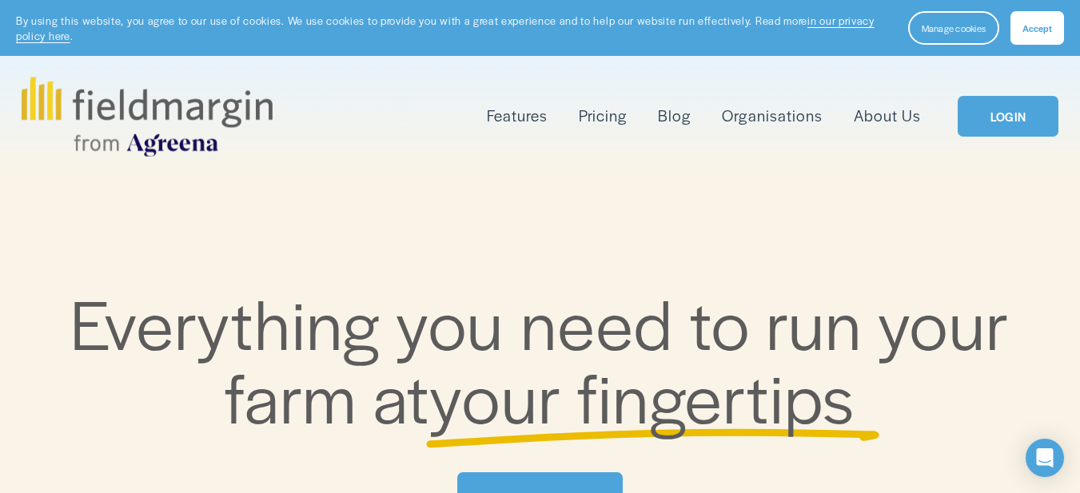
click at [1045, 26] on span "Accept" at bounding box center [1038, 28] width 30 height 13
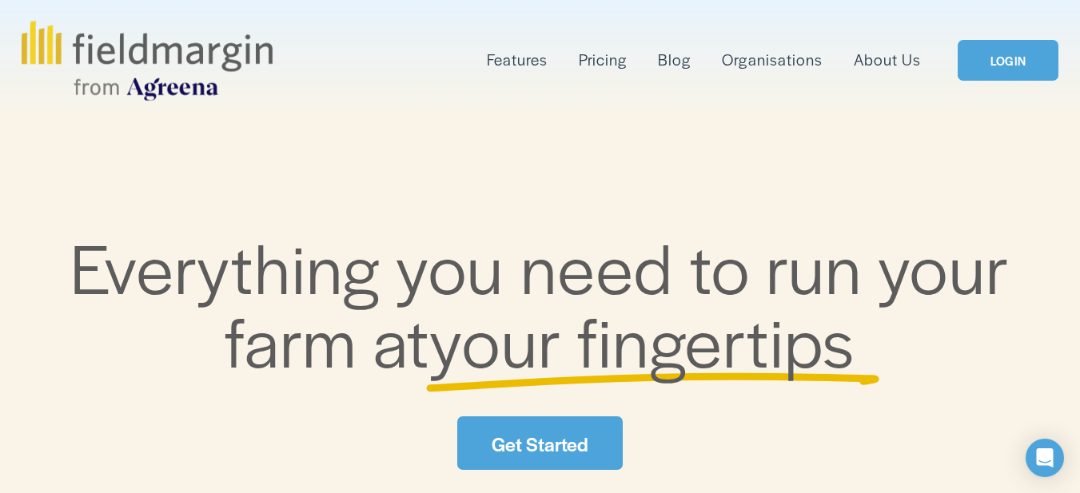
click at [1015, 63] on link "LOGIN" at bounding box center [1008, 60] width 101 height 41
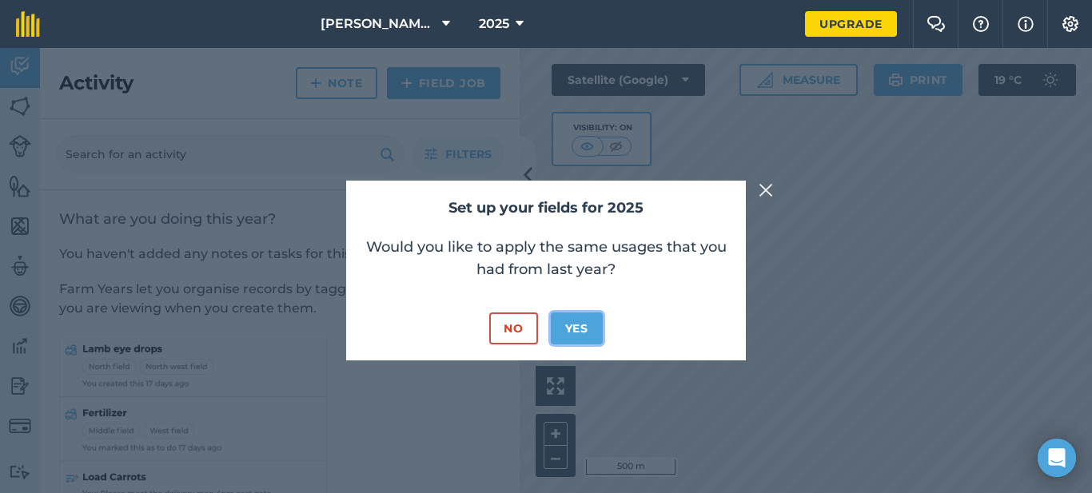
click at [572, 329] on button "Yes" at bounding box center [577, 329] width 52 height 32
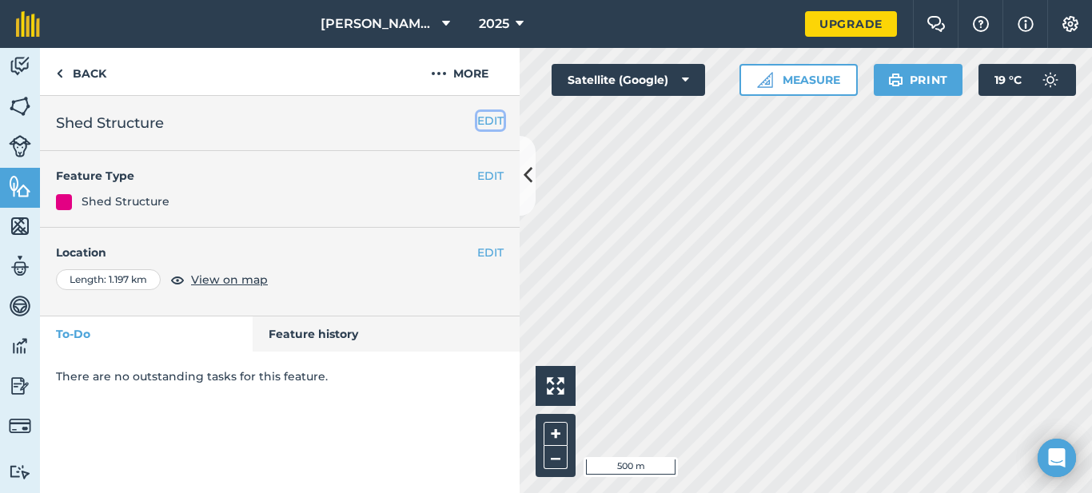
click at [494, 118] on button "EDIT" at bounding box center [490, 121] width 26 height 18
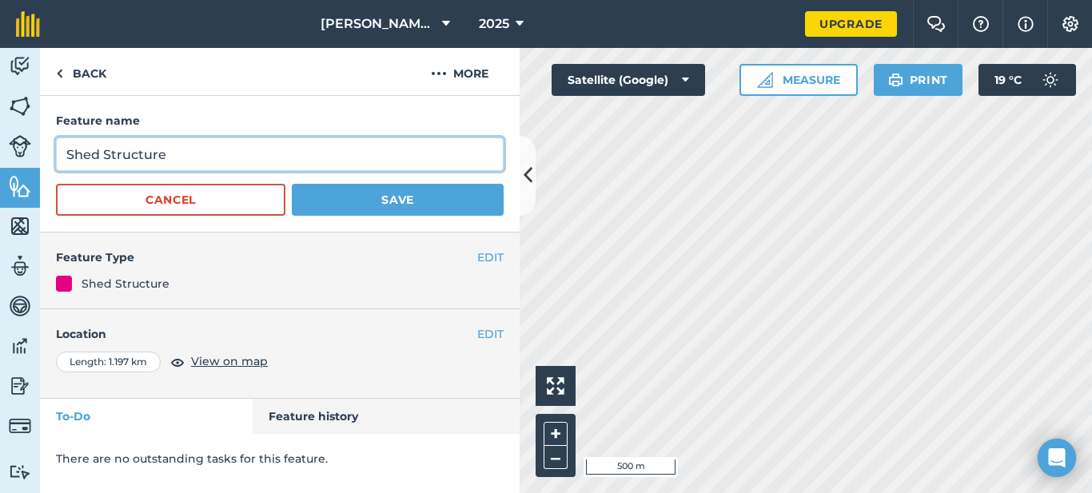
click at [321, 169] on input "Shed Structure" at bounding box center [280, 155] width 448 height 34
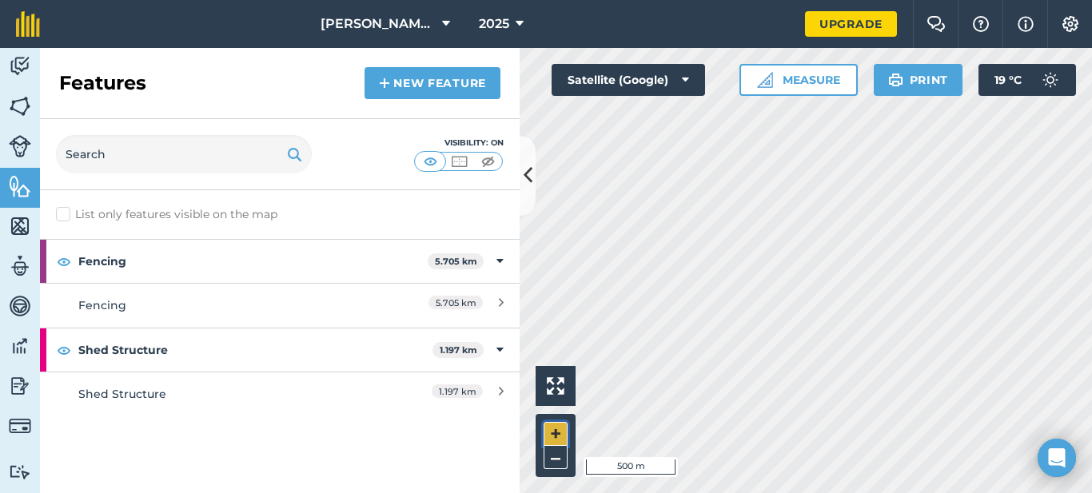
click at [552, 435] on button "+" at bounding box center [556, 434] width 24 height 24
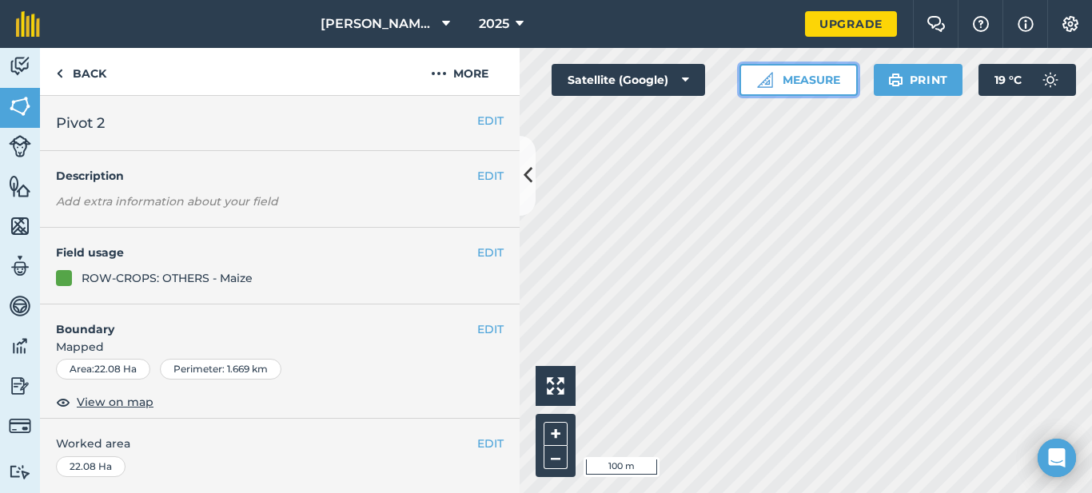
click at [793, 86] on button "Measure" at bounding box center [799, 80] width 118 height 32
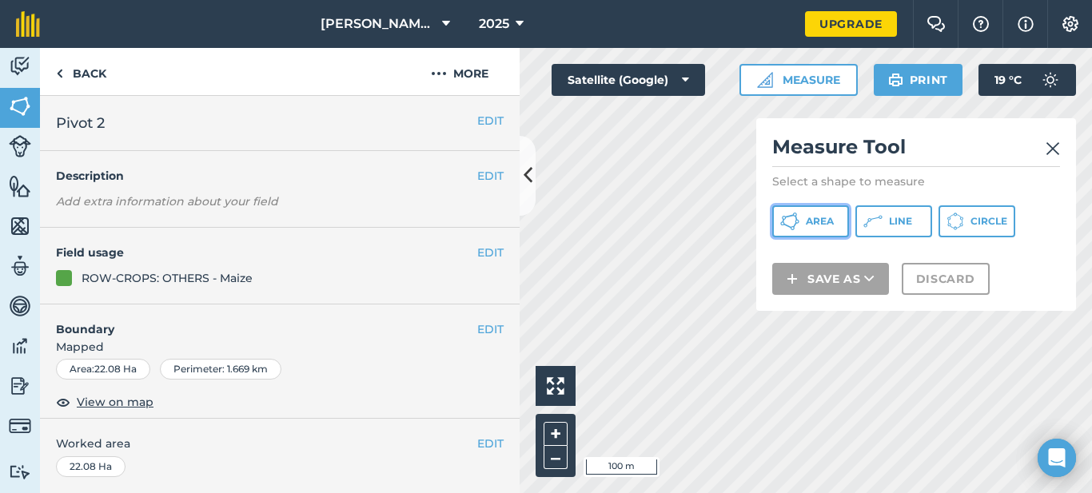
click at [814, 226] on span "Area" at bounding box center [820, 221] width 28 height 13
click at [978, 223] on span "Circle" at bounding box center [989, 221] width 37 height 13
click at [1054, 149] on img at bounding box center [1053, 148] width 14 height 19
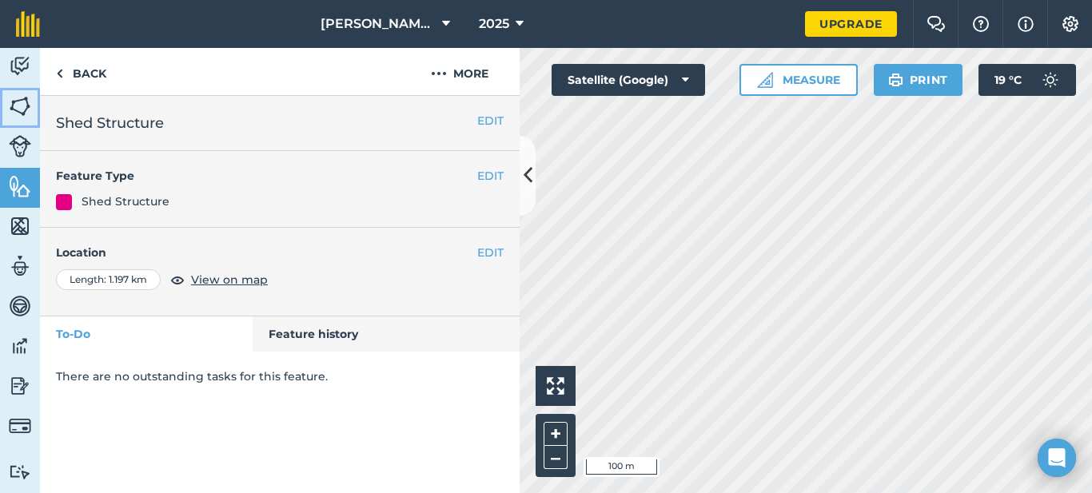
click at [11, 107] on img at bounding box center [20, 106] width 22 height 24
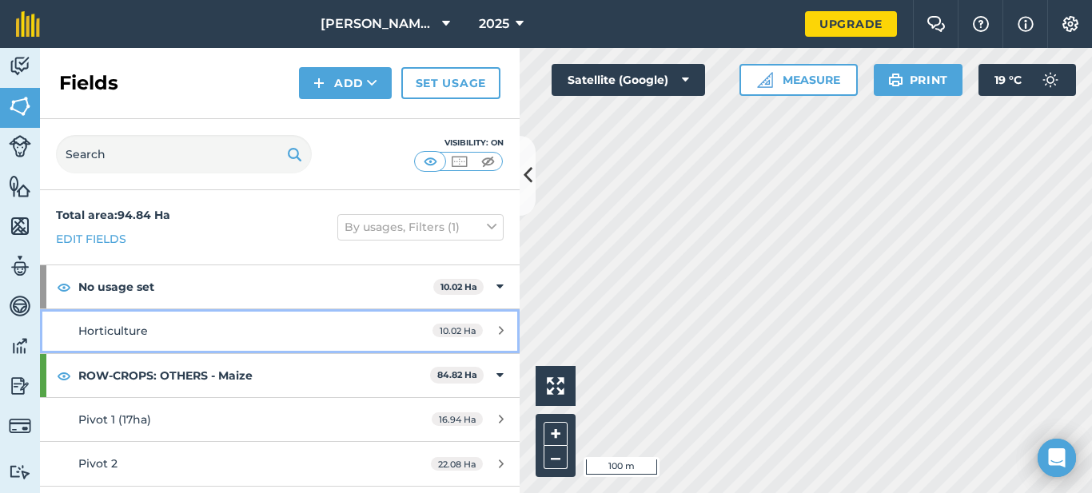
click at [499, 327] on icon at bounding box center [501, 331] width 5 height 12
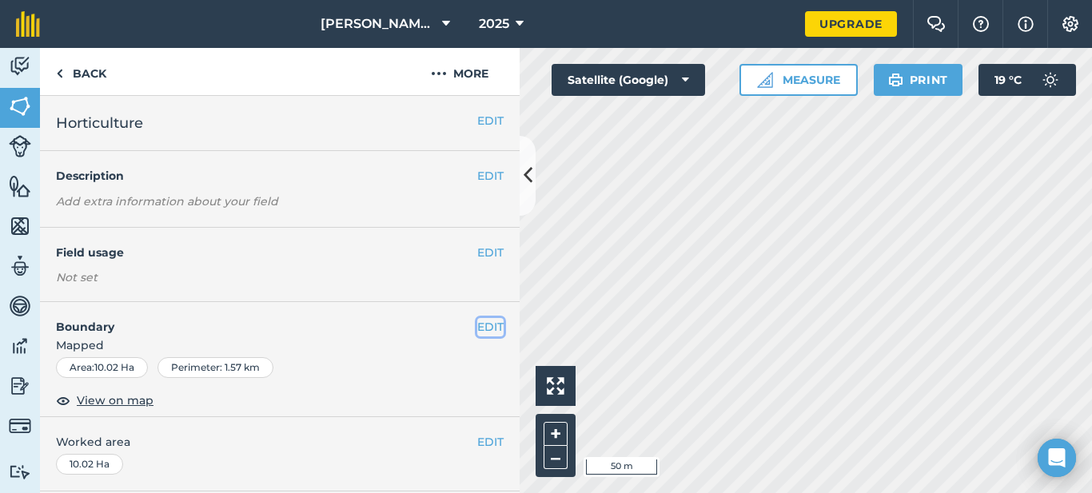
click at [482, 324] on button "EDIT" at bounding box center [490, 327] width 26 height 18
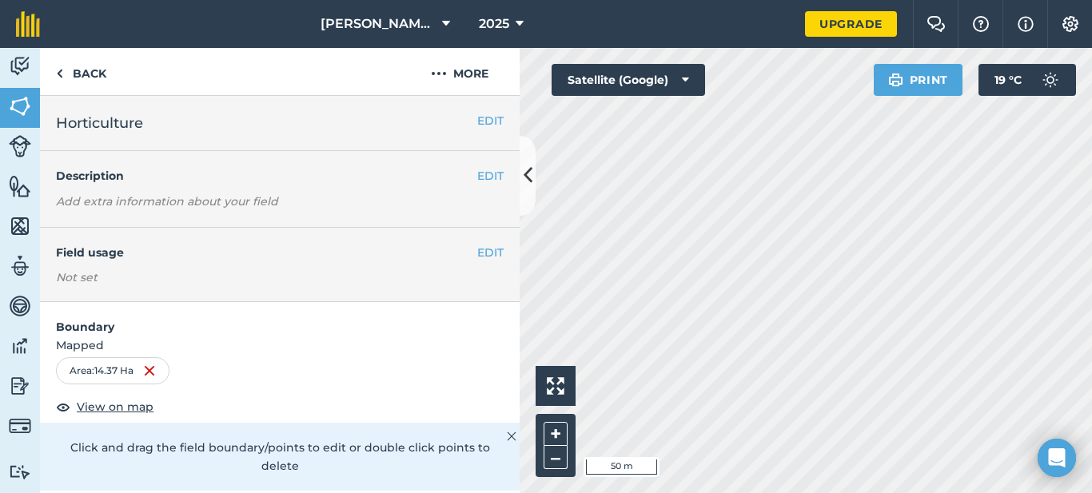
click at [423, 337] on span "Mapped" at bounding box center [280, 346] width 480 height 18
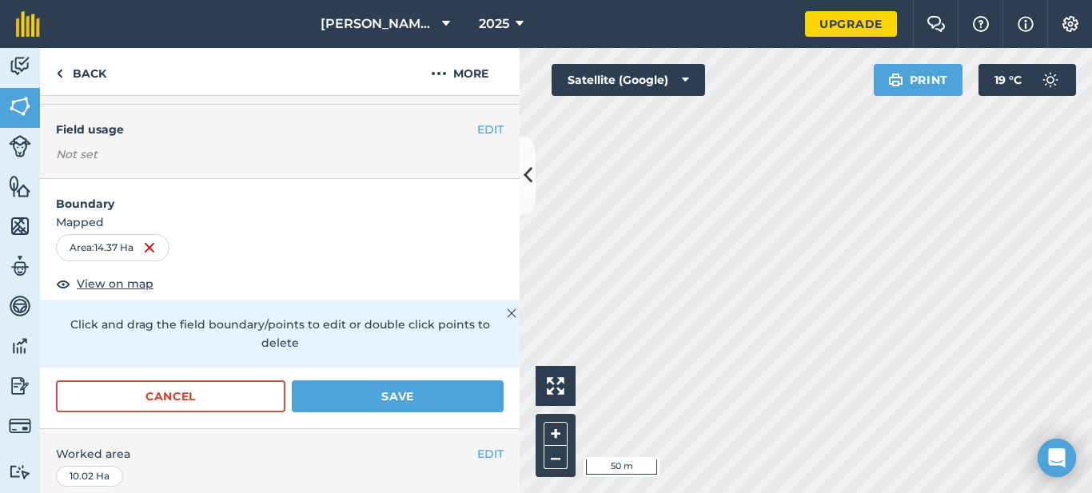
scroll to position [126, 0]
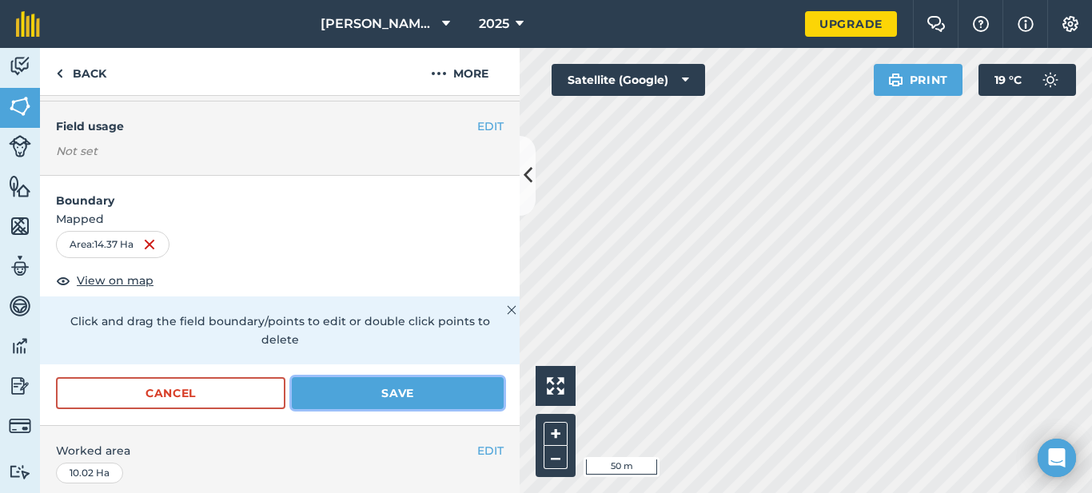
click at [424, 393] on button "Save" at bounding box center [398, 393] width 212 height 32
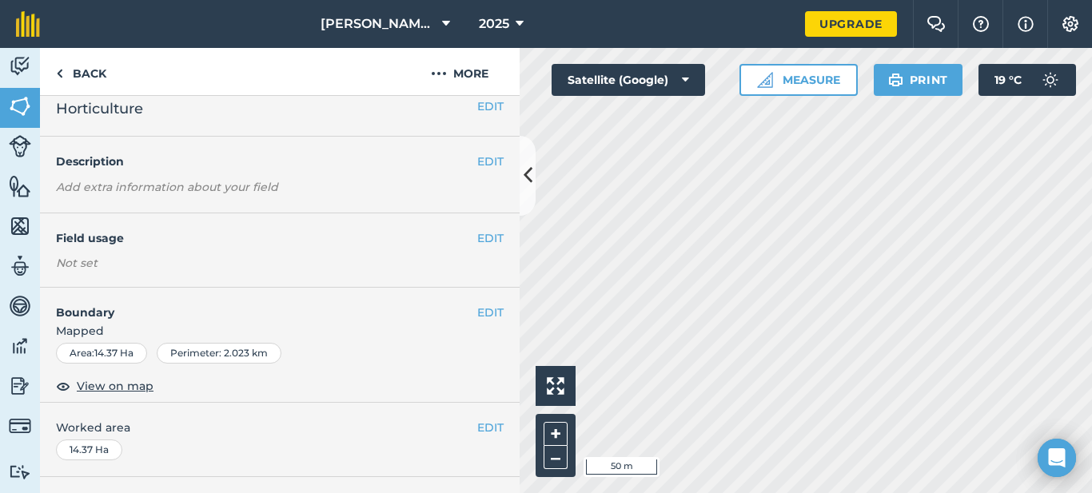
scroll to position [0, 0]
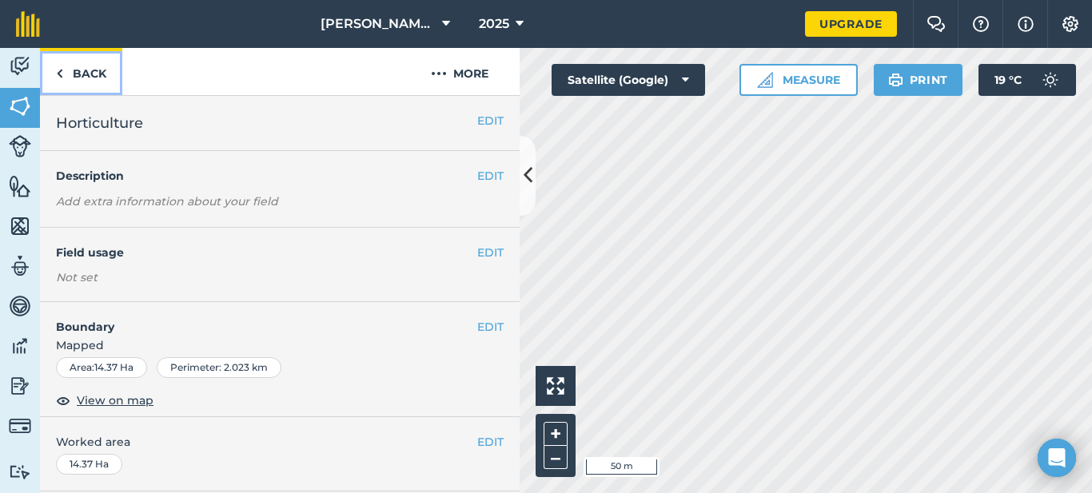
click at [61, 74] on img at bounding box center [59, 73] width 7 height 19
click at [61, 76] on img at bounding box center [59, 73] width 7 height 19
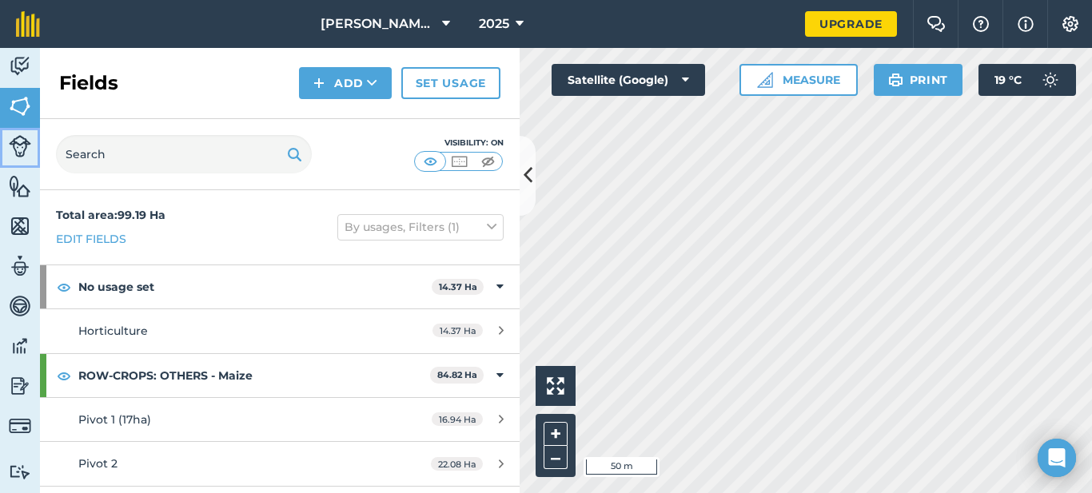
click at [15, 154] on img at bounding box center [20, 146] width 22 height 22
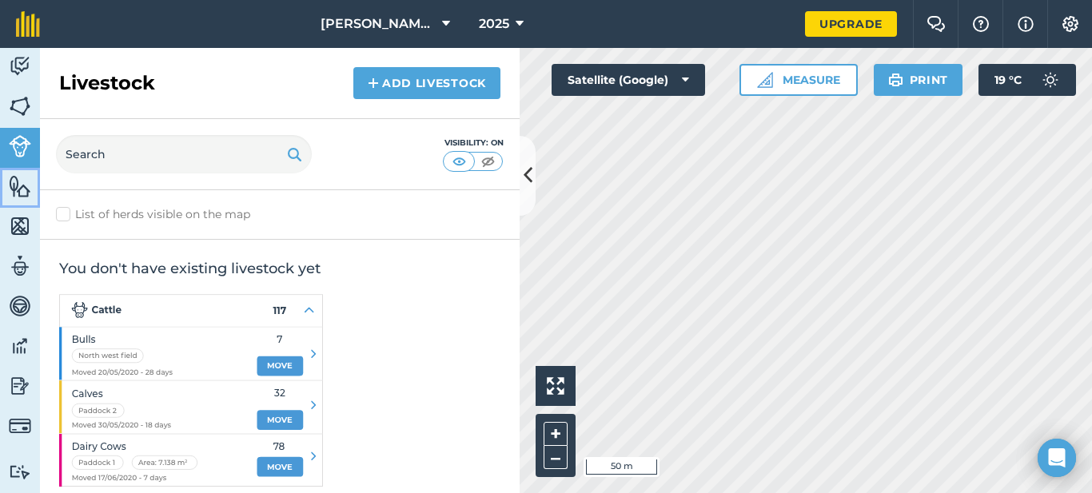
click at [22, 185] on img at bounding box center [20, 186] width 22 height 24
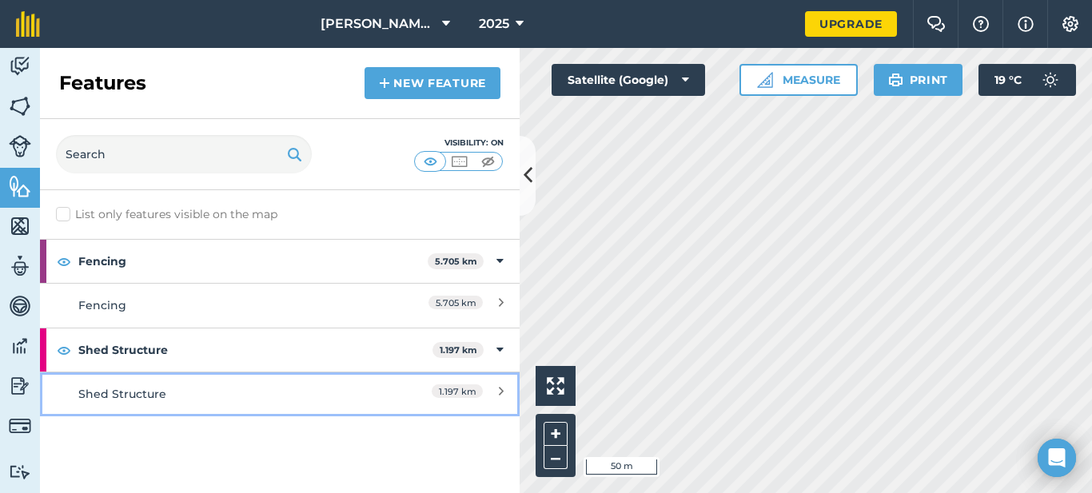
click at [152, 386] on div "Shed Structure" at bounding box center [220, 394] width 284 height 18
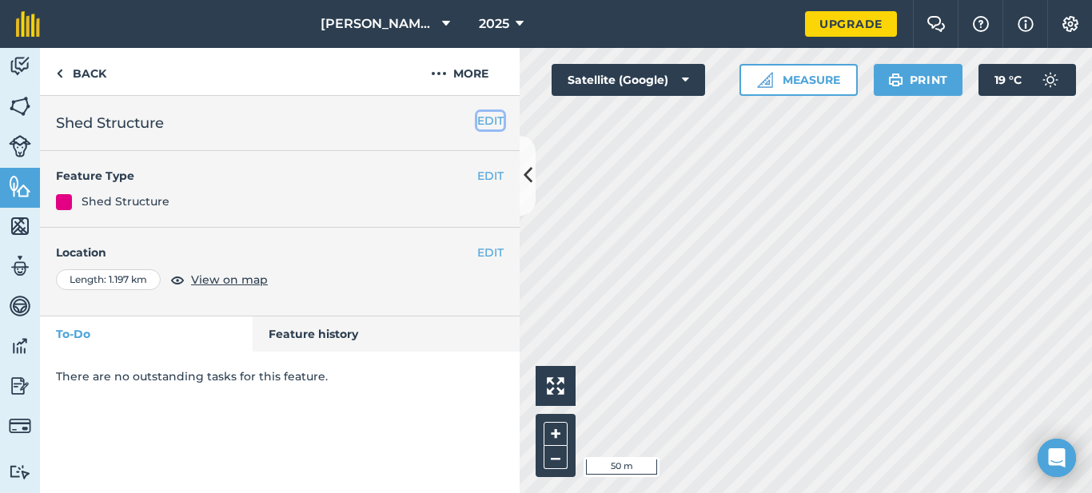
click at [494, 125] on button "EDIT" at bounding box center [490, 121] width 26 height 18
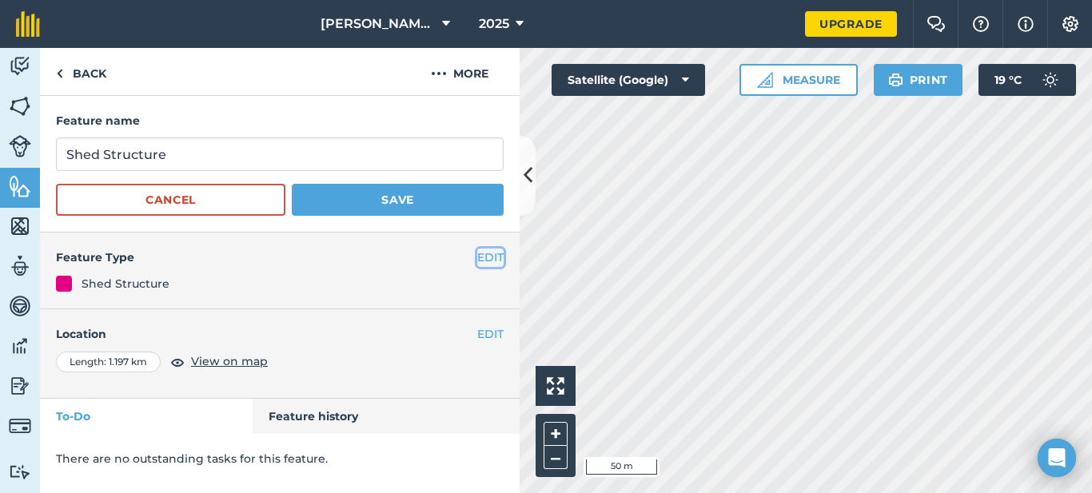
click at [484, 257] on button "EDIT" at bounding box center [490, 258] width 26 height 18
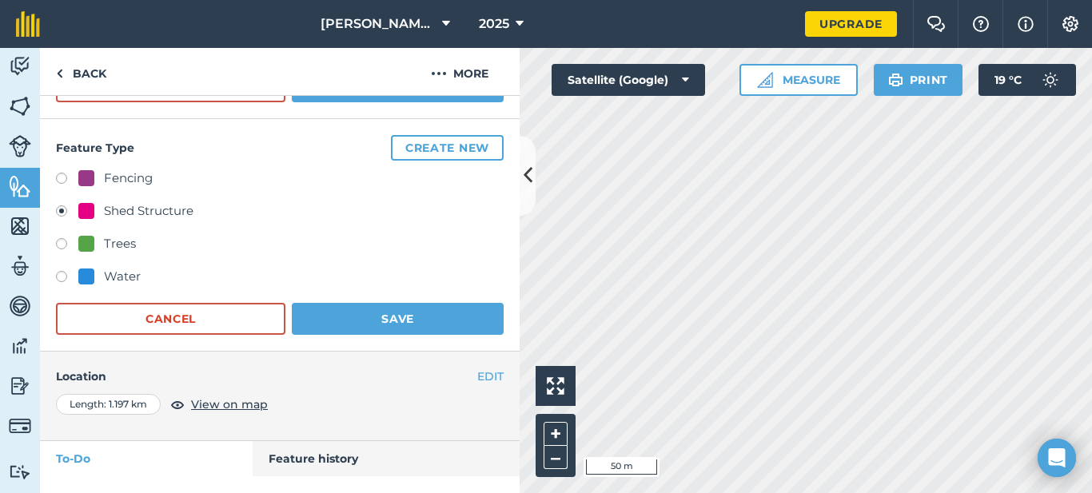
scroll to position [146, 0]
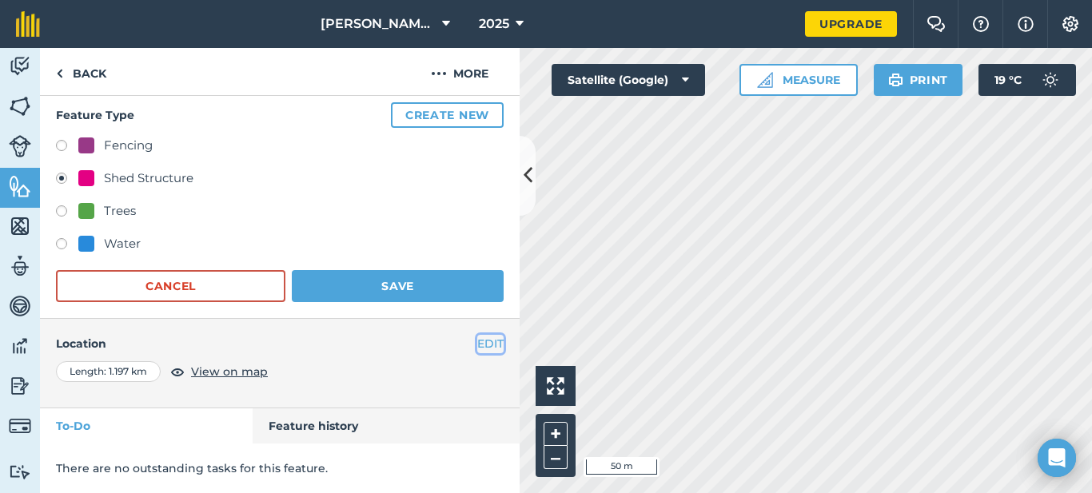
click at [486, 337] on button "EDIT" at bounding box center [490, 344] width 26 height 18
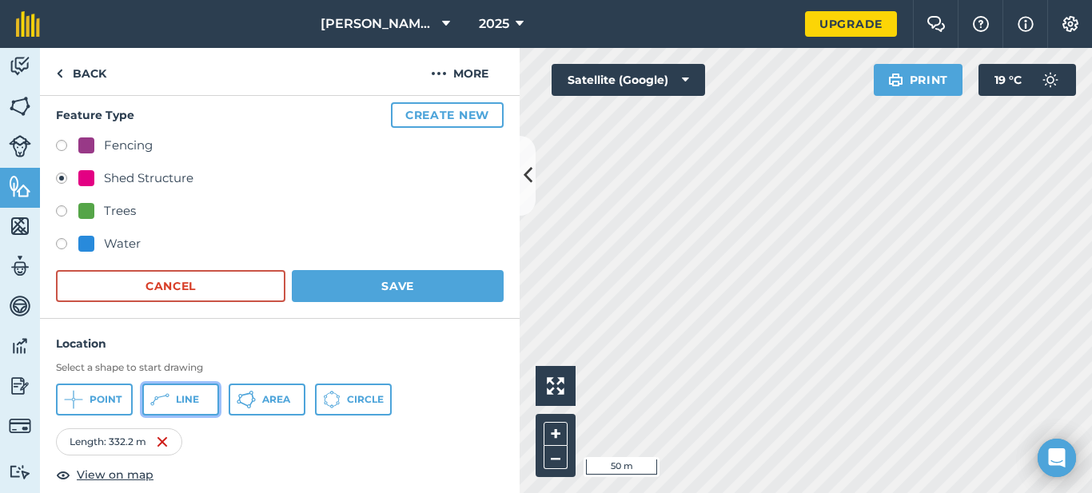
click at [195, 399] on span "Line" at bounding box center [187, 399] width 23 height 13
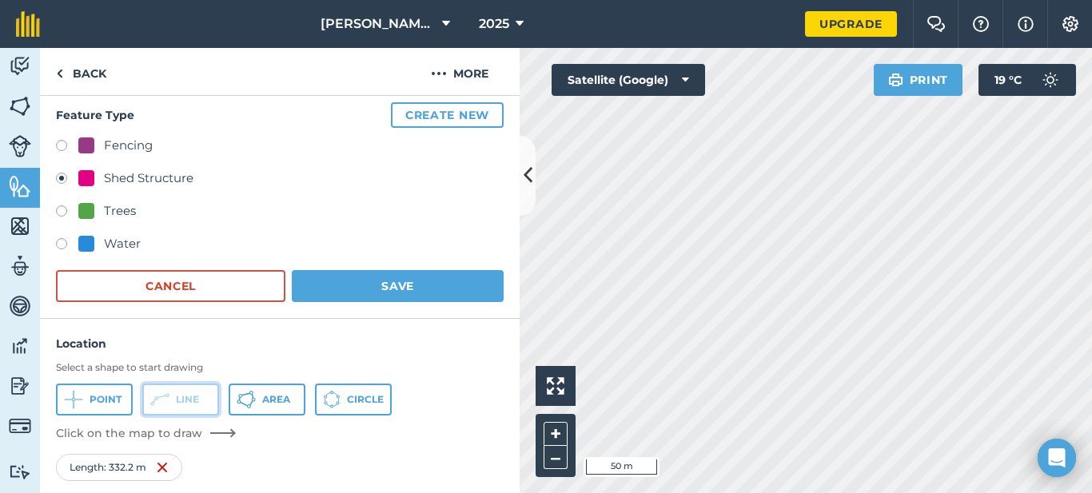
click at [195, 399] on span "Line" at bounding box center [187, 399] width 23 height 13
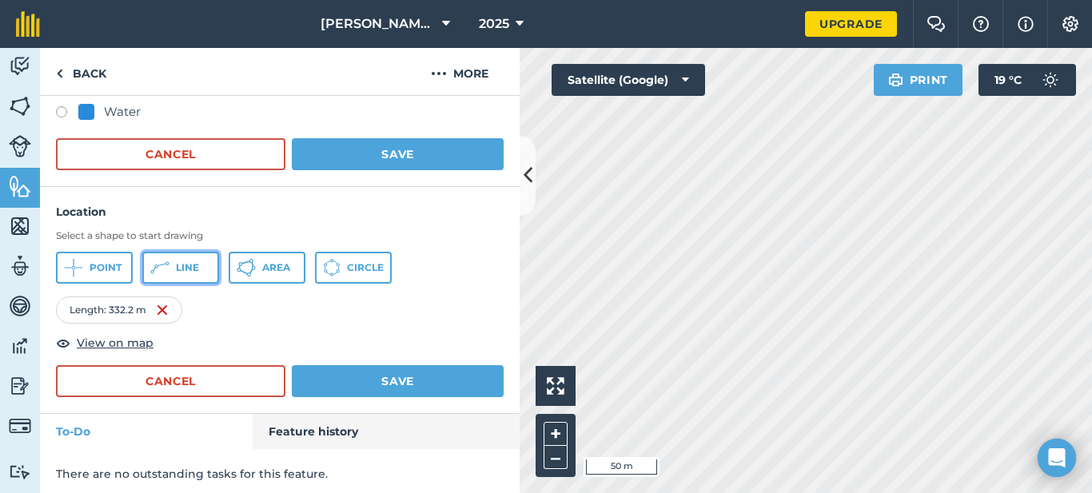
scroll to position [284, 0]
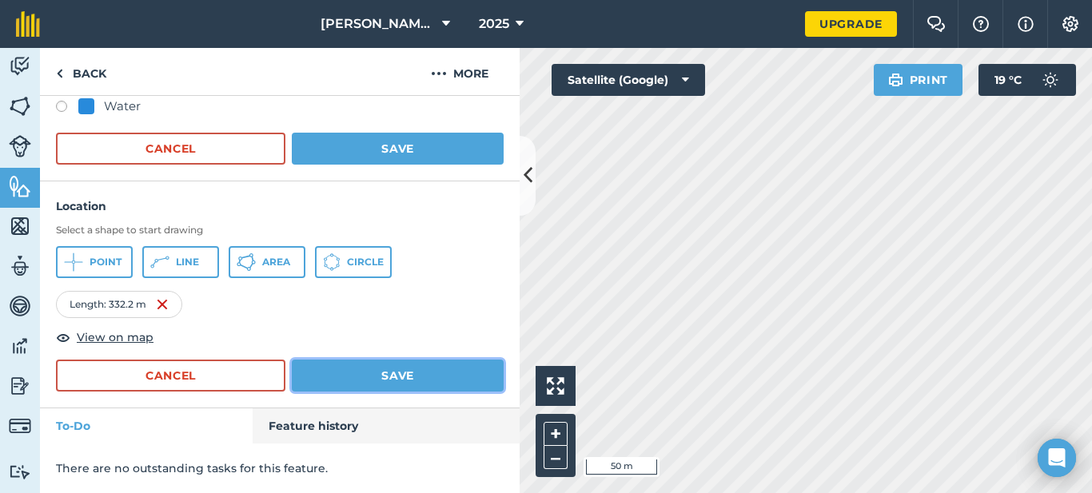
click at [398, 378] on button "Save" at bounding box center [398, 376] width 212 height 32
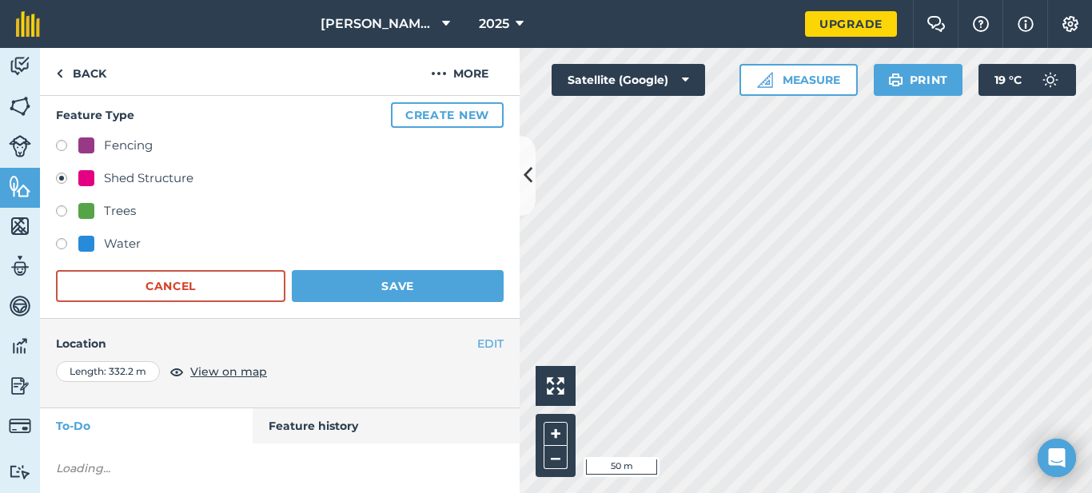
scroll to position [146, 0]
click at [17, 231] on img at bounding box center [20, 226] width 22 height 24
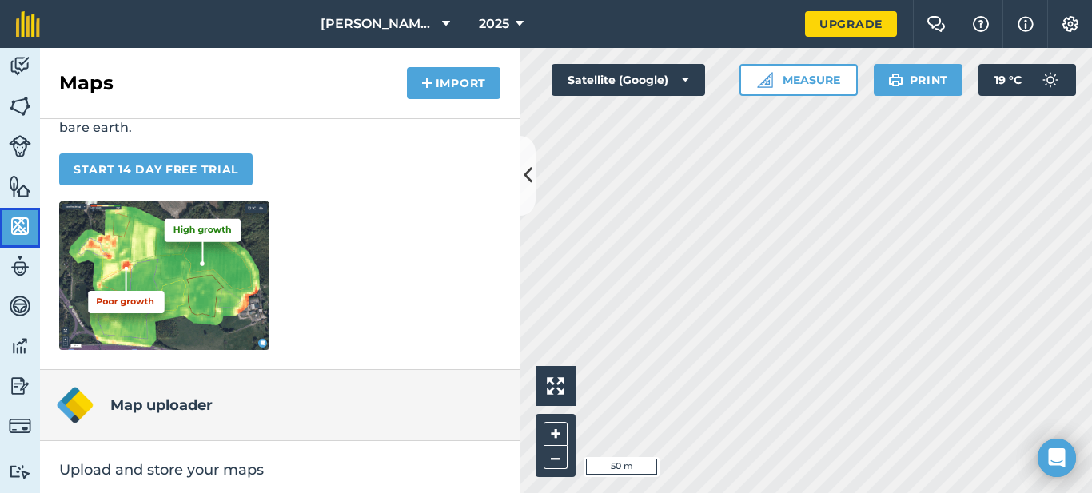
scroll to position [166, 0]
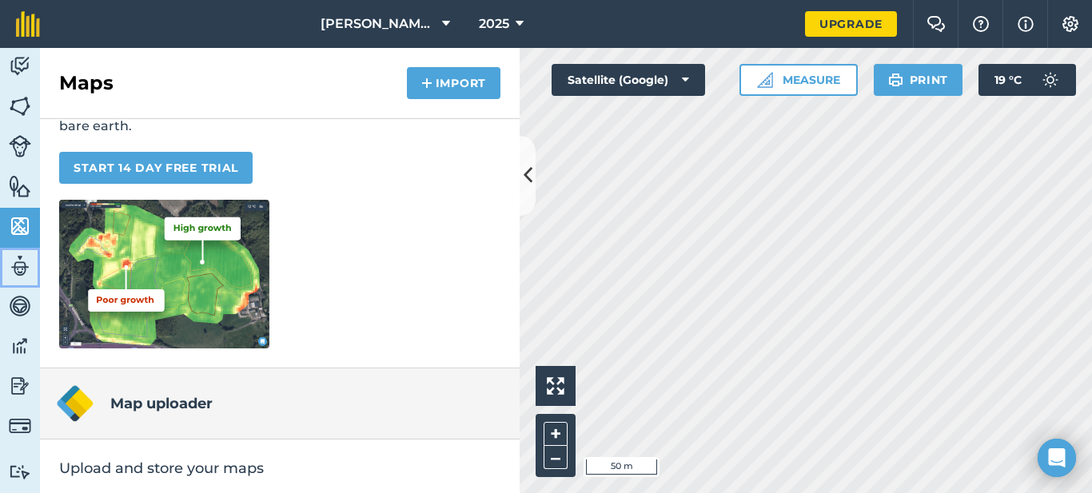
click at [18, 270] on img at bounding box center [20, 266] width 22 height 24
select select "MEMBER"
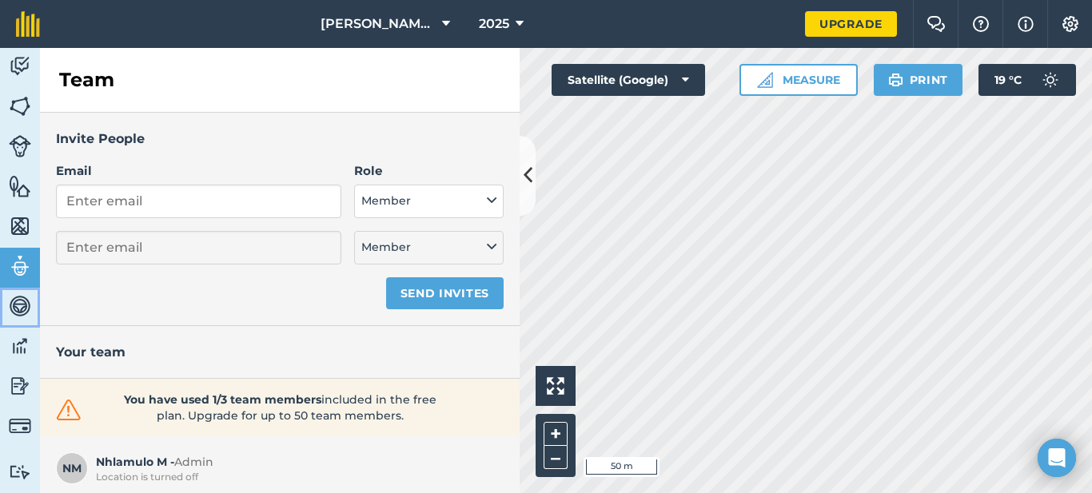
click at [23, 298] on img at bounding box center [20, 306] width 22 height 24
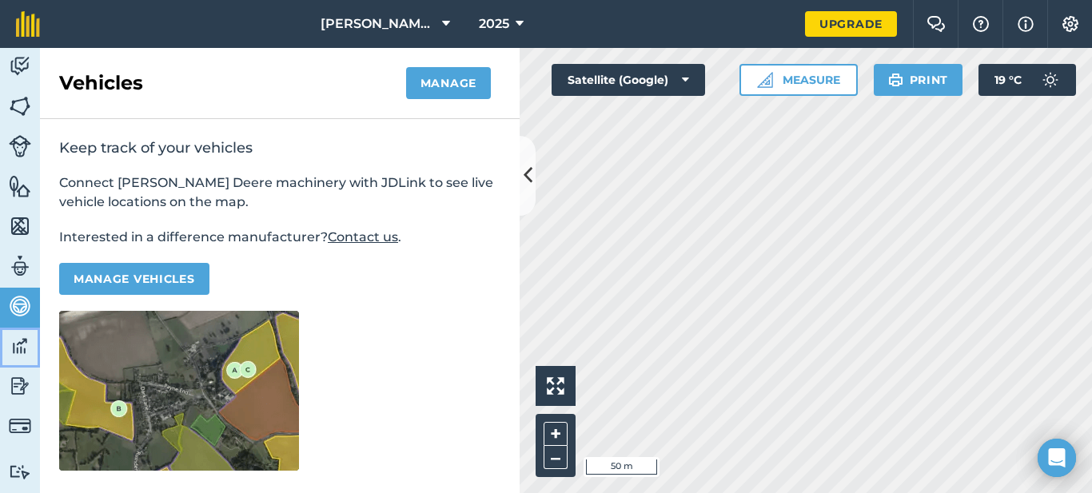
click at [24, 342] on img at bounding box center [20, 346] width 22 height 24
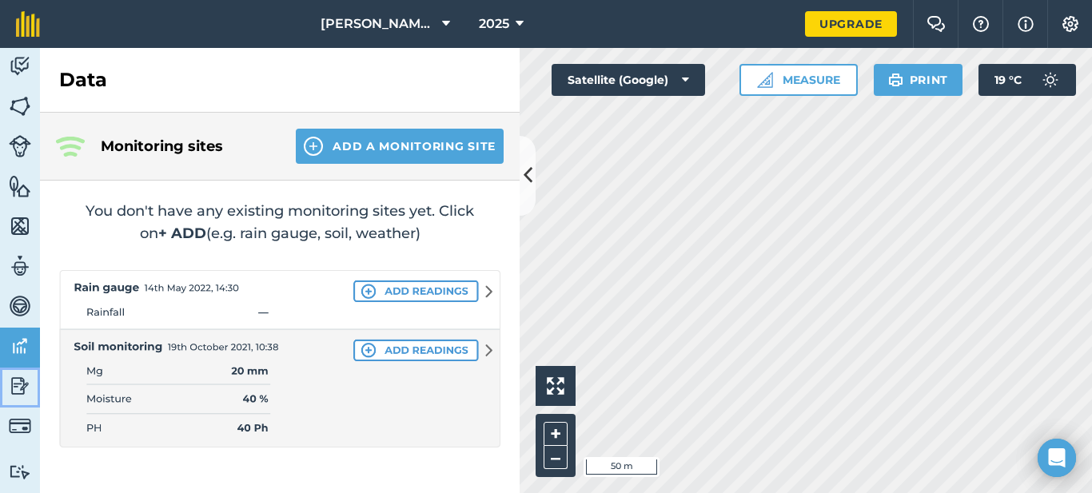
click at [23, 388] on img at bounding box center [20, 386] width 22 height 24
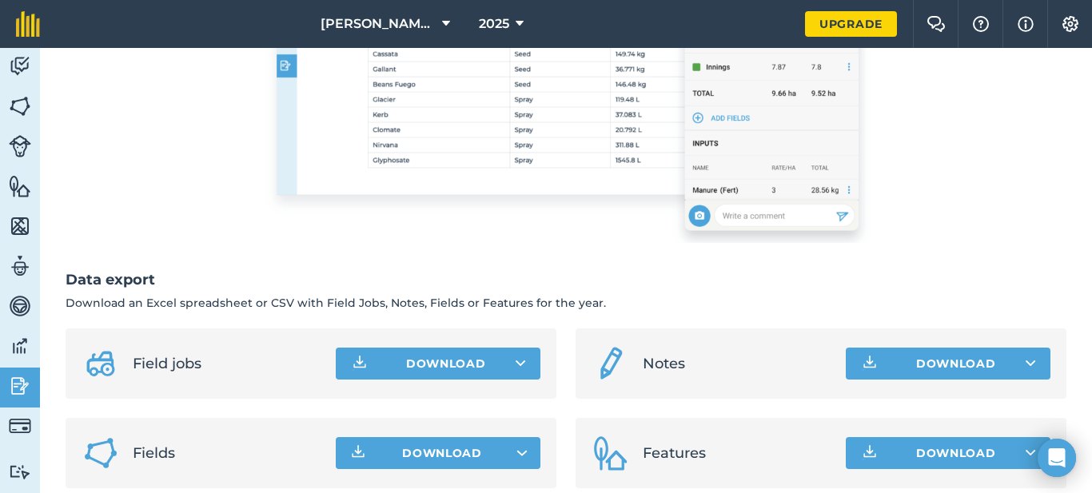
scroll to position [452, 0]
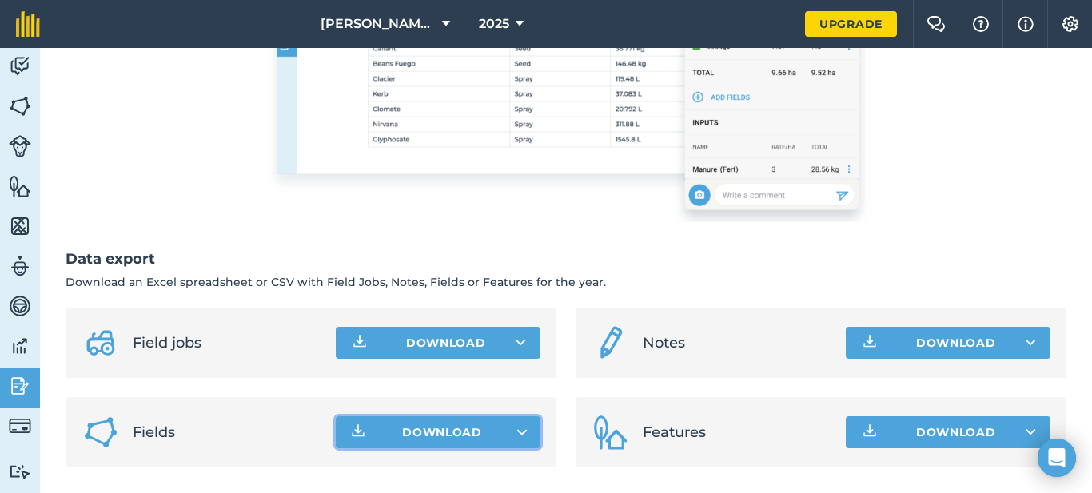
click at [516, 428] on button "Download" at bounding box center [438, 433] width 205 height 32
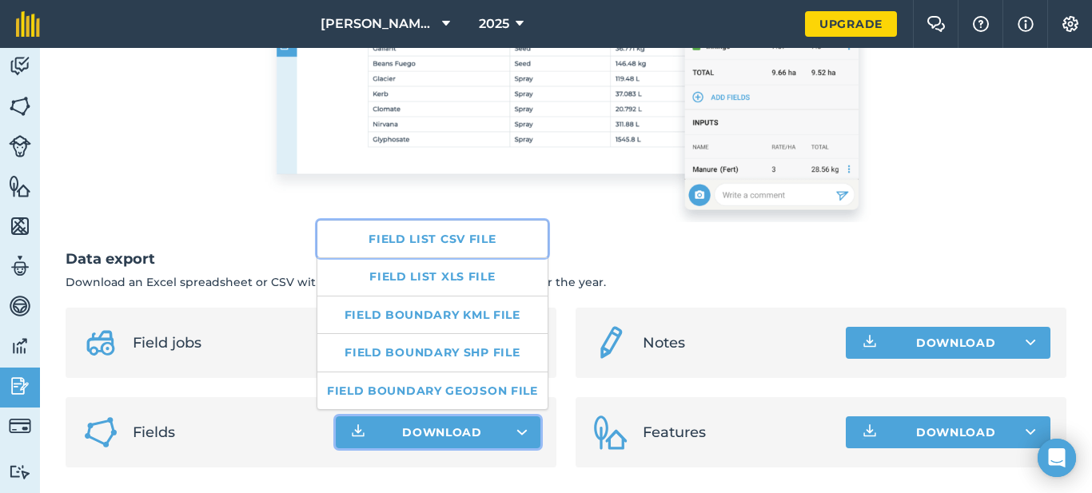
click at [449, 244] on link "Field list CSV file" at bounding box center [432, 239] width 230 height 37
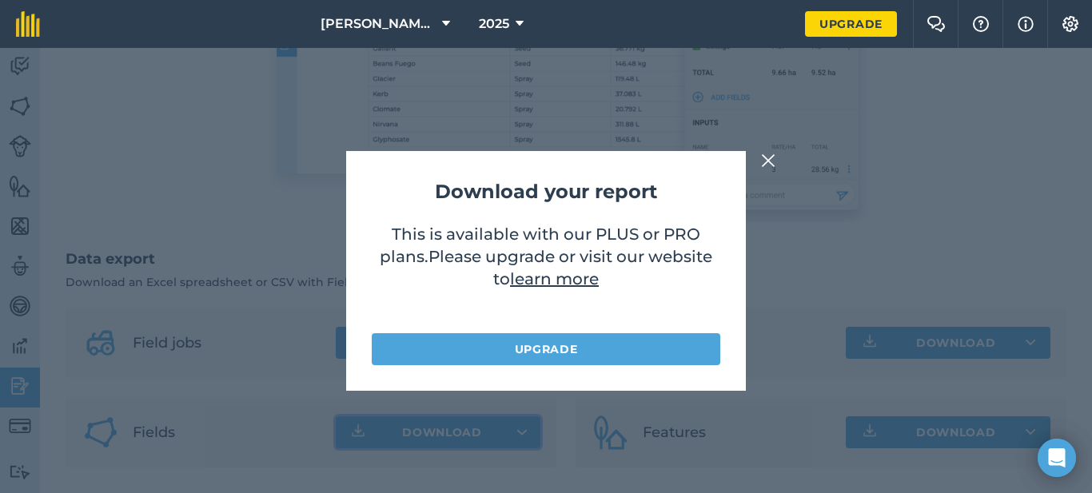
click at [766, 166] on img at bounding box center [768, 160] width 14 height 19
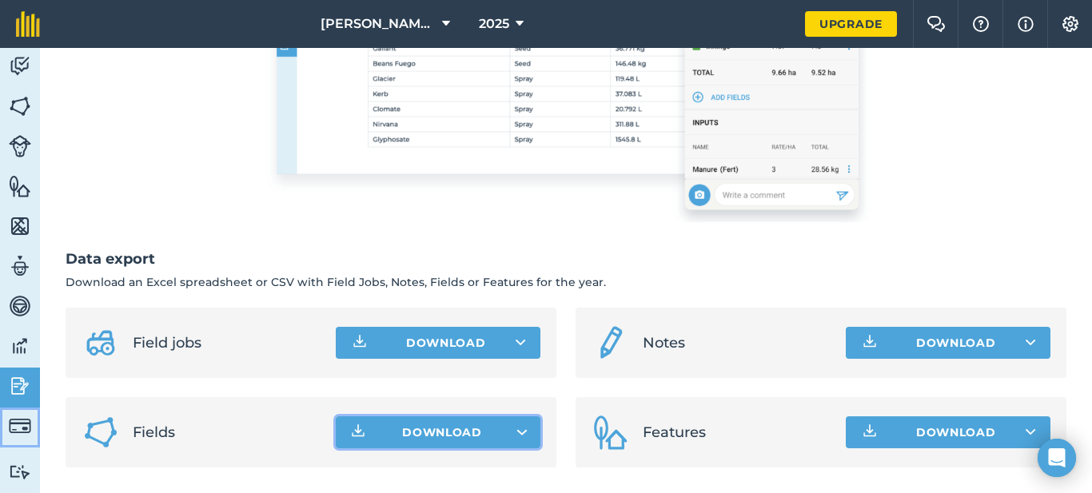
click at [15, 432] on img at bounding box center [20, 426] width 22 height 22
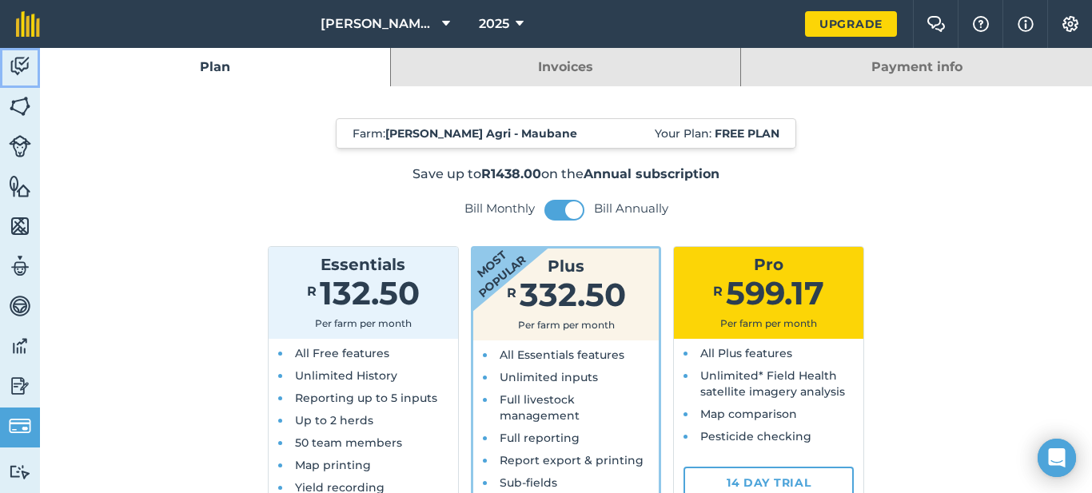
click at [21, 69] on img at bounding box center [20, 66] width 22 height 24
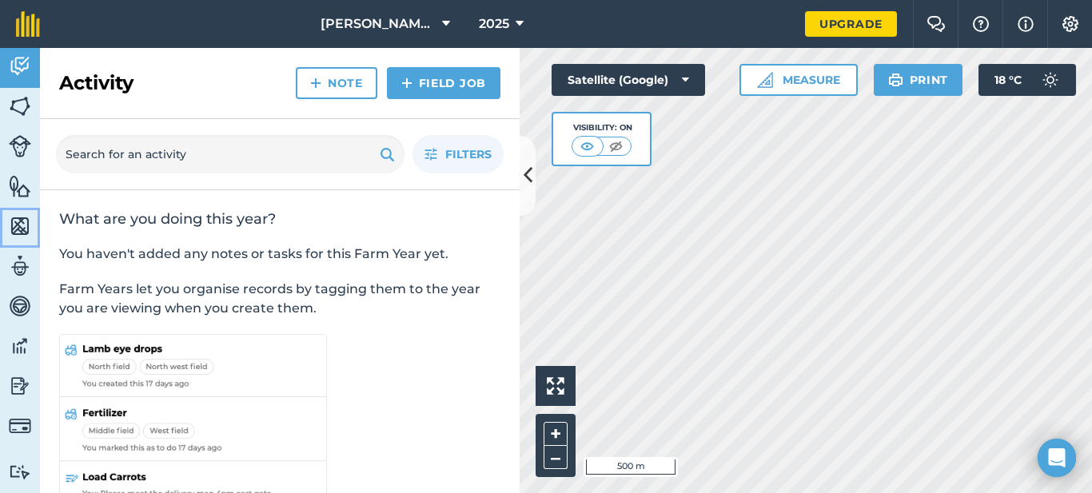
click at [22, 221] on img at bounding box center [20, 226] width 22 height 24
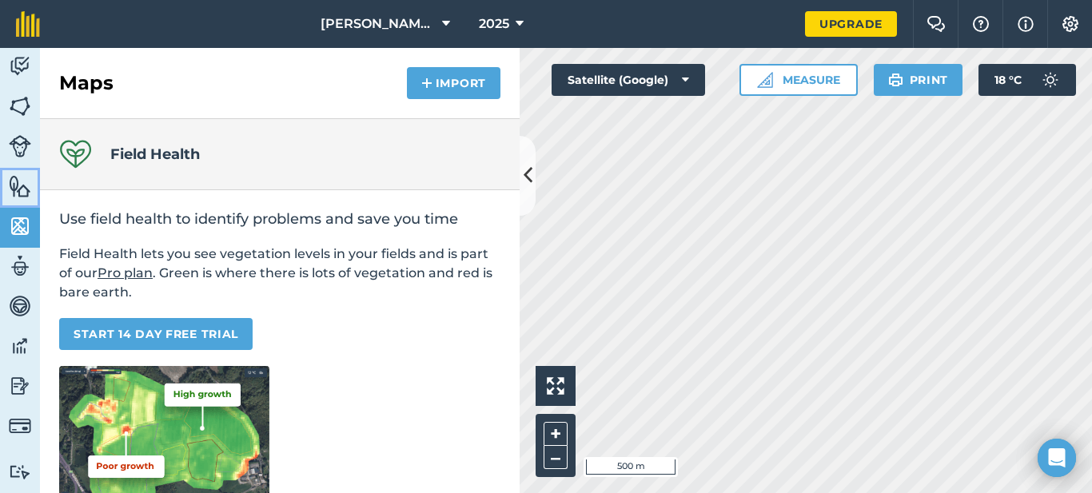
click at [22, 191] on img at bounding box center [20, 186] width 22 height 24
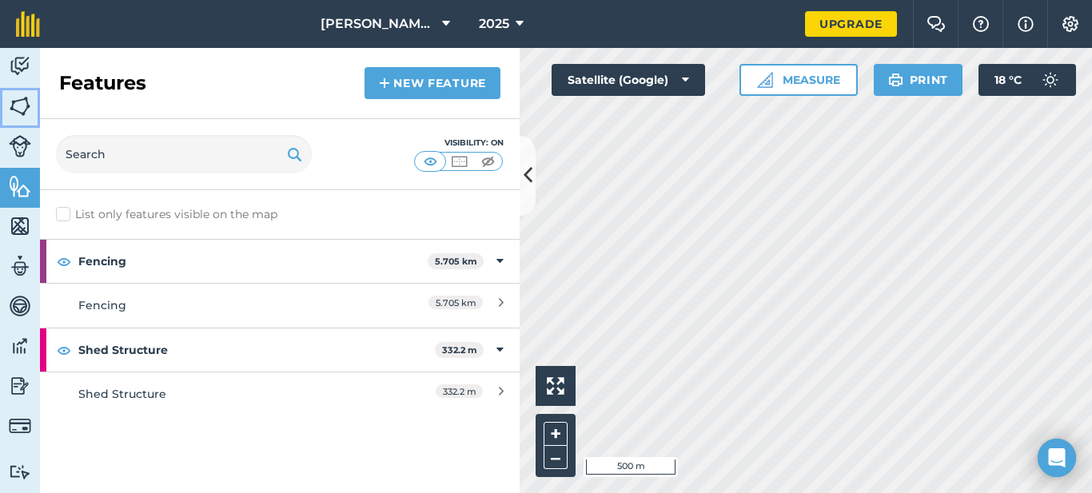
click at [22, 107] on img at bounding box center [20, 106] width 22 height 24
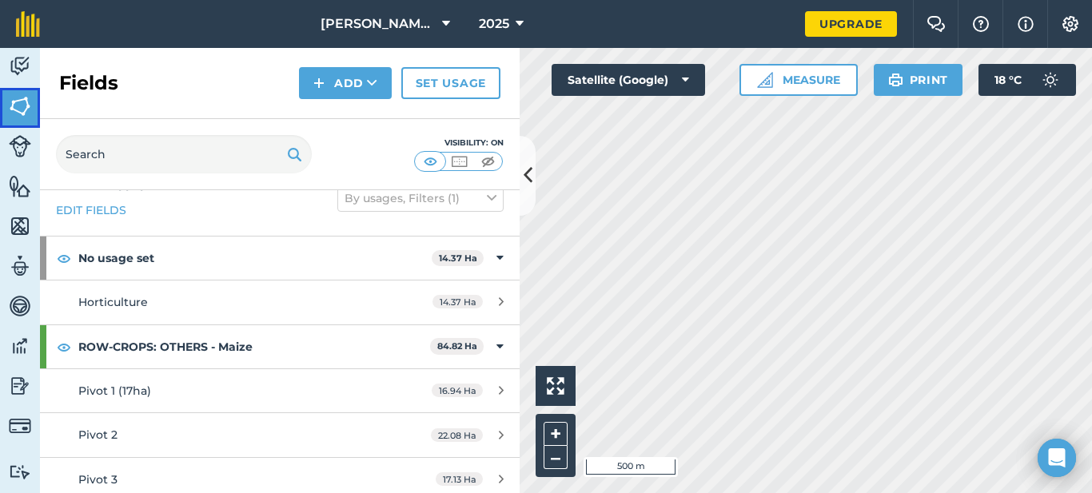
scroll to position [30, 0]
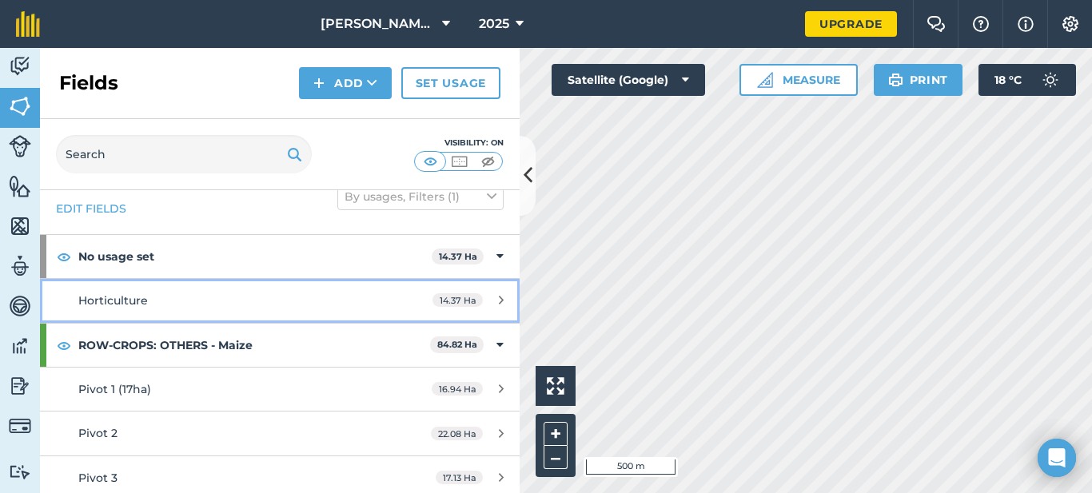
click at [499, 297] on icon at bounding box center [501, 300] width 5 height 12
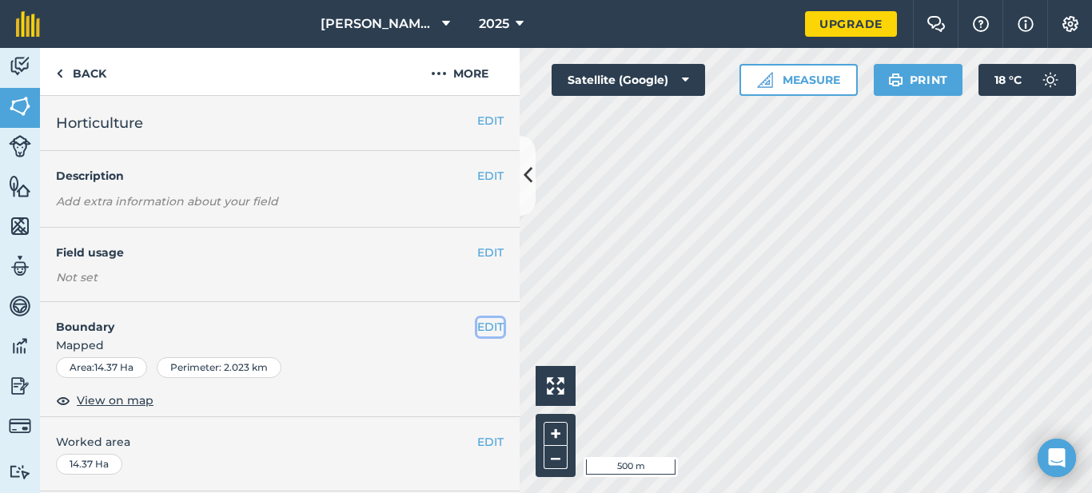
click at [483, 325] on button "EDIT" at bounding box center [490, 327] width 26 height 18
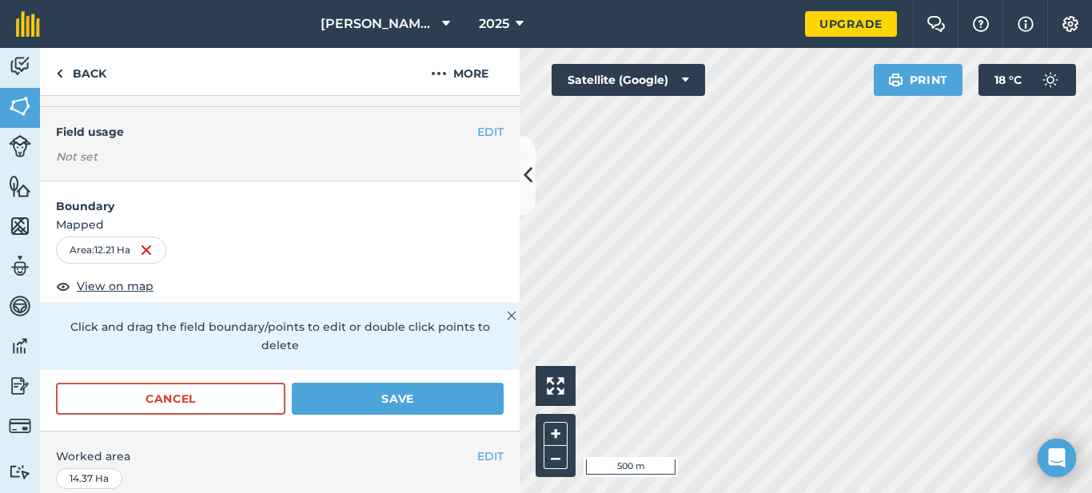
scroll to position [166, 0]
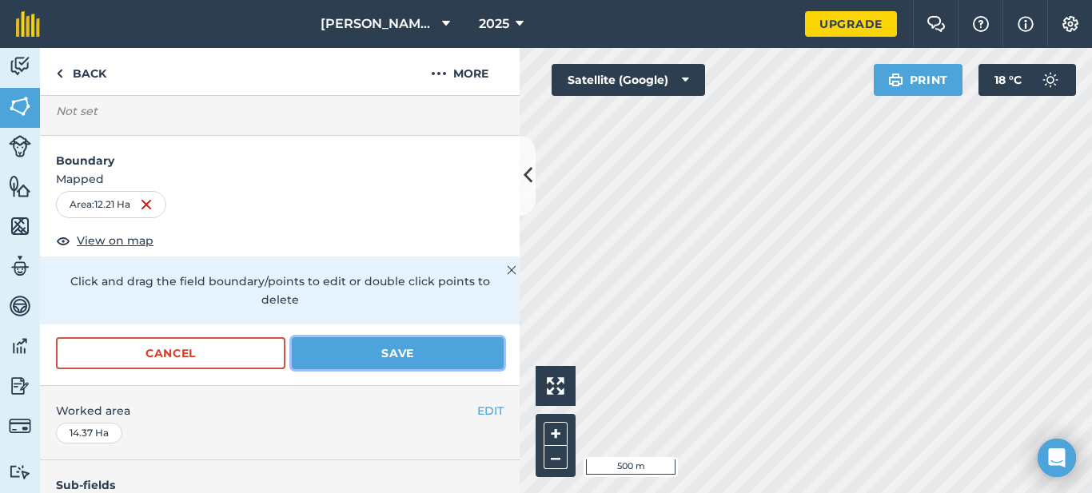
click at [435, 342] on button "Save" at bounding box center [398, 353] width 212 height 32
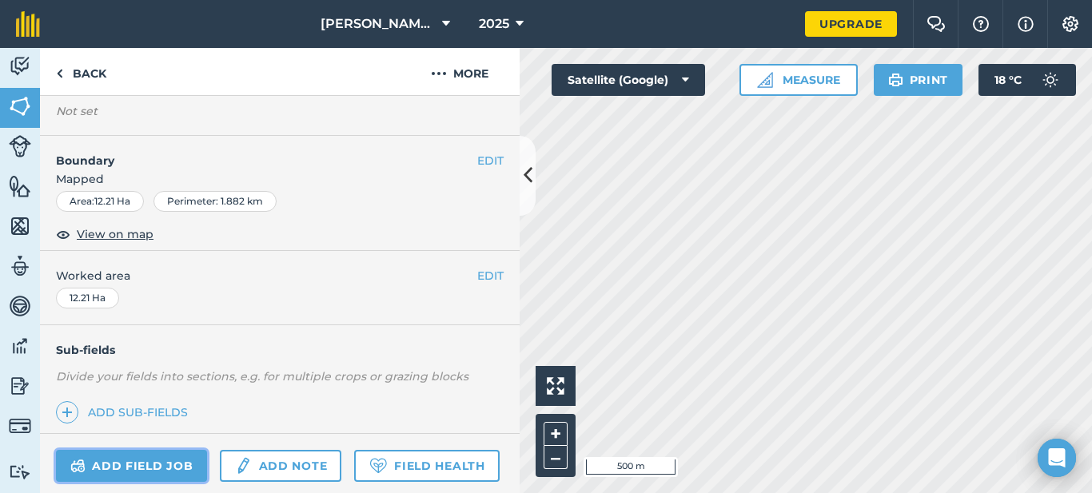
click at [172, 465] on link "Add field job" at bounding box center [131, 466] width 151 height 32
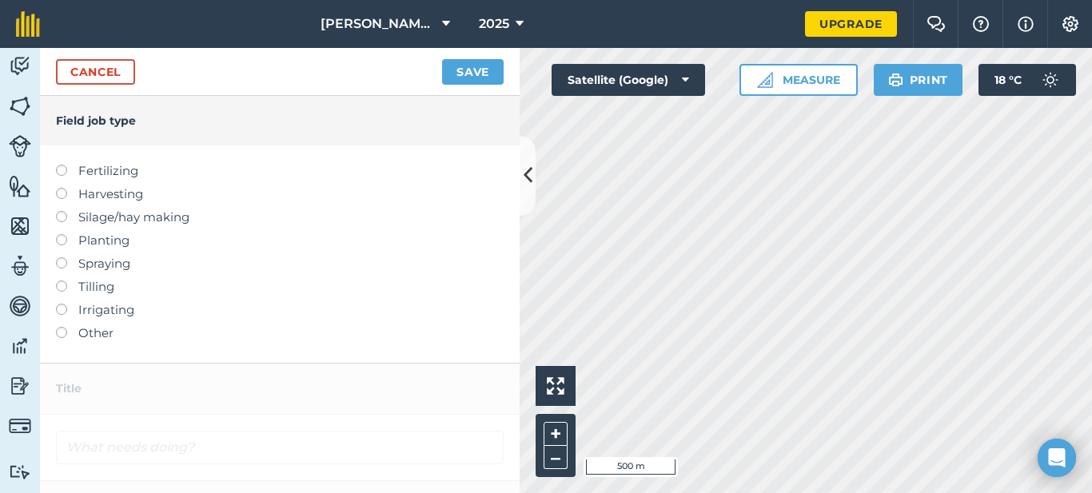
click at [61, 234] on label at bounding box center [67, 234] width 22 height 0
type input "Planting"
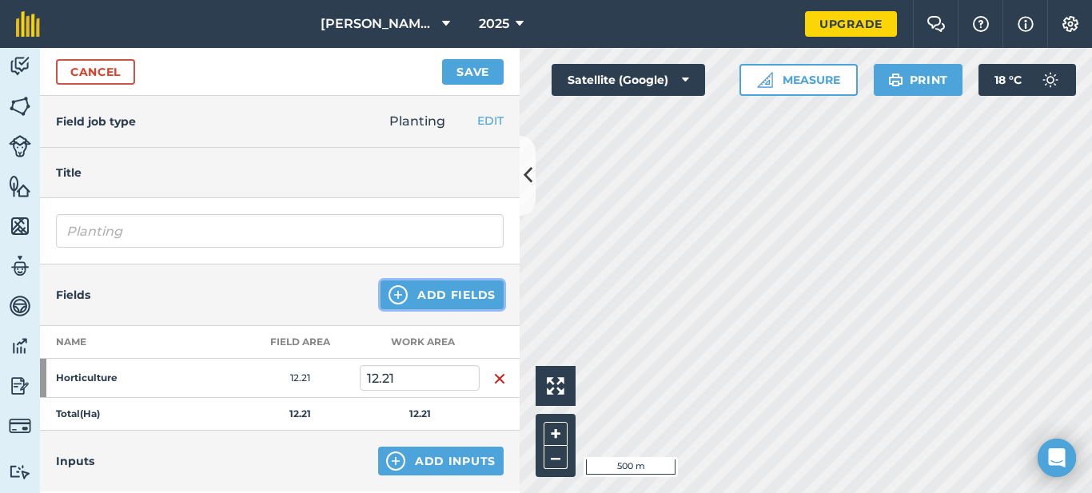
click at [423, 296] on button "Add Fields" at bounding box center [442, 295] width 123 height 29
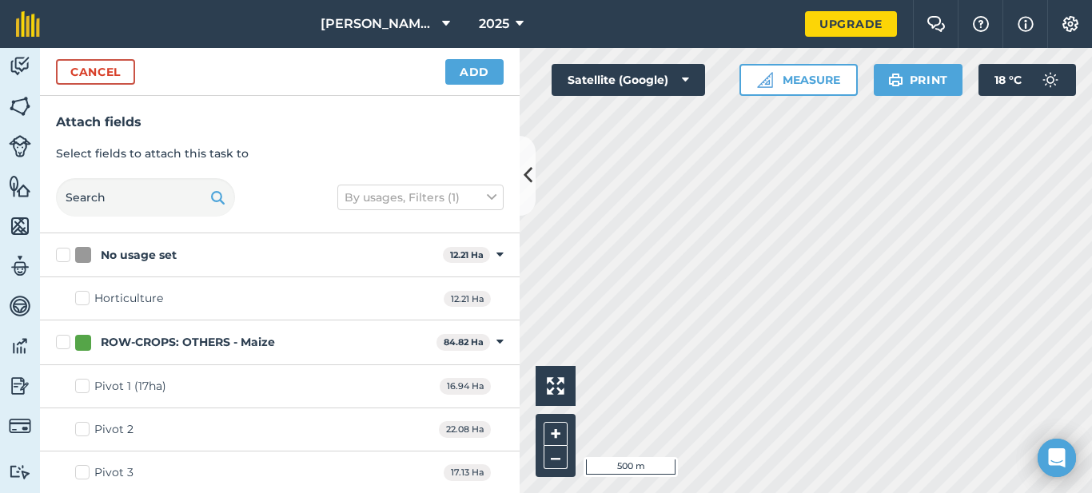
checkbox input "false"
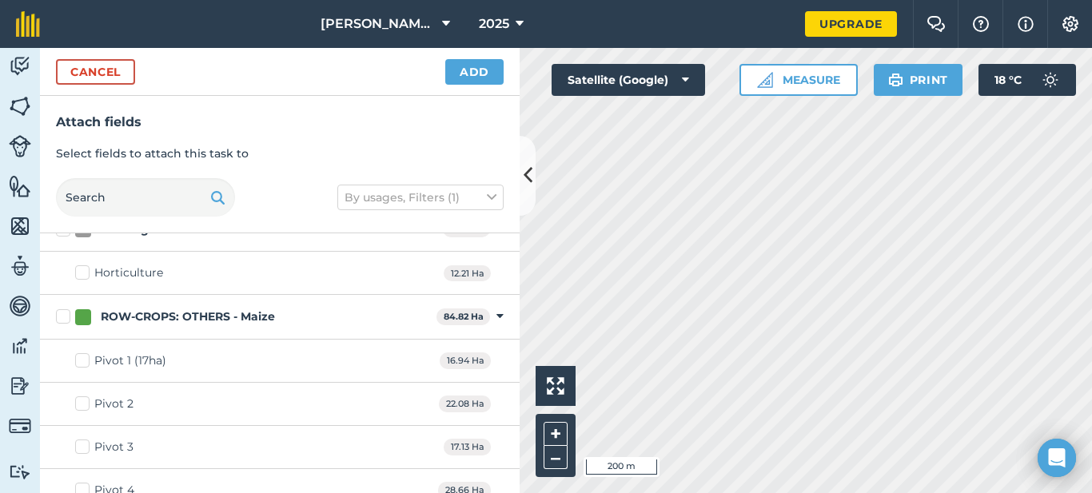
scroll to position [45, 0]
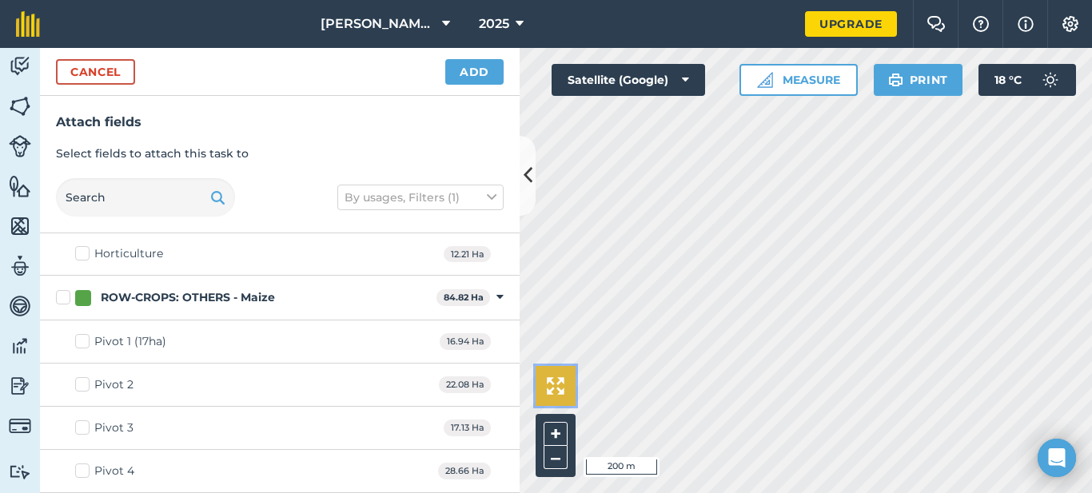
click at [553, 396] on button at bounding box center [556, 386] width 40 height 40
click at [493, 252] on div "Horticulture 12.21 Ha" at bounding box center [280, 254] width 480 height 43
click at [507, 243] on div "Horticulture 12.21 Ha" at bounding box center [280, 254] width 480 height 43
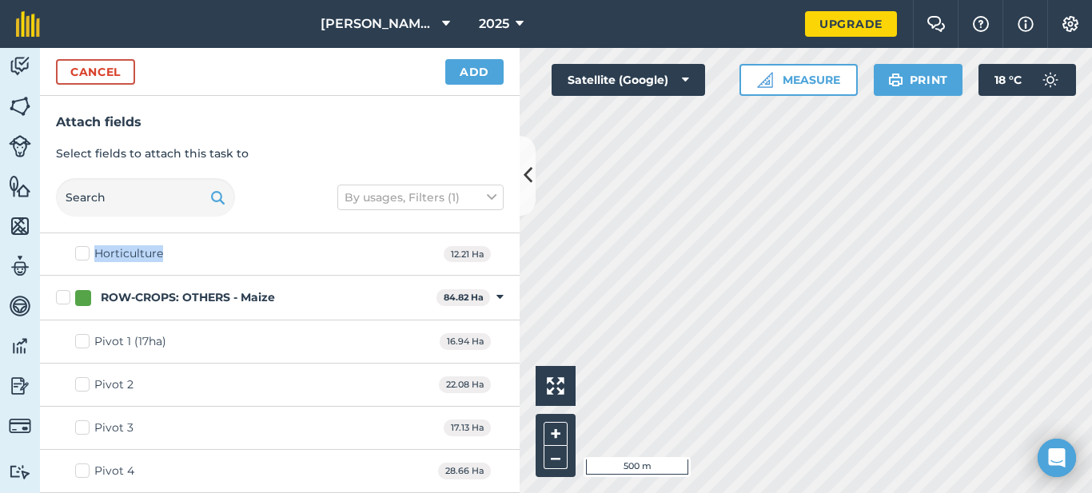
click at [89, 258] on label "Horticulture" at bounding box center [119, 253] width 88 height 17
click at [81, 253] on label "Horticulture" at bounding box center [119, 253] width 88 height 17
click at [81, 253] on input "Horticulture" at bounding box center [80, 250] width 10 height 10
checkbox input "true"
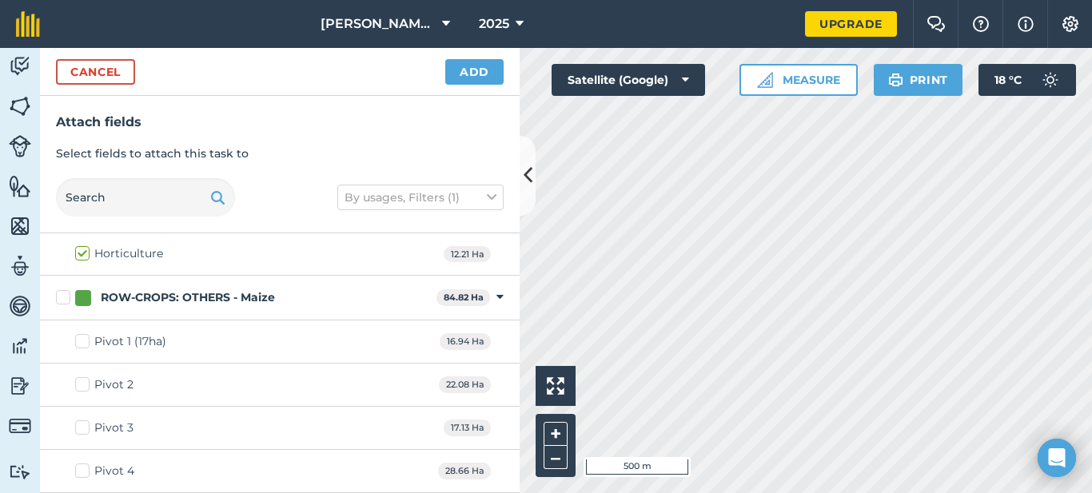
click at [81, 253] on label "Horticulture" at bounding box center [119, 253] width 88 height 17
click at [81, 253] on input "Horticulture" at bounding box center [80, 250] width 10 height 10
checkbox input "false"
click at [81, 253] on label "Horticulture" at bounding box center [119, 253] width 88 height 17
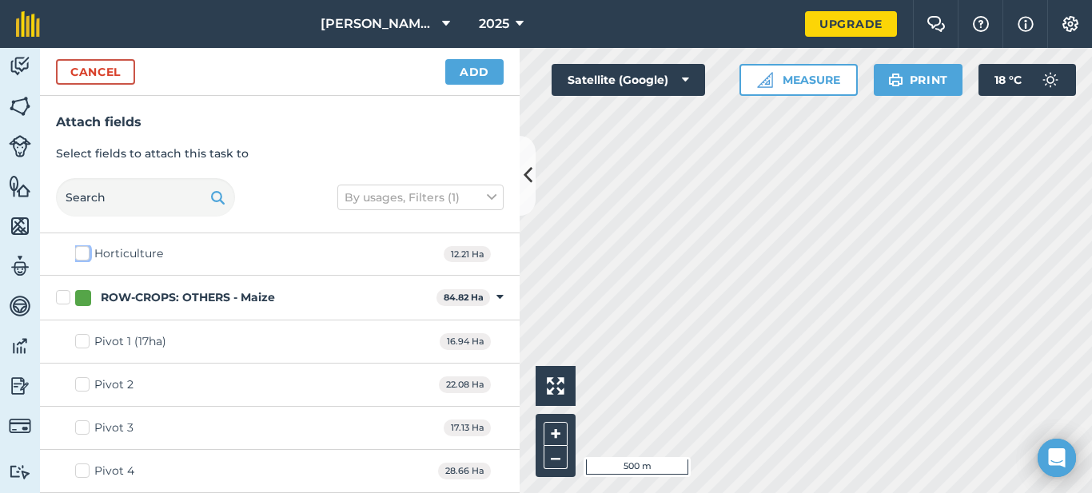
click at [81, 253] on input "Horticulture" at bounding box center [80, 250] width 10 height 10
checkbox input "true"
click at [475, 81] on button "Add" at bounding box center [474, 72] width 58 height 26
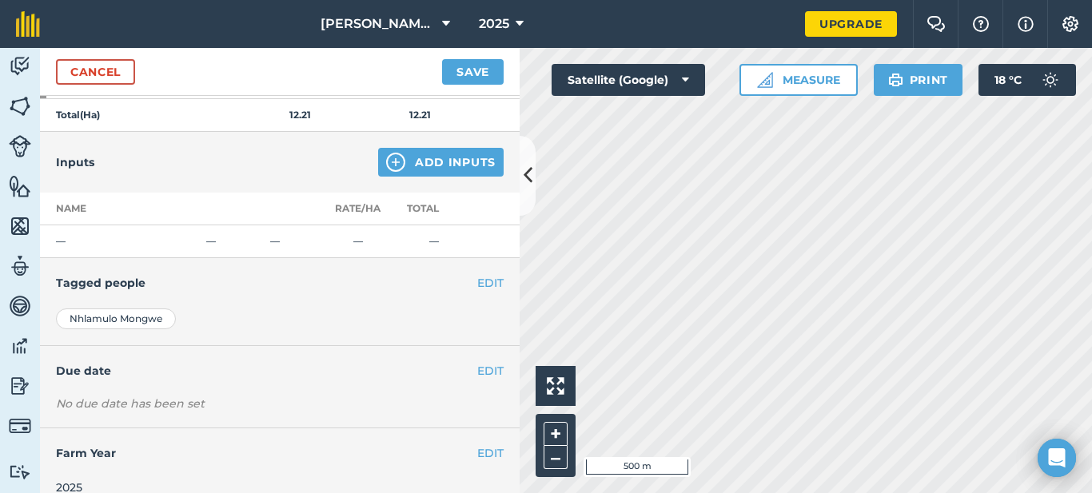
scroll to position [289, 0]
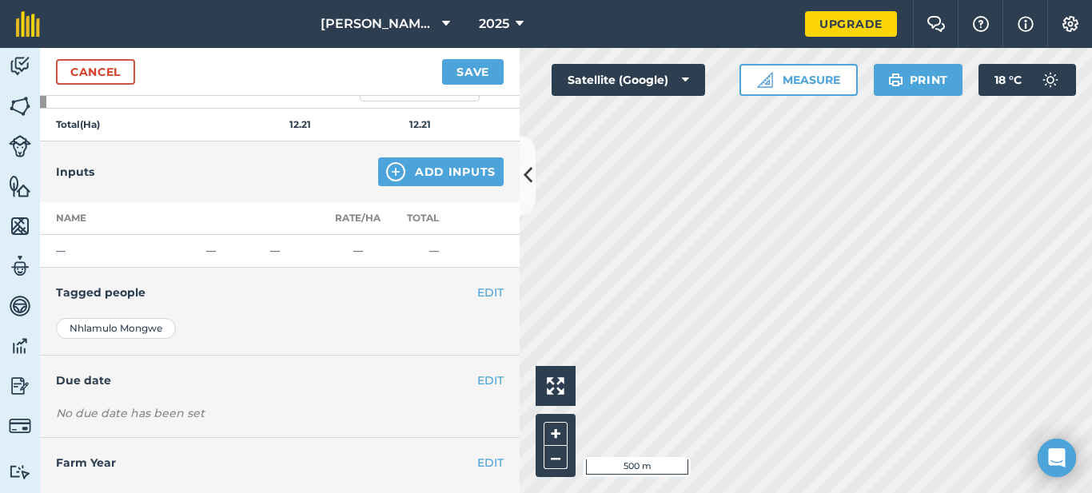
click at [357, 251] on td "—" at bounding box center [358, 251] width 60 height 33
click at [34, 249] on link "Team" at bounding box center [20, 268] width 40 height 40
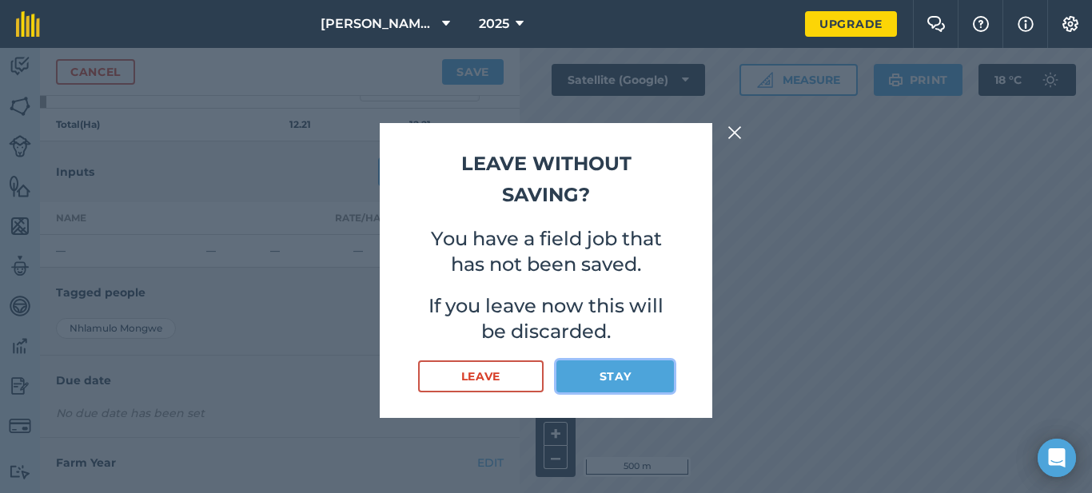
click at [604, 381] on button "Stay" at bounding box center [615, 377] width 118 height 32
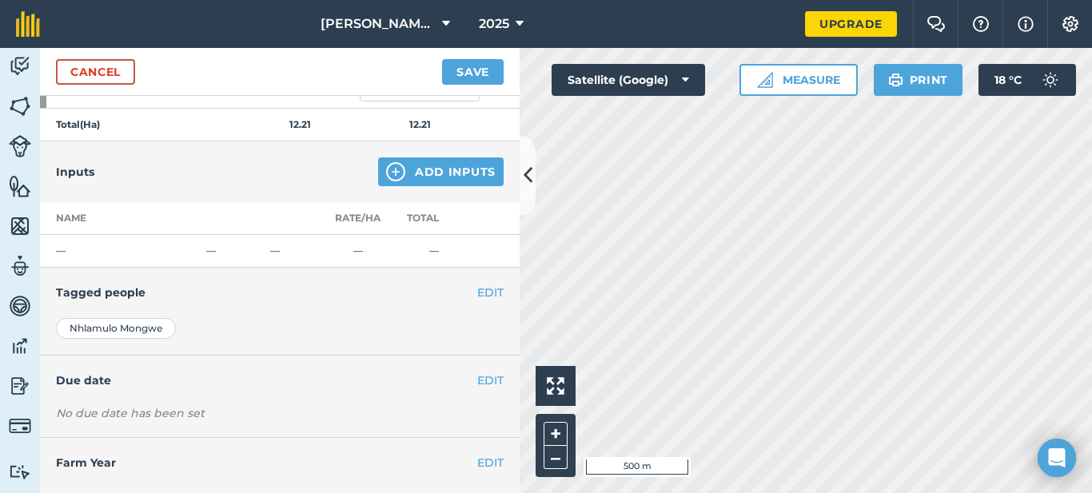
click at [59, 253] on td "—" at bounding box center [120, 251] width 160 height 33
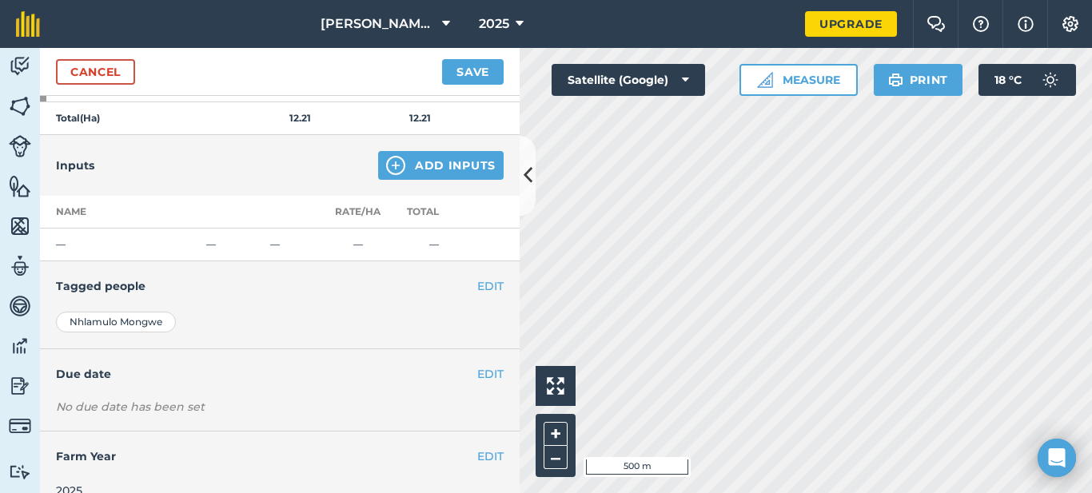
scroll to position [224, 0]
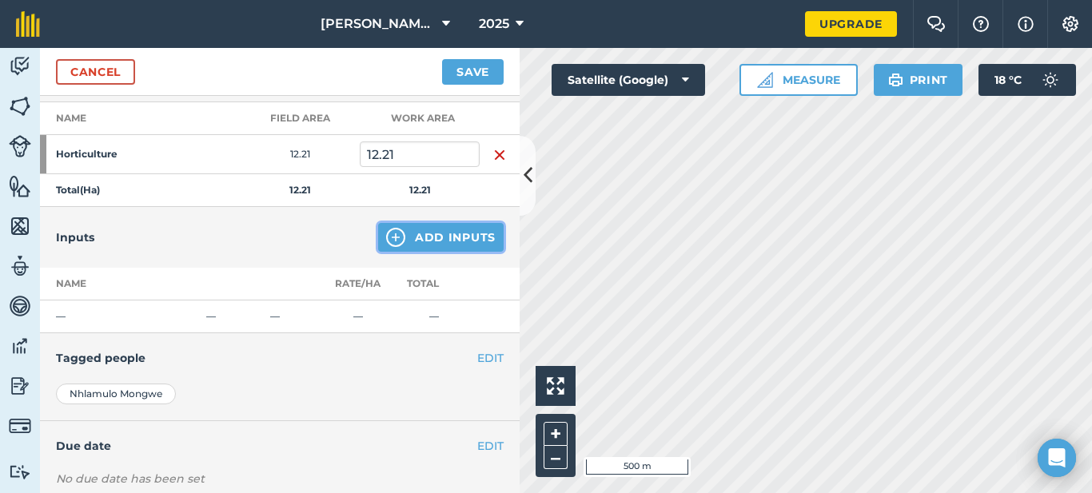
click at [413, 241] on button "Add Inputs" at bounding box center [441, 237] width 126 height 29
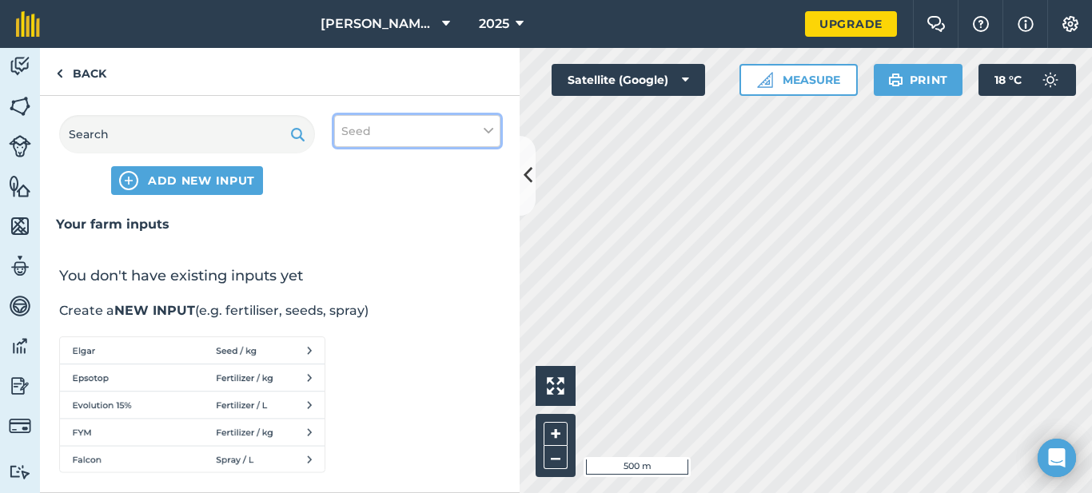
click at [493, 125] on button "Seed" at bounding box center [417, 131] width 166 height 32
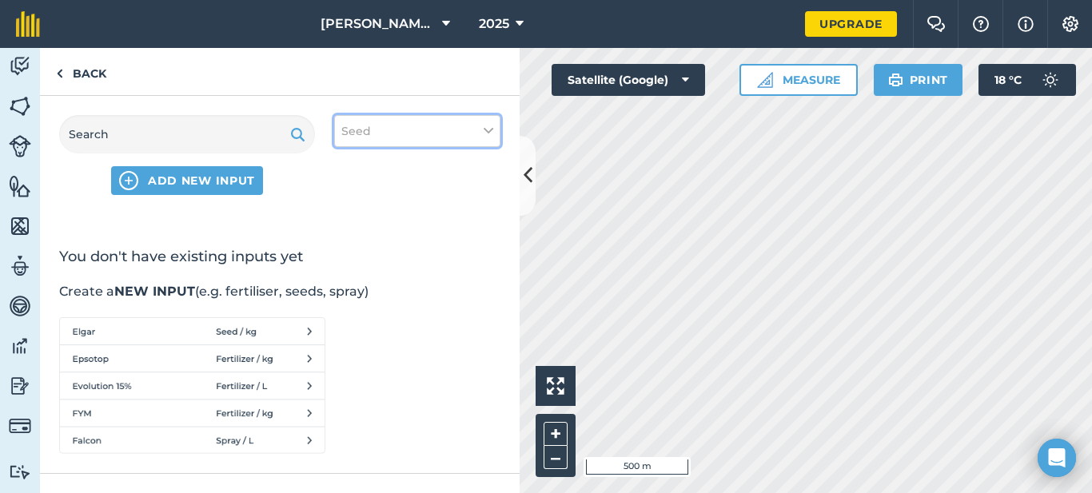
scroll to position [0, 0]
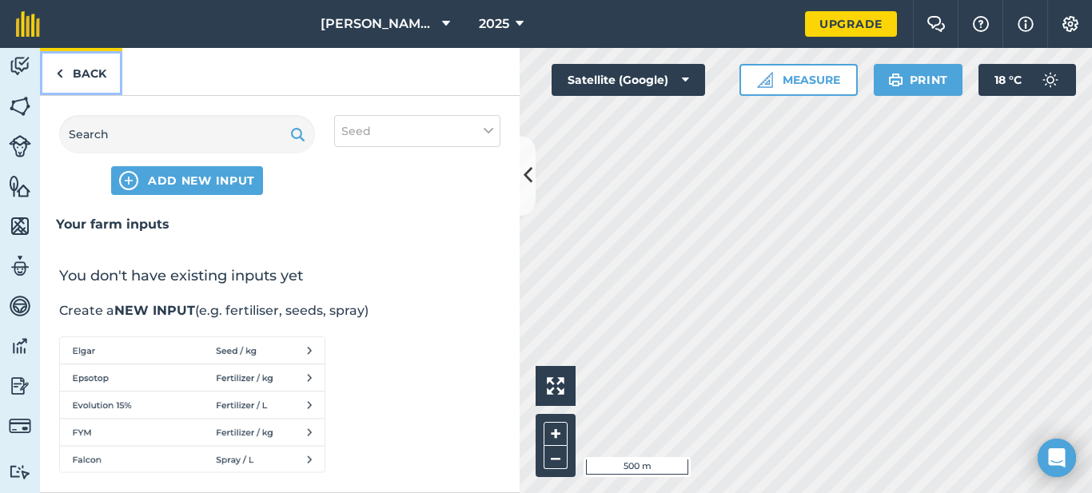
click at [73, 73] on link "Back" at bounding box center [81, 71] width 82 height 47
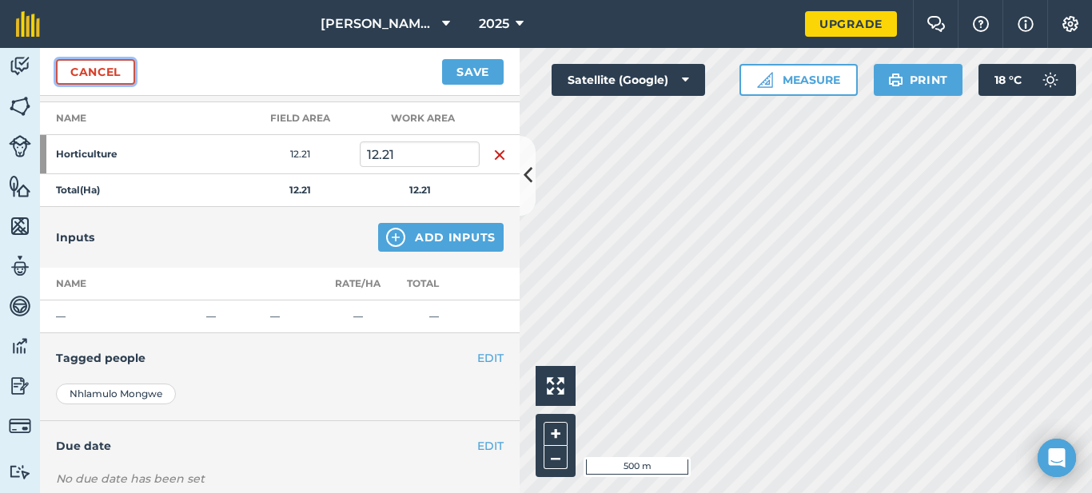
click at [83, 73] on link "Cancel" at bounding box center [95, 72] width 79 height 26
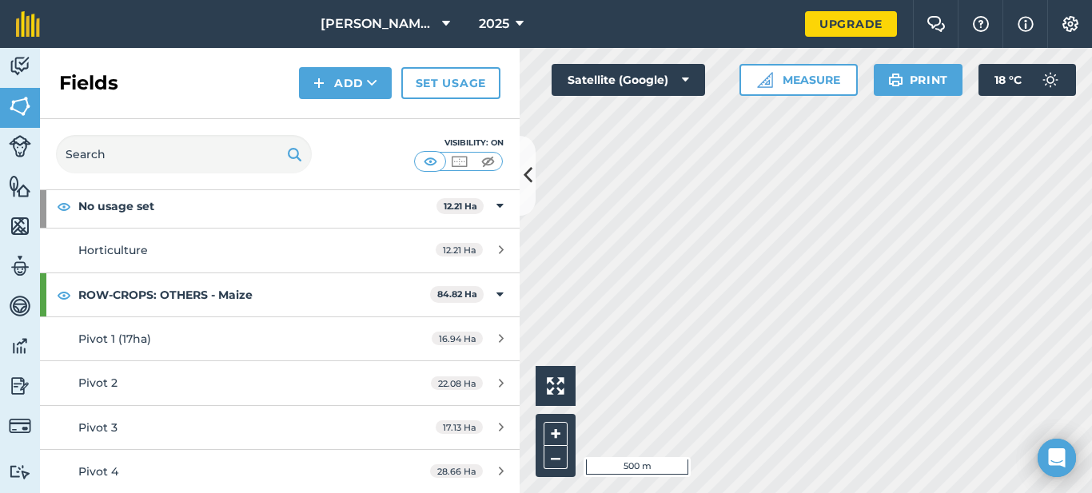
scroll to position [82, 0]
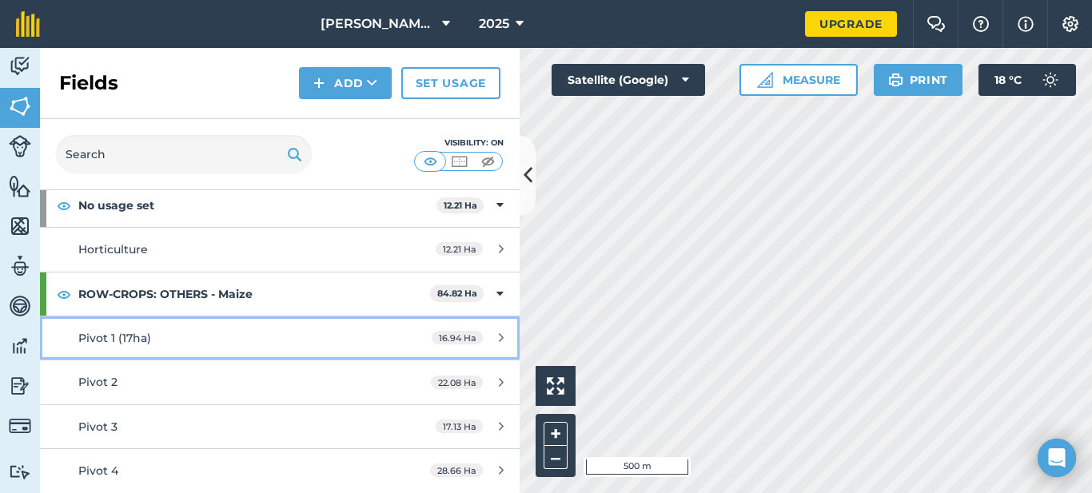
click at [499, 340] on icon at bounding box center [501, 338] width 5 height 12
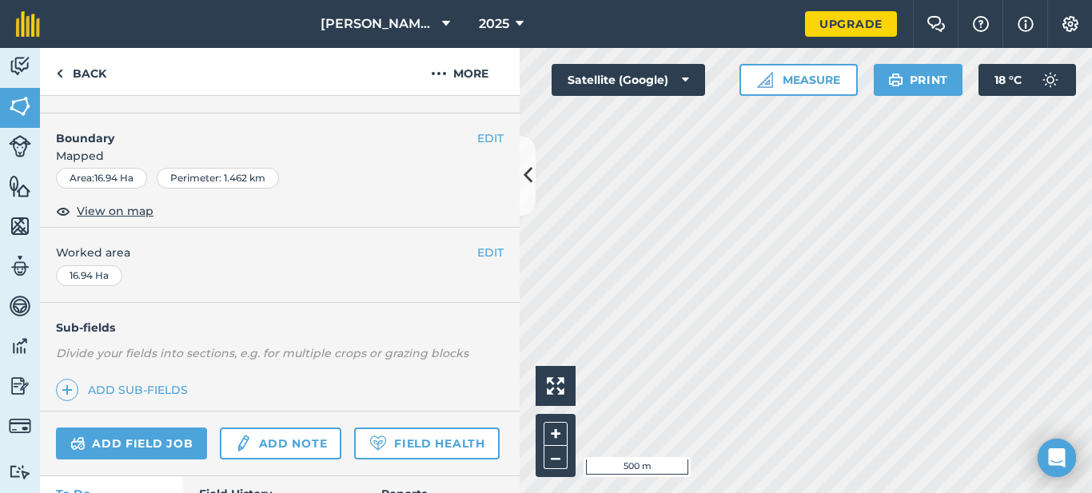
scroll to position [194, 0]
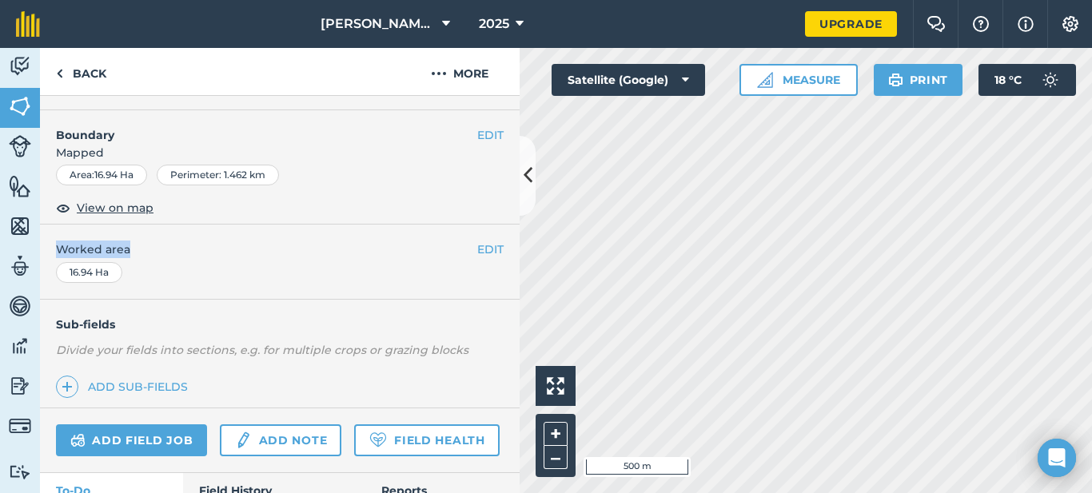
drag, startPoint x: 508, startPoint y: 245, endPoint x: 511, endPoint y: 166, distance: 79.2
click at [511, 166] on div "EDIT Pivot 1 (17ha) EDIT Description Add extra information about your field EDI…" at bounding box center [280, 294] width 480 height 397
click at [75, 78] on link "Back" at bounding box center [81, 71] width 82 height 47
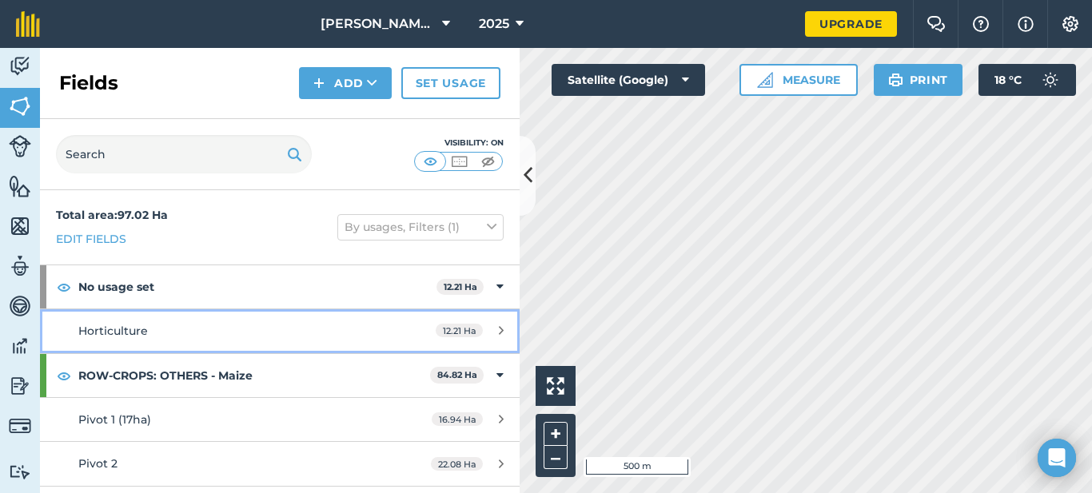
click at [346, 337] on div "Horticulture" at bounding box center [228, 331] width 301 height 18
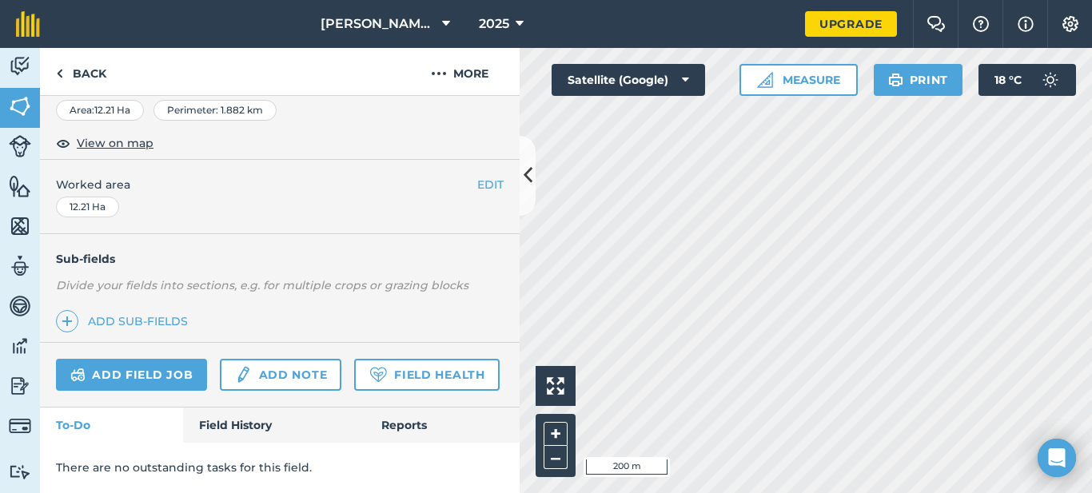
scroll to position [302, 0]
click at [302, 359] on link "Add note" at bounding box center [281, 375] width 122 height 32
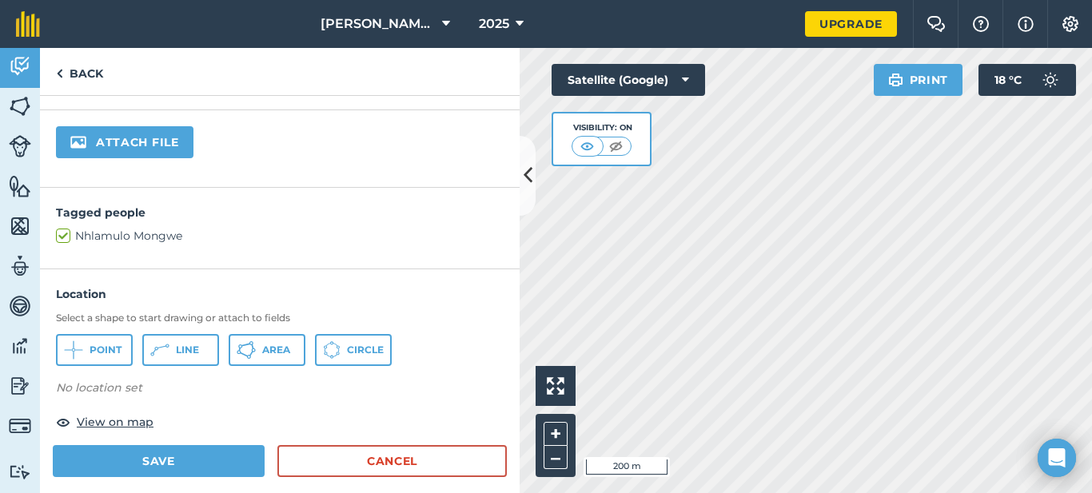
scroll to position [305, 0]
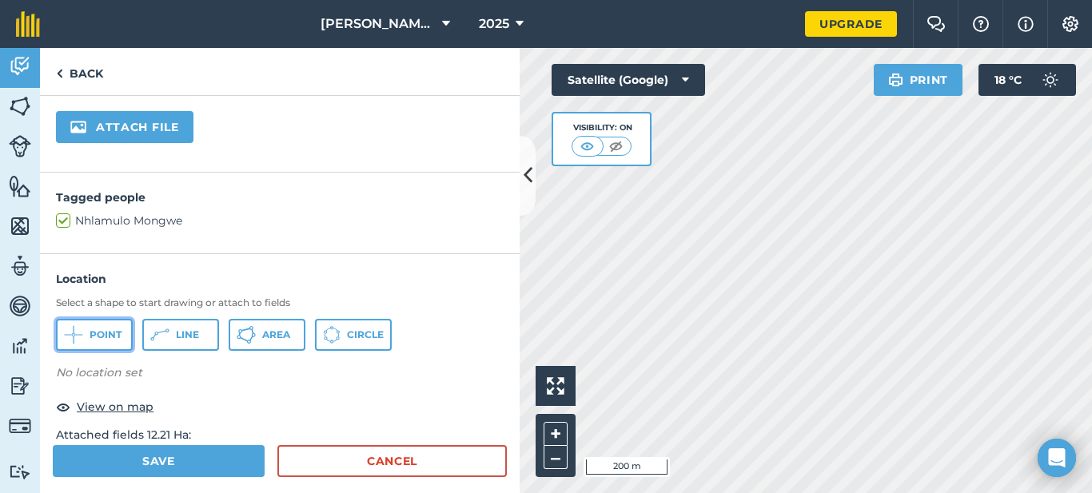
click at [89, 327] on button "Point" at bounding box center [94, 335] width 77 height 32
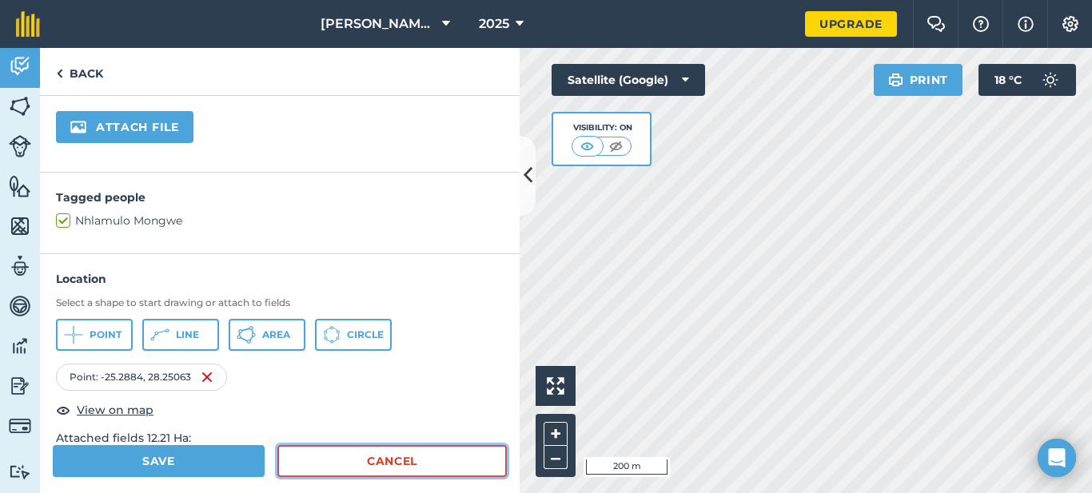
click at [401, 465] on link "Cancel" at bounding box center [391, 461] width 229 height 32
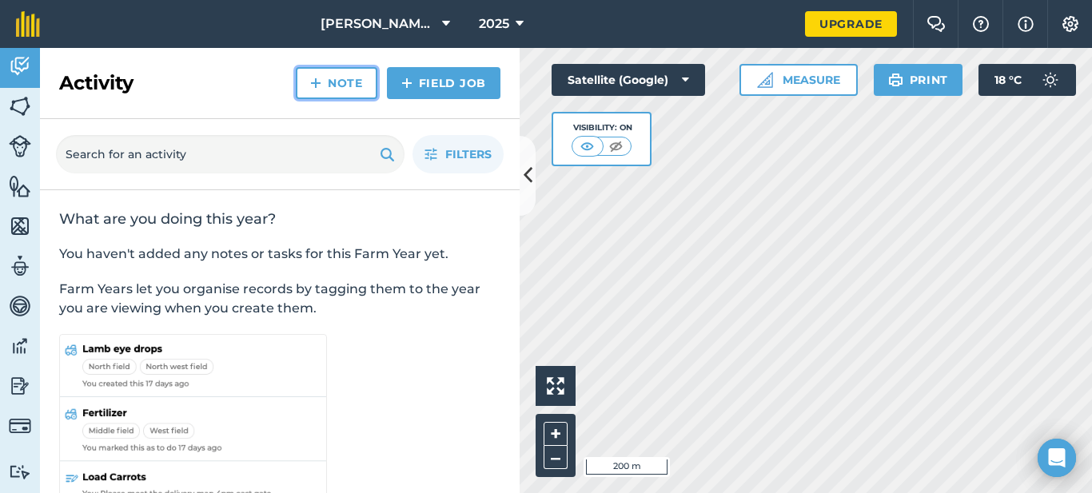
click at [357, 77] on link "Note" at bounding box center [337, 83] width 82 height 32
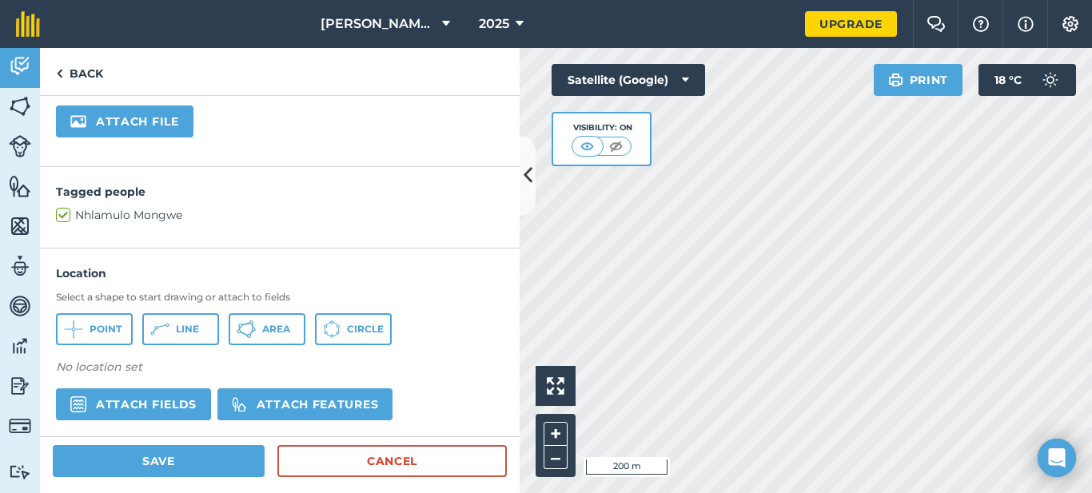
scroll to position [326, 0]
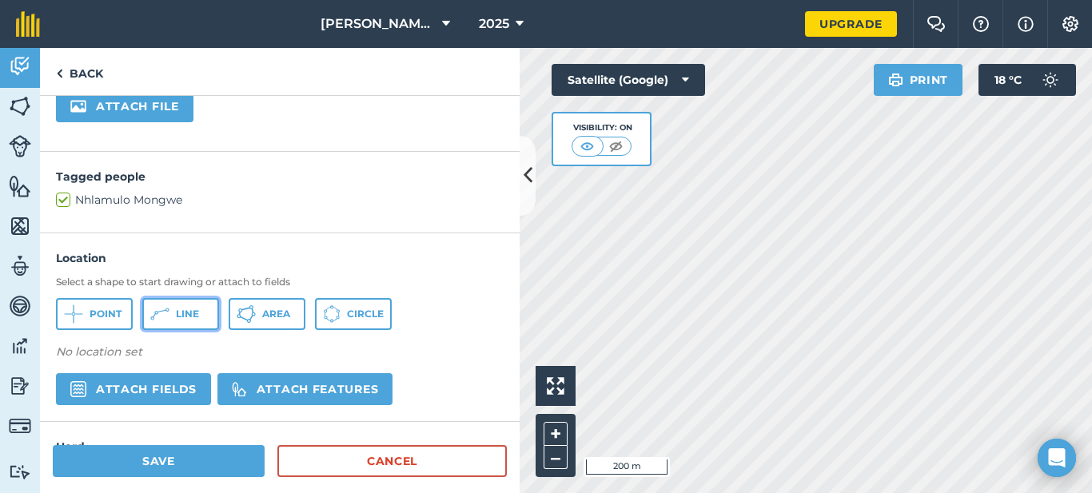
click at [170, 317] on button "Line" at bounding box center [180, 314] width 77 height 32
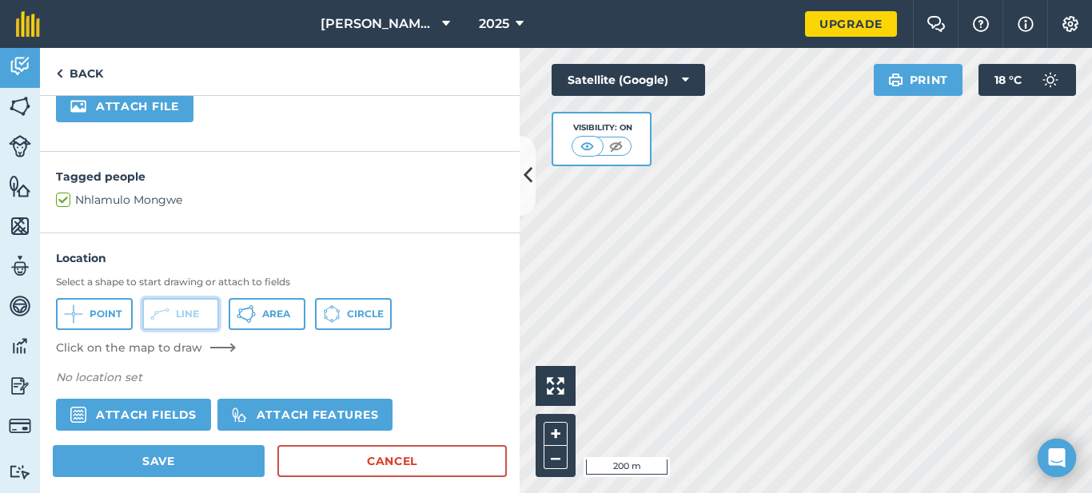
click at [179, 317] on span "Line" at bounding box center [187, 314] width 23 height 13
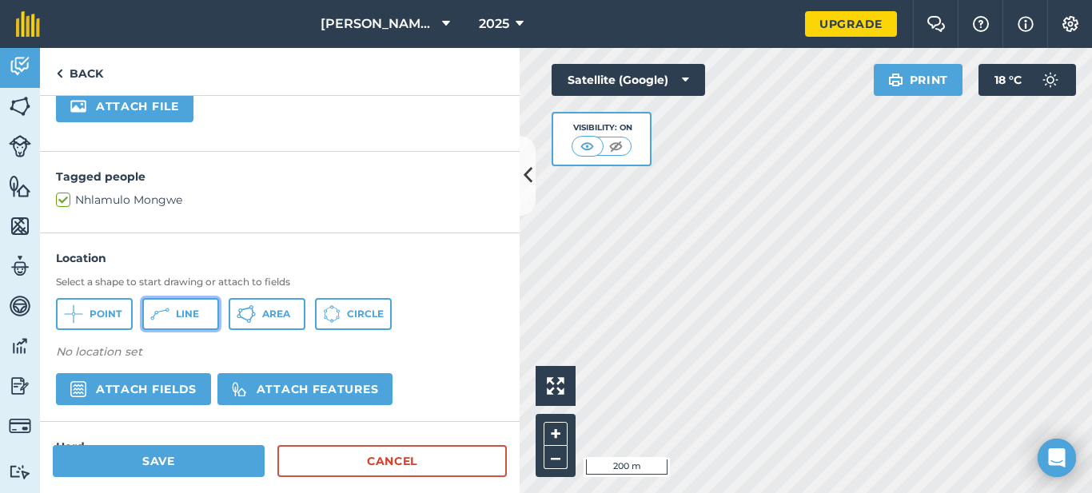
click at [179, 317] on span "Line" at bounding box center [187, 314] width 23 height 13
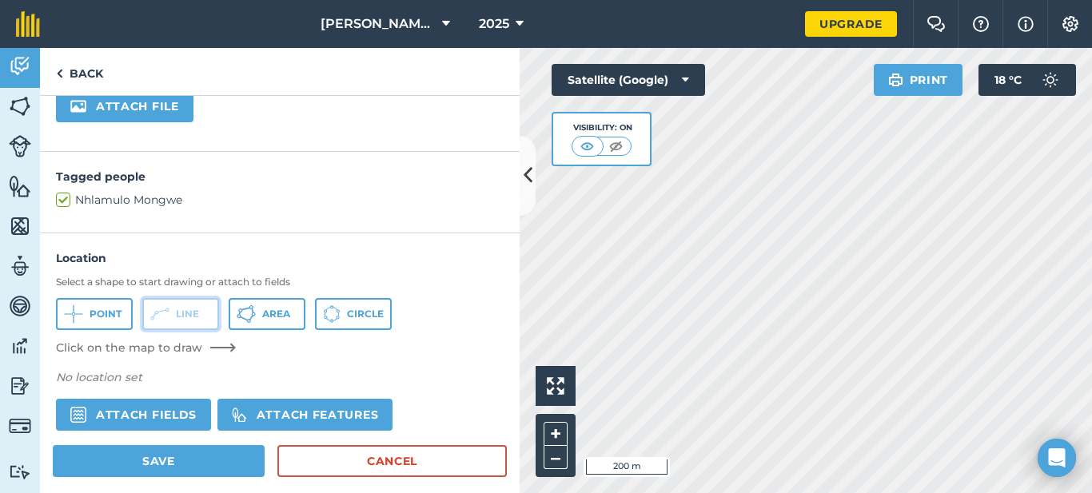
click at [193, 317] on span "Line" at bounding box center [187, 314] width 23 height 13
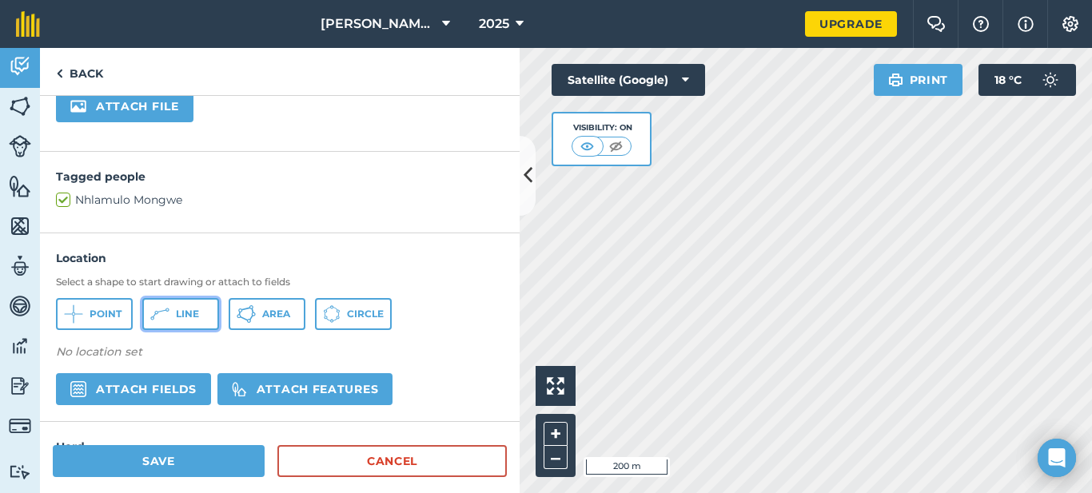
click at [83, 308] on icon at bounding box center [73, 314] width 19 height 19
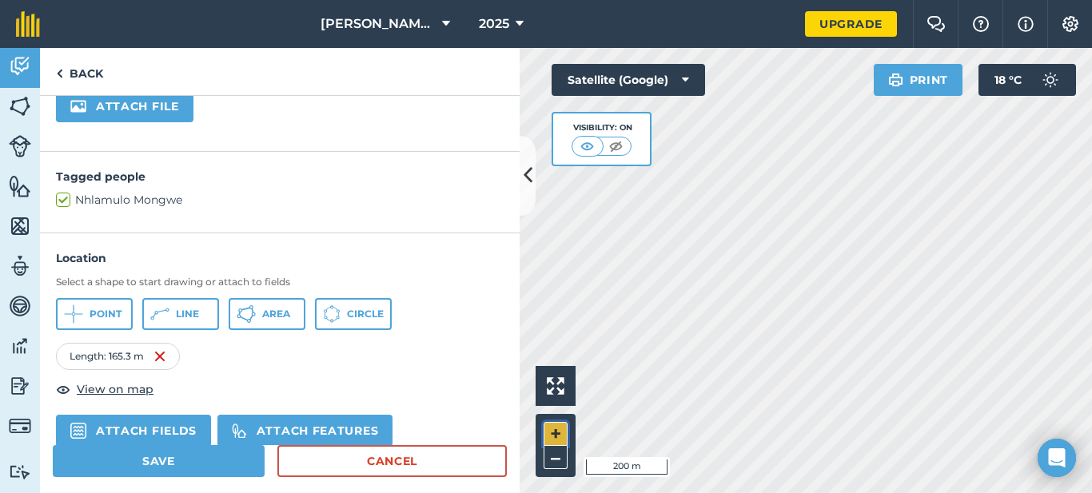
click at [553, 437] on button "+" at bounding box center [556, 434] width 24 height 24
click at [172, 317] on button "Line" at bounding box center [180, 314] width 77 height 32
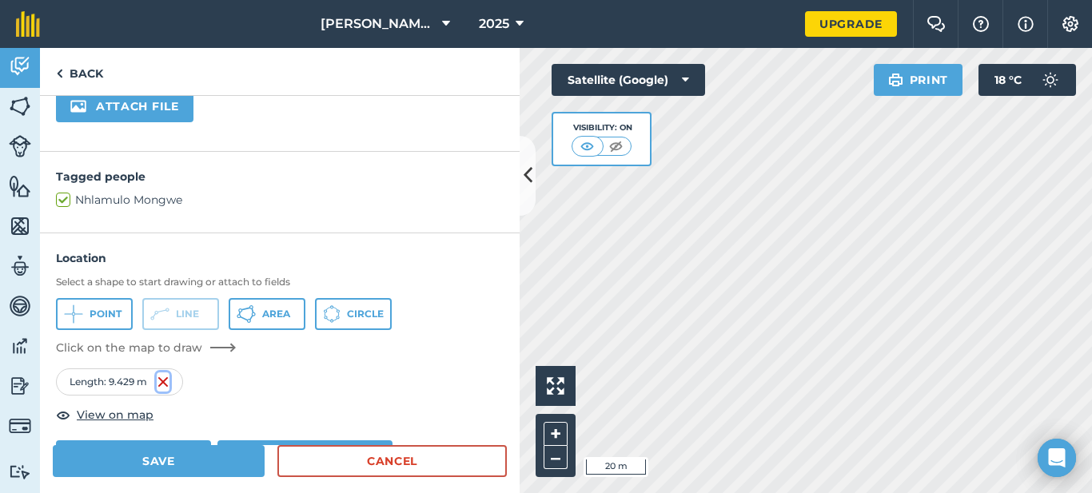
click at [162, 382] on img at bounding box center [163, 382] width 13 height 19
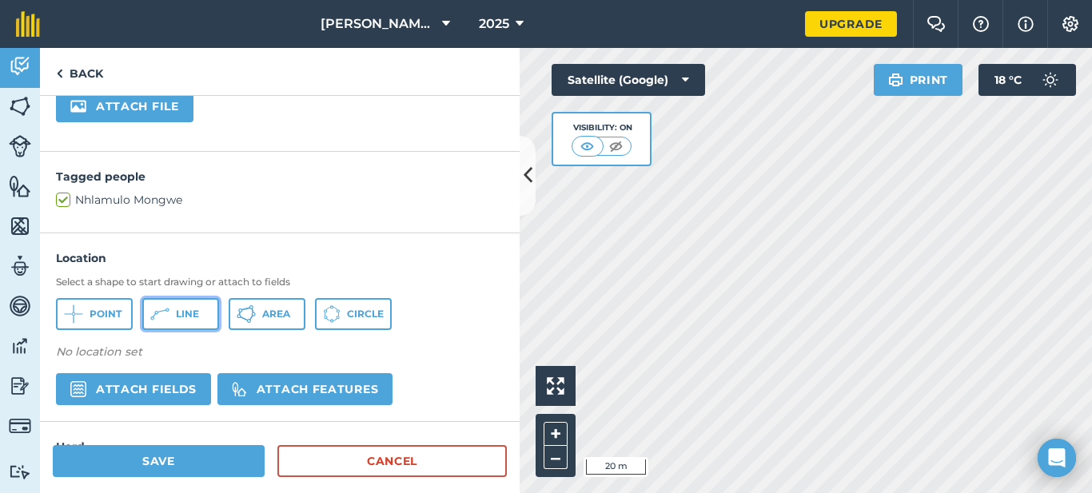
click at [181, 314] on span "Line" at bounding box center [187, 314] width 23 height 13
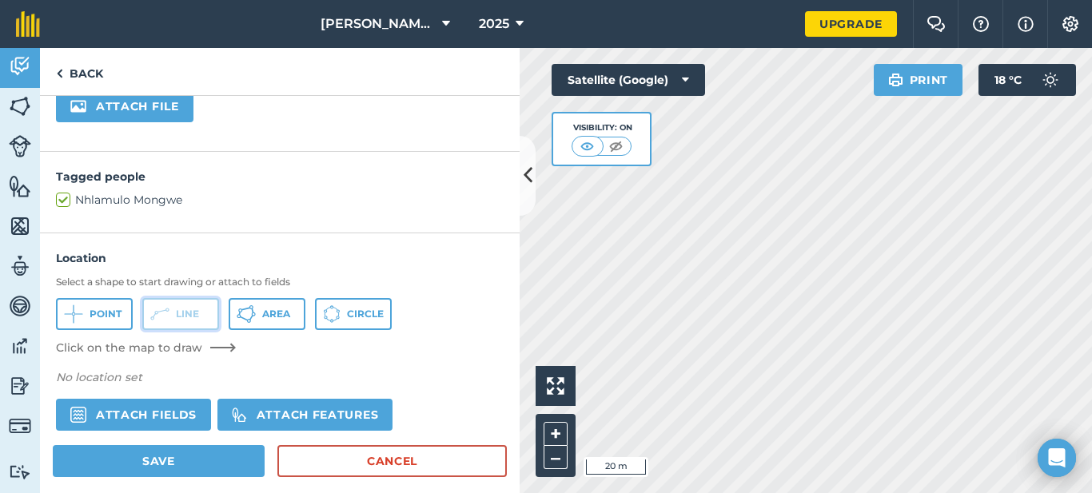
click at [181, 314] on span "Line" at bounding box center [187, 314] width 23 height 13
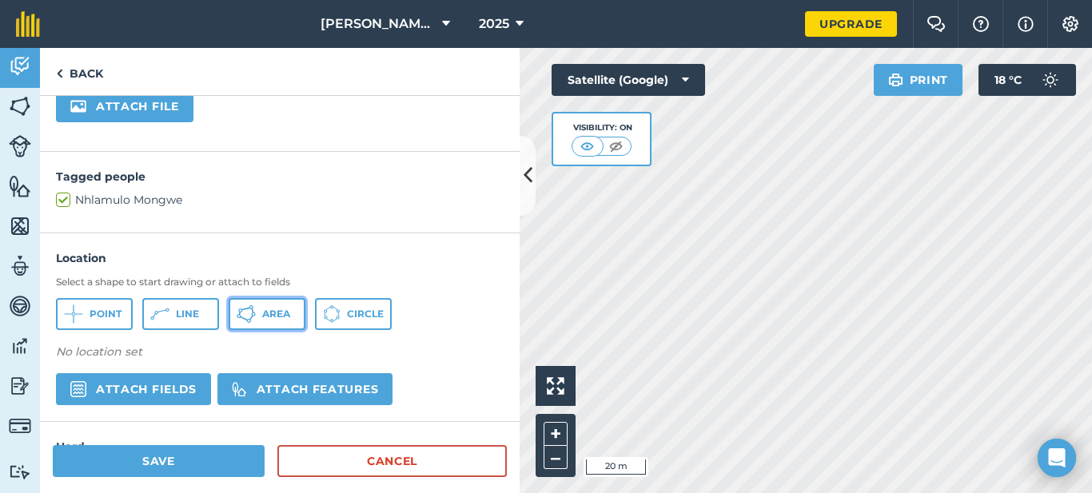
click at [83, 310] on icon at bounding box center [73, 314] width 19 height 19
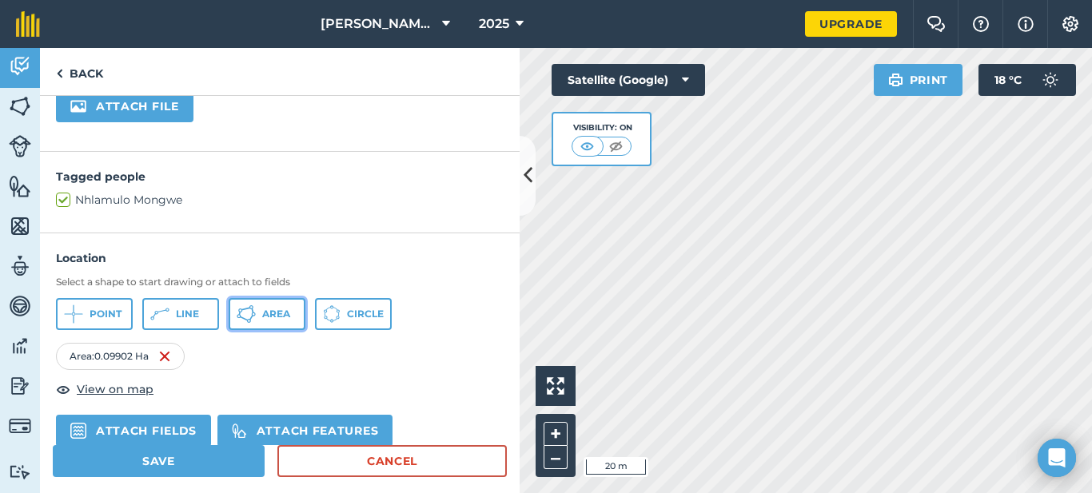
click at [267, 317] on span "Area" at bounding box center [276, 314] width 28 height 13
click at [261, 320] on button "Area" at bounding box center [267, 314] width 77 height 32
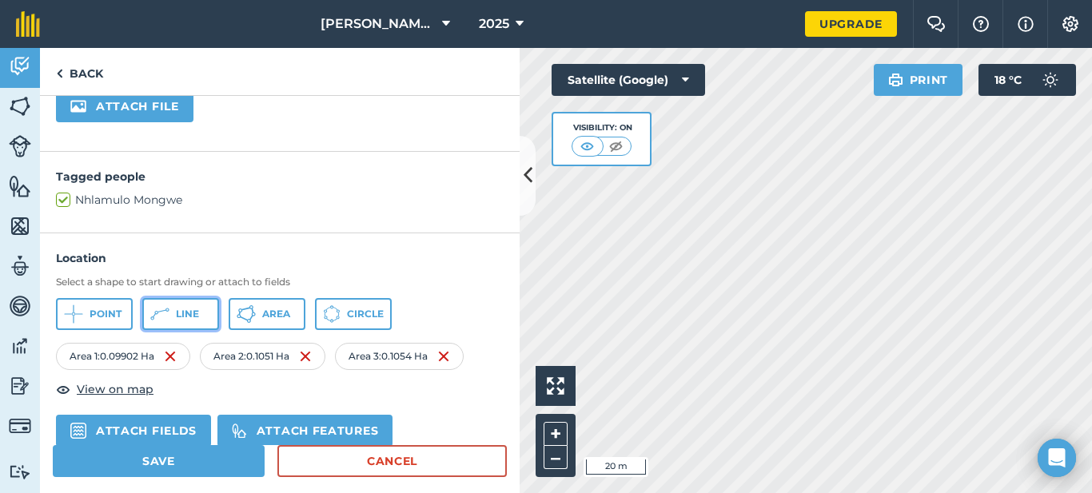
click at [193, 321] on button "Line" at bounding box center [180, 314] width 77 height 32
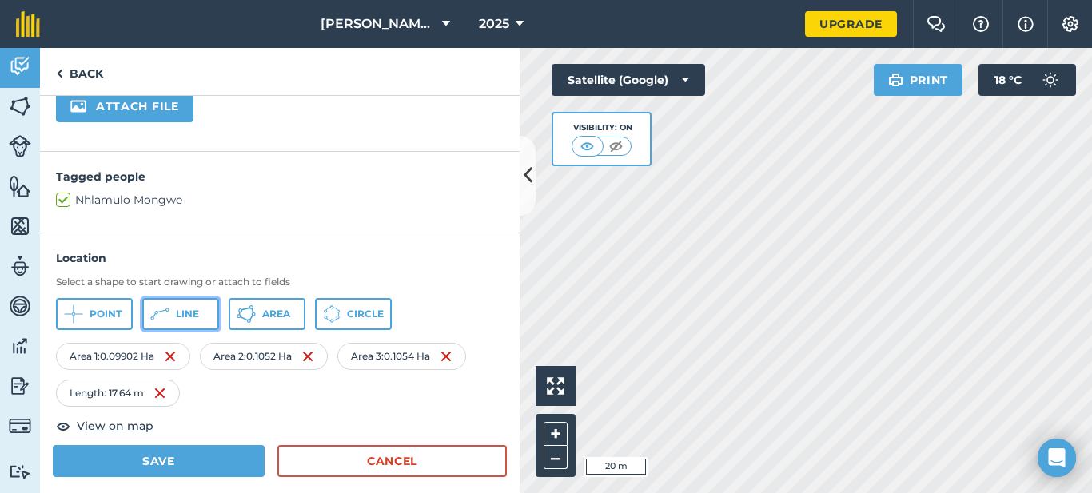
click at [172, 323] on button "Line" at bounding box center [180, 314] width 77 height 32
click at [83, 313] on icon at bounding box center [73, 314] width 19 height 19
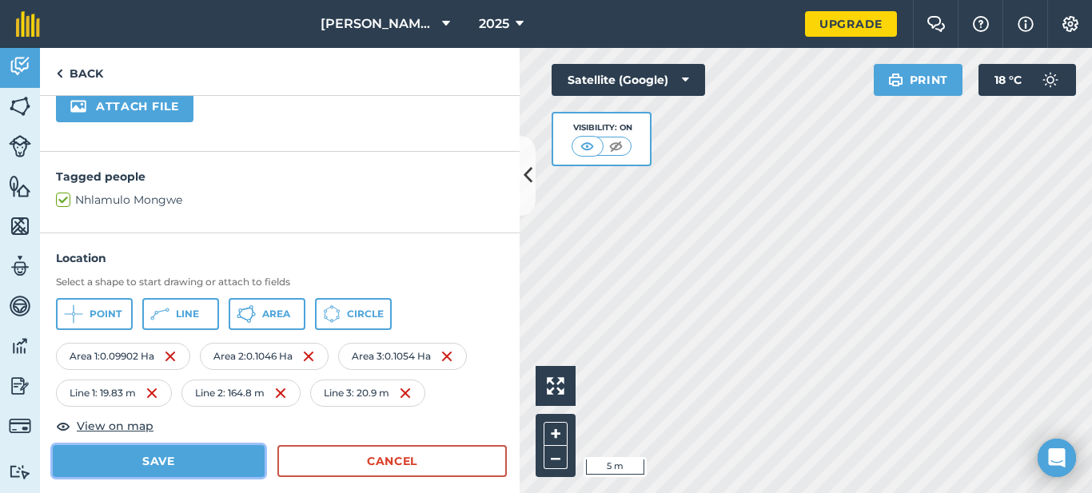
click at [173, 457] on button "Save" at bounding box center [159, 461] width 212 height 32
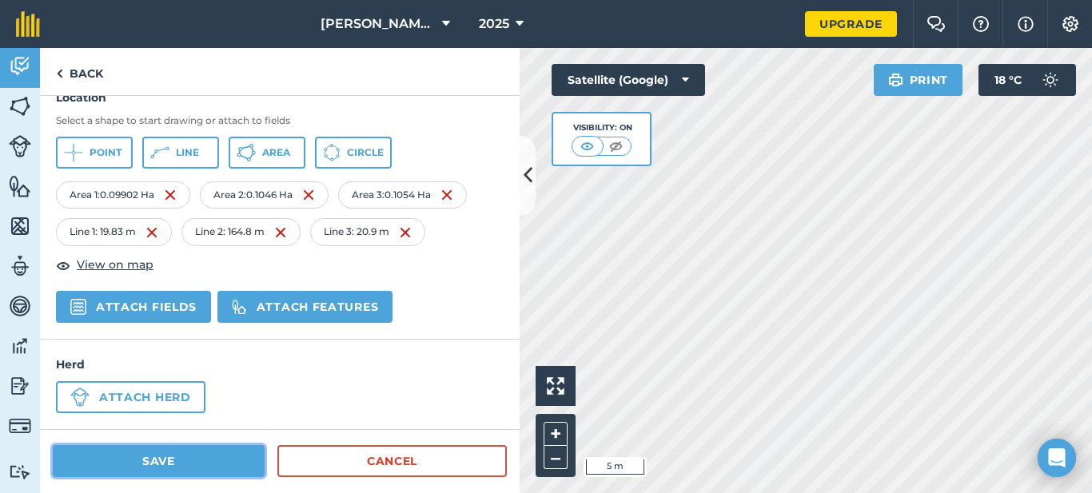
scroll to position [508, 0]
drag, startPoint x: 503, startPoint y: 342, endPoint x: 500, endPoint y: 298, distance: 44.1
click at [500, 298] on div "Title *Required Mark as to-do Optional Description Attach file Tagged people Nh…" at bounding box center [280, 270] width 480 height 349
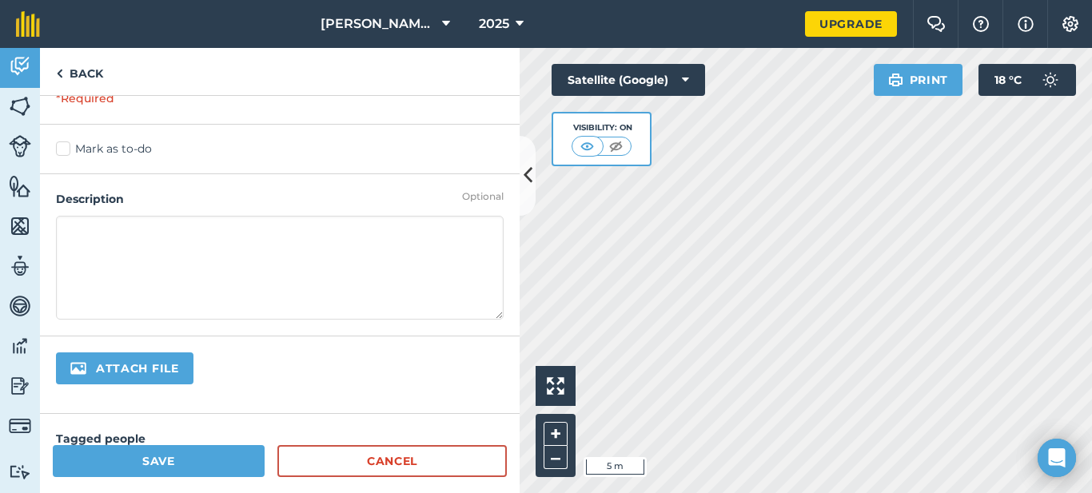
scroll to position [0, 0]
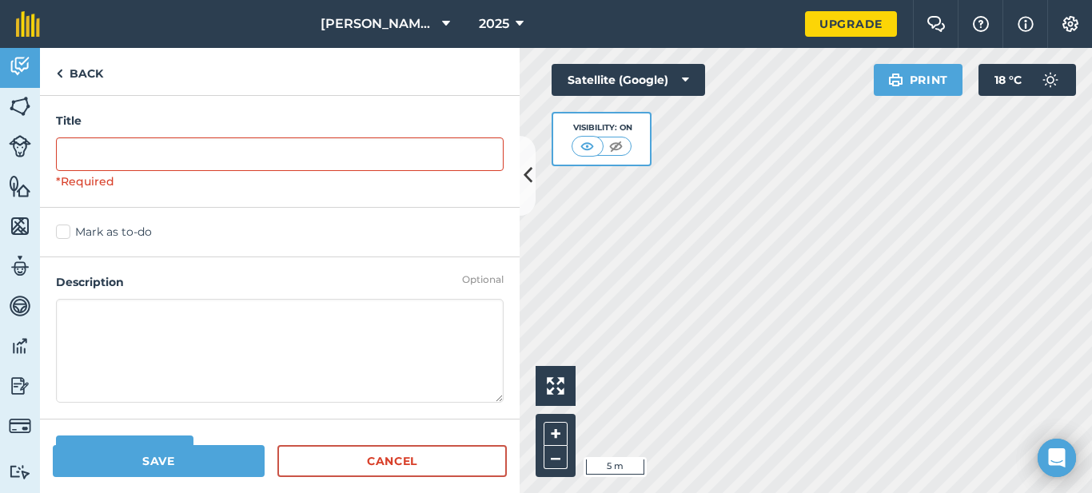
click at [269, 357] on textarea at bounding box center [280, 351] width 448 height 104
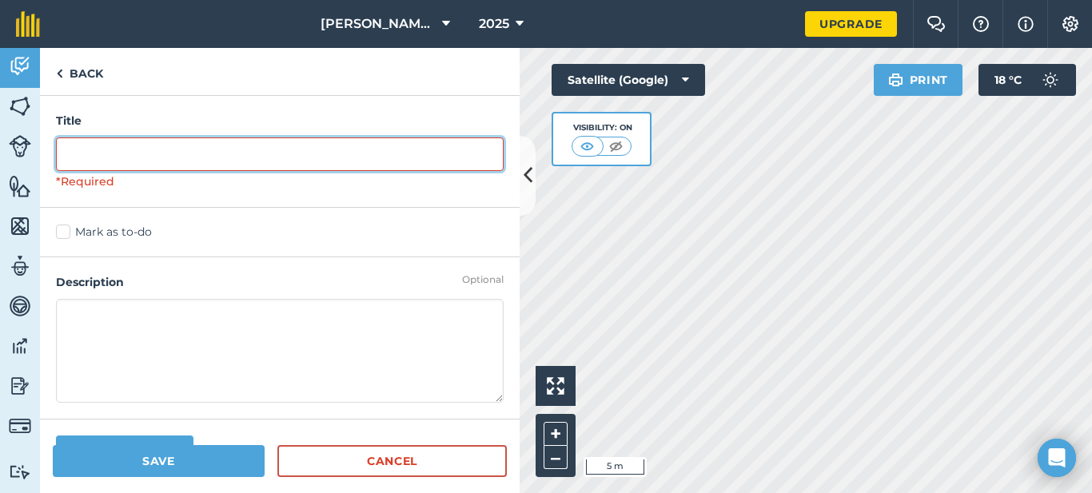
click at [237, 150] on input "text" at bounding box center [280, 155] width 448 height 34
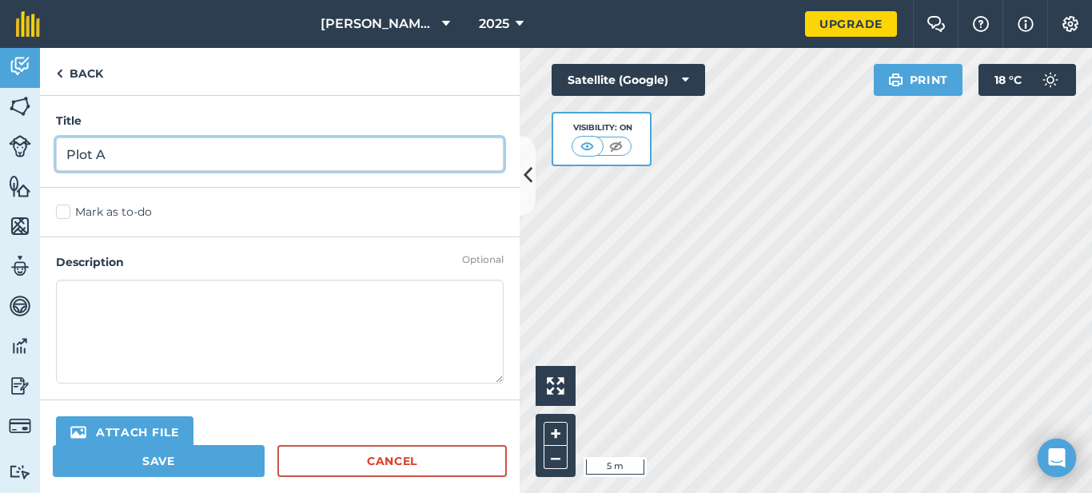
type input "Plot A"
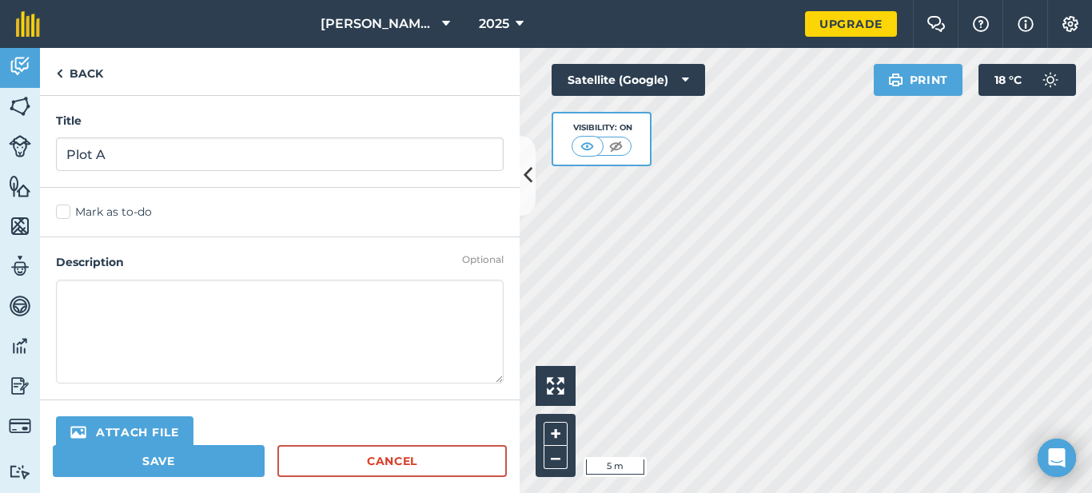
click at [269, 209] on label "Mark as to-do" at bounding box center [280, 212] width 448 height 17
click at [66, 209] on input "Mark as to-do" at bounding box center [61, 209] width 10 height 10
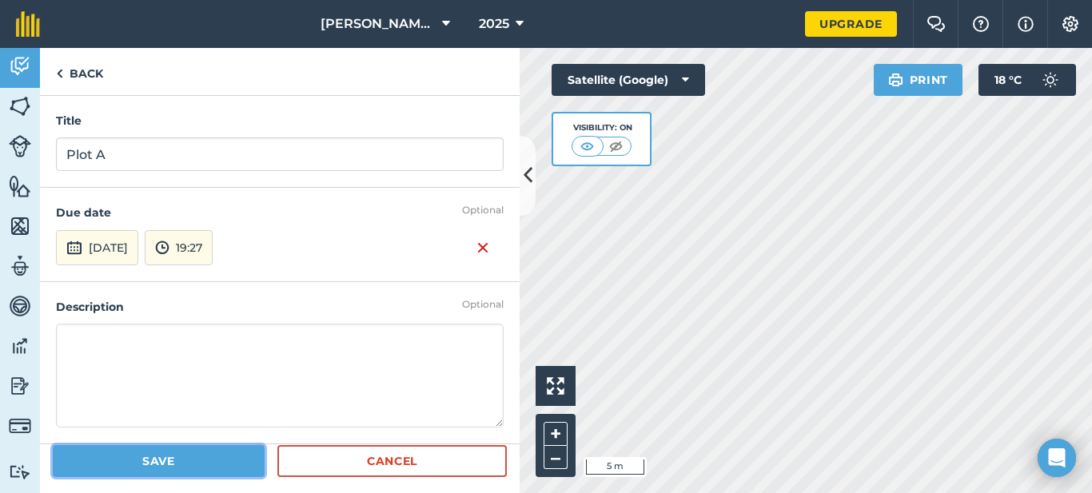
click at [215, 468] on button "Save" at bounding box center [159, 461] width 212 height 32
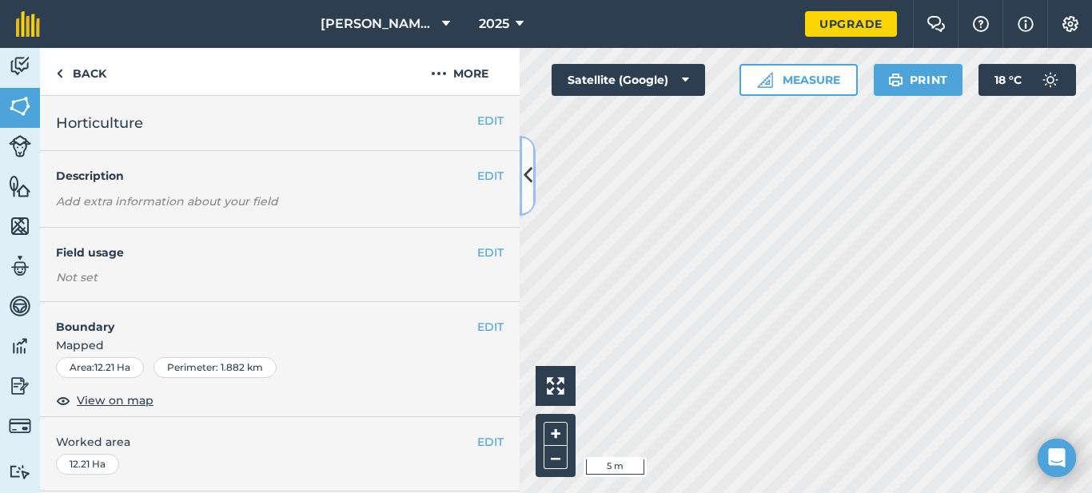
click at [525, 182] on icon at bounding box center [528, 176] width 9 height 28
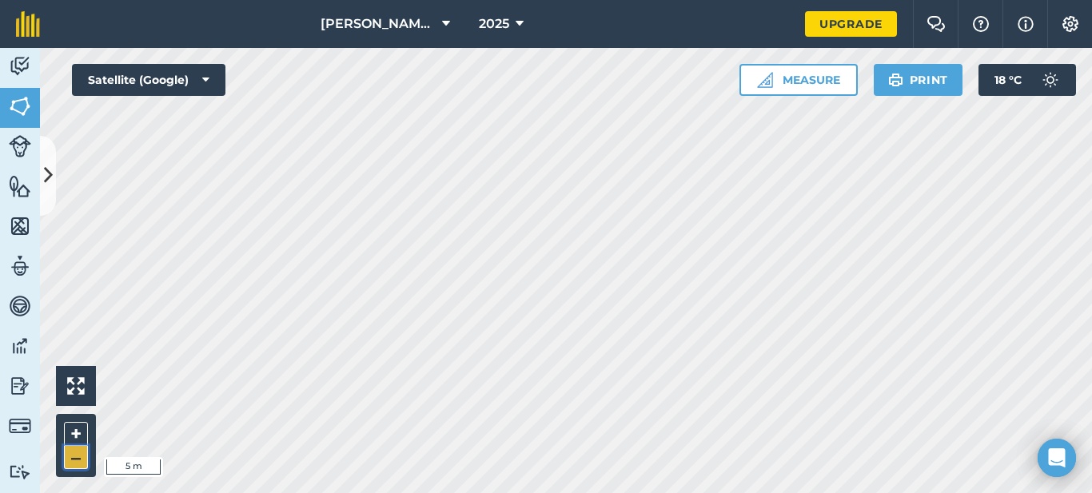
click at [76, 453] on button "–" at bounding box center [76, 457] width 24 height 23
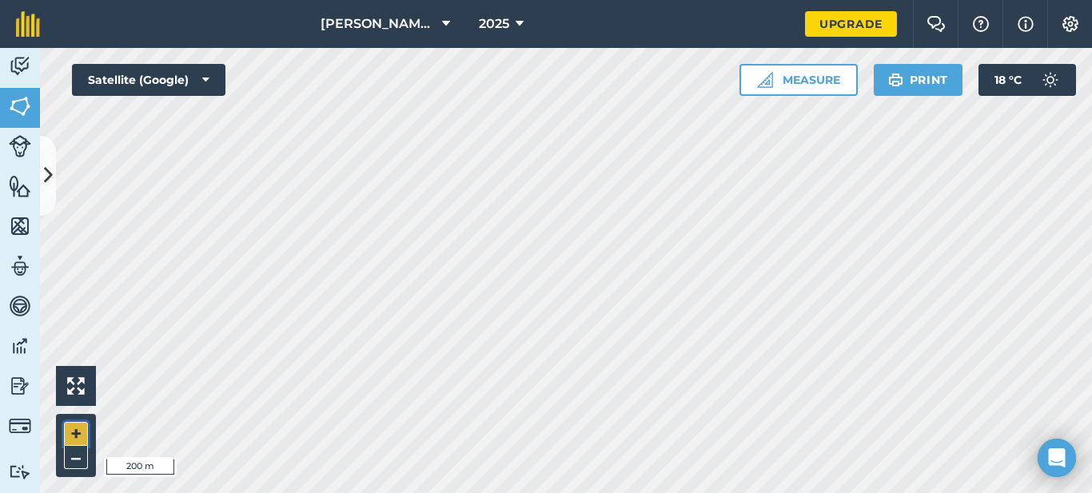
click at [75, 437] on button "+" at bounding box center [76, 434] width 24 height 24
click at [69, 458] on button "–" at bounding box center [76, 457] width 24 height 23
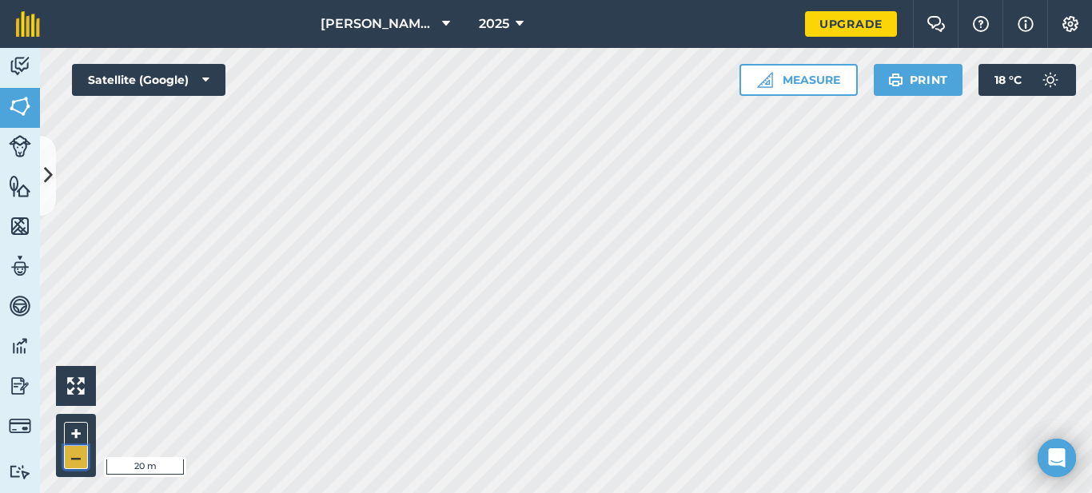
click at [70, 458] on button "–" at bounding box center [76, 457] width 24 height 23
click at [78, 430] on button "+" at bounding box center [76, 434] width 24 height 24
click at [78, 399] on button at bounding box center [76, 386] width 40 height 40
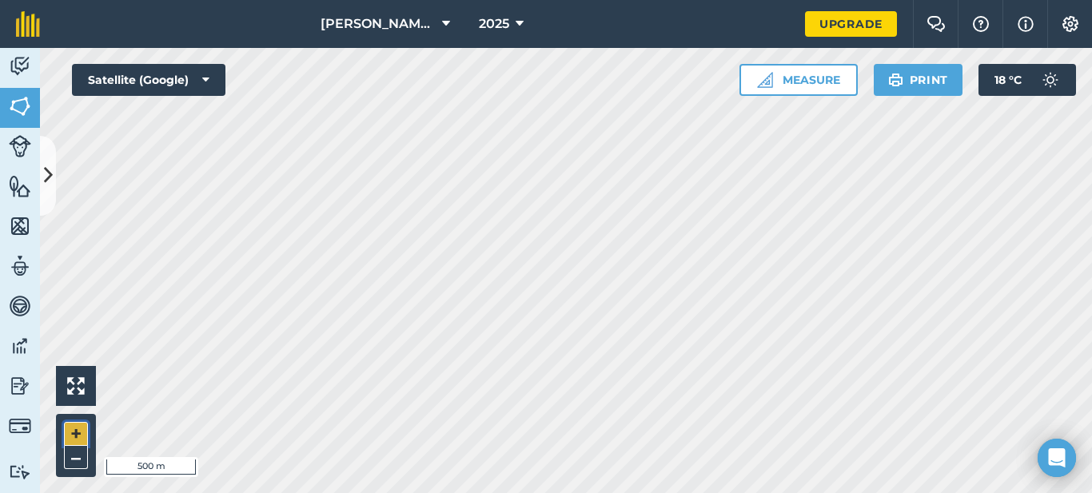
click at [78, 430] on button "+" at bounding box center [76, 434] width 24 height 24
click at [19, 153] on img at bounding box center [20, 146] width 22 height 22
click at [18, 112] on img at bounding box center [20, 106] width 22 height 24
click at [50, 173] on icon at bounding box center [48, 176] width 9 height 28
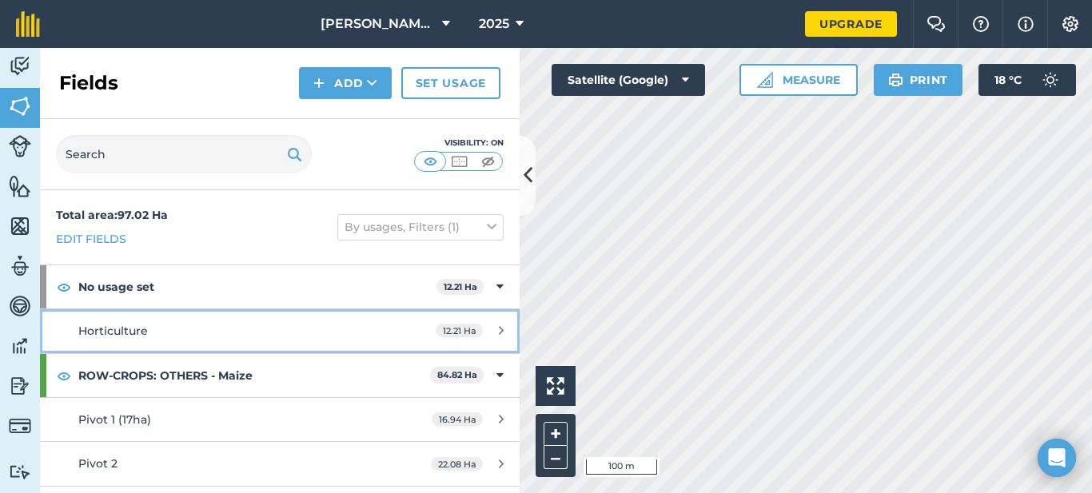
click at [393, 325] on link "Horticulture 12.21 Ha" at bounding box center [280, 330] width 480 height 43
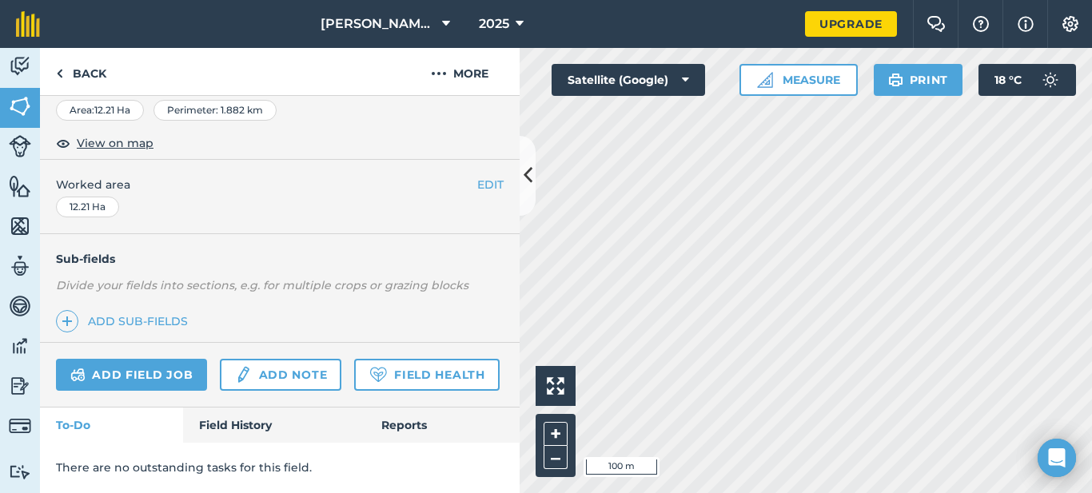
scroll to position [302, 0]
click at [264, 427] on link "Field History" at bounding box center [273, 425] width 181 height 35
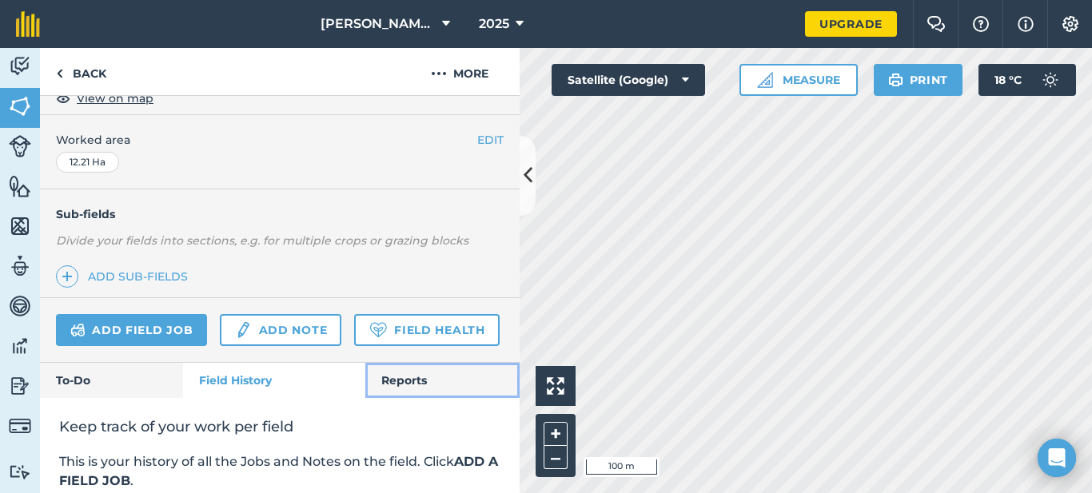
click at [390, 398] on link "Reports" at bounding box center [442, 380] width 154 height 35
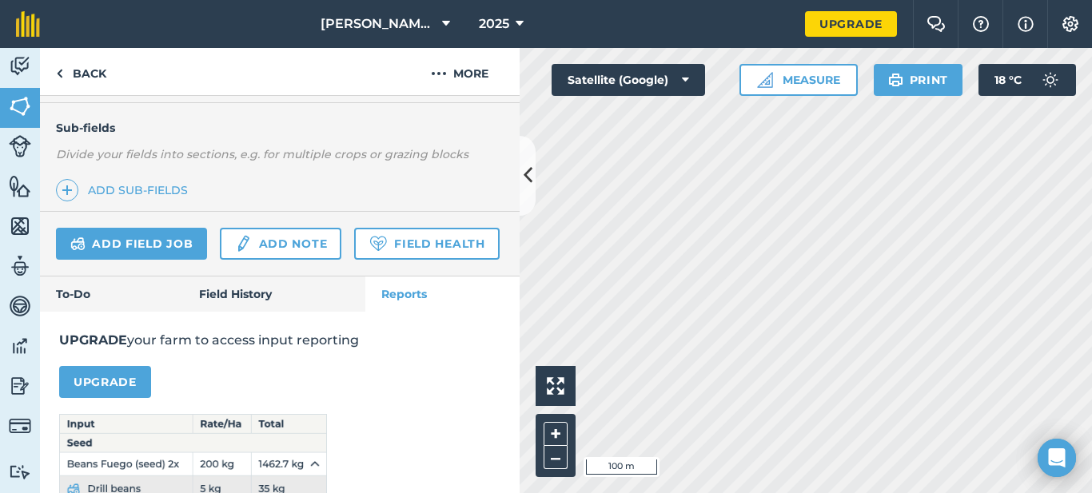
scroll to position [393, 0]
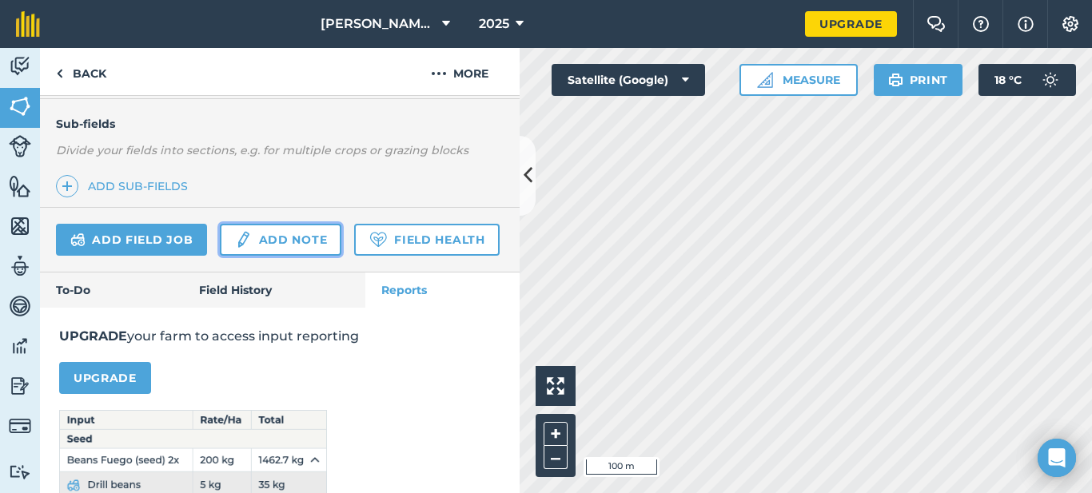
click at [268, 247] on link "Add note" at bounding box center [281, 240] width 122 height 32
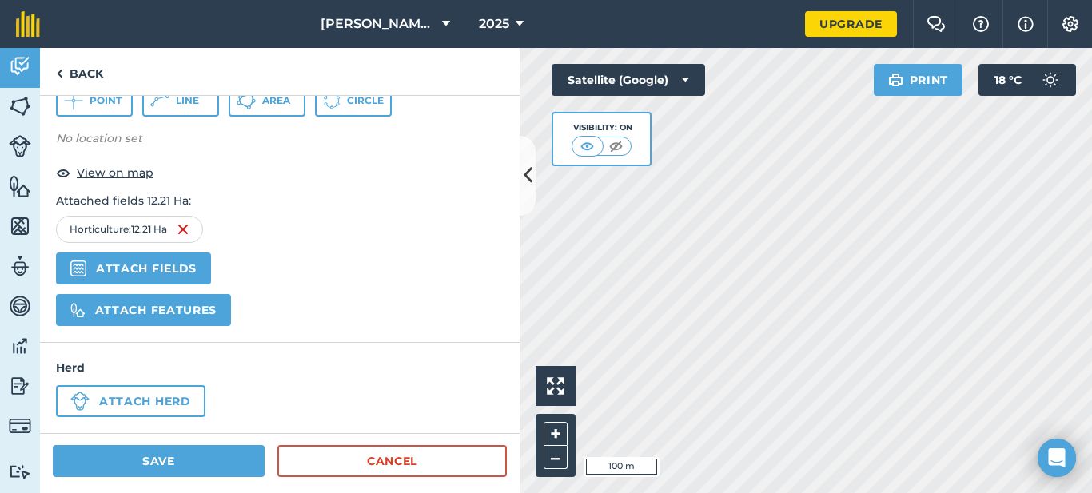
scroll to position [542, 0]
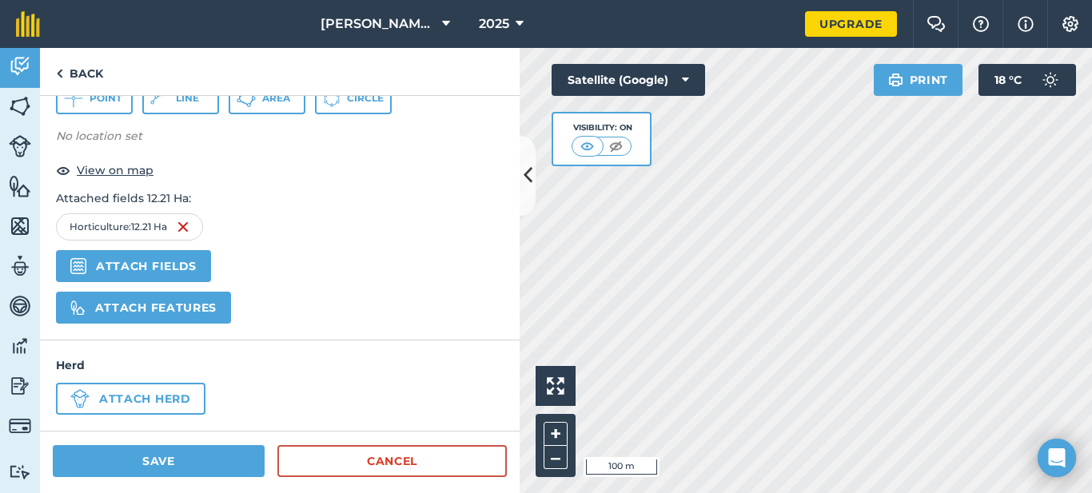
click at [513, 311] on div "Activity Fields Livestock Features Maps Team Vehicles Data Reporting Billing Tu…" at bounding box center [546, 270] width 1092 height 445
click at [554, 437] on button "+" at bounding box center [556, 434] width 24 height 24
click at [840, 493] on html "[PERSON_NAME] Agri - Maubane 2025 Upgrade Farm Chat Help Info Settings Map prin…" at bounding box center [546, 246] width 1092 height 493
click at [178, 101] on span "Line" at bounding box center [187, 98] width 23 height 13
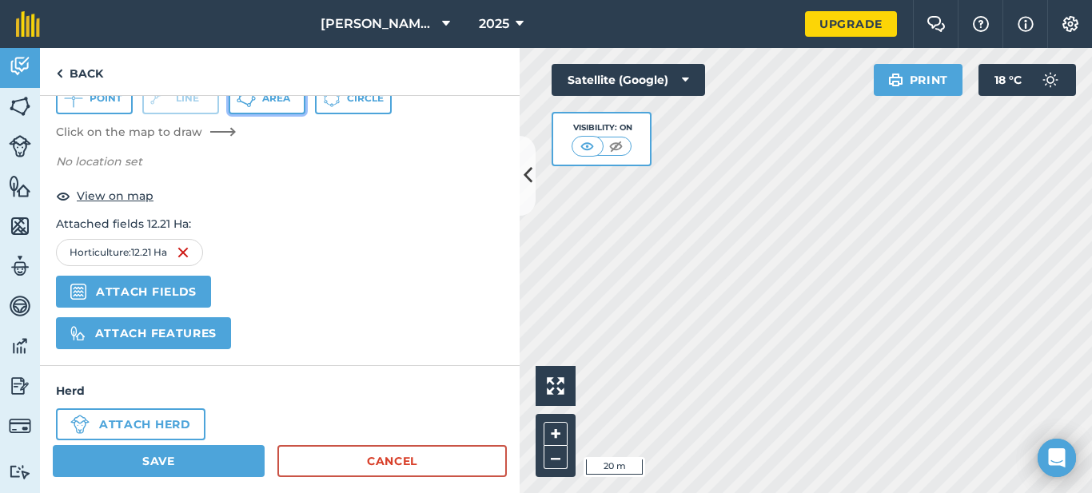
click at [237, 101] on button "Area" at bounding box center [267, 98] width 77 height 32
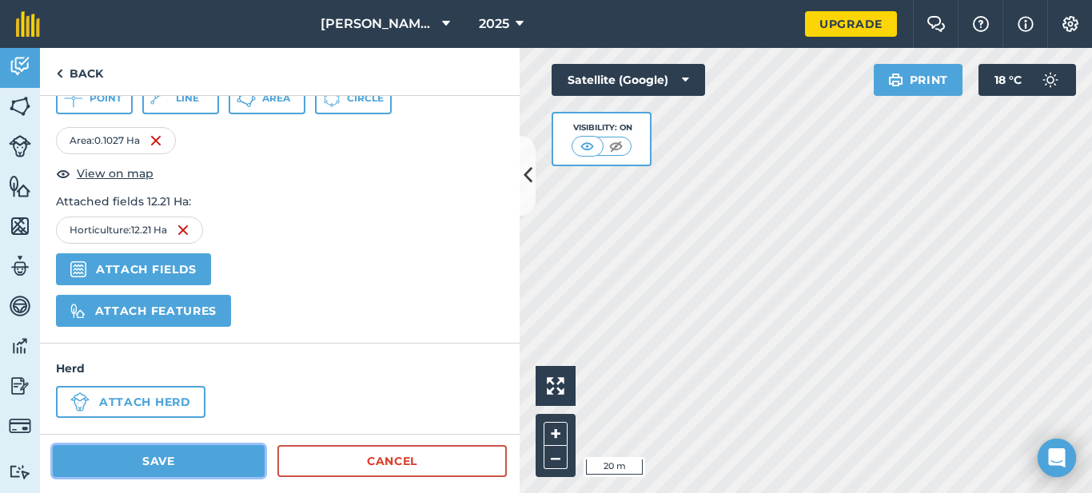
click at [185, 454] on button "Save" at bounding box center [159, 461] width 212 height 32
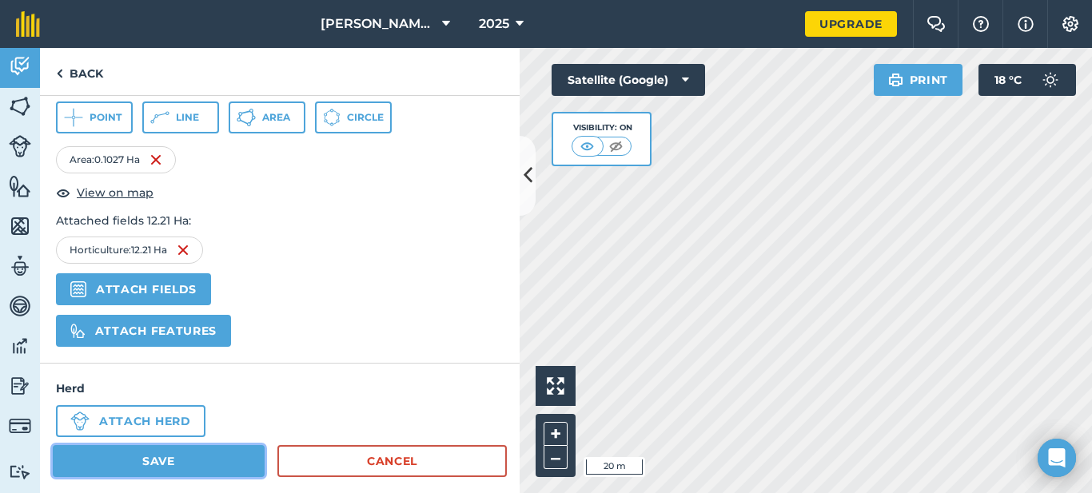
scroll to position [561, 0]
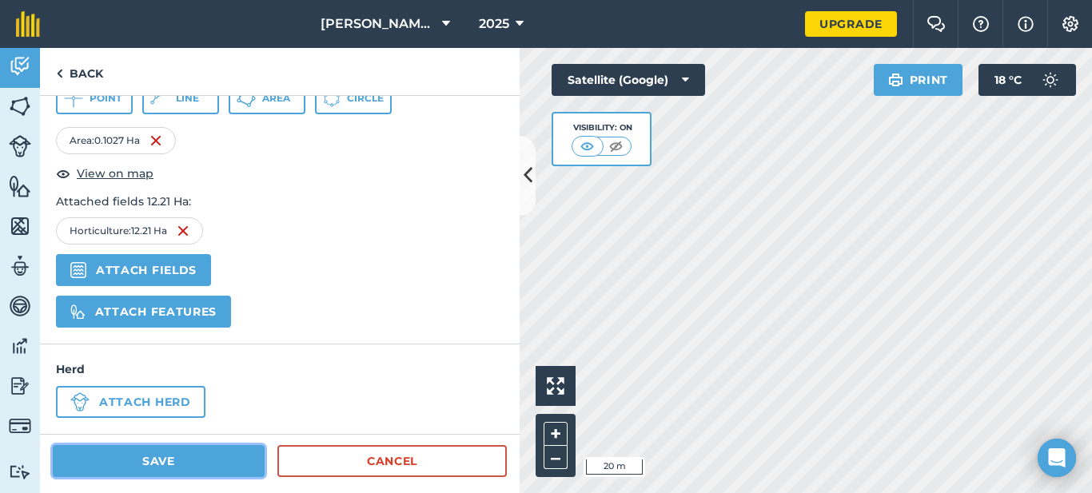
click at [208, 461] on button "Save" at bounding box center [159, 461] width 212 height 32
click at [204, 467] on button "Save" at bounding box center [159, 461] width 212 height 32
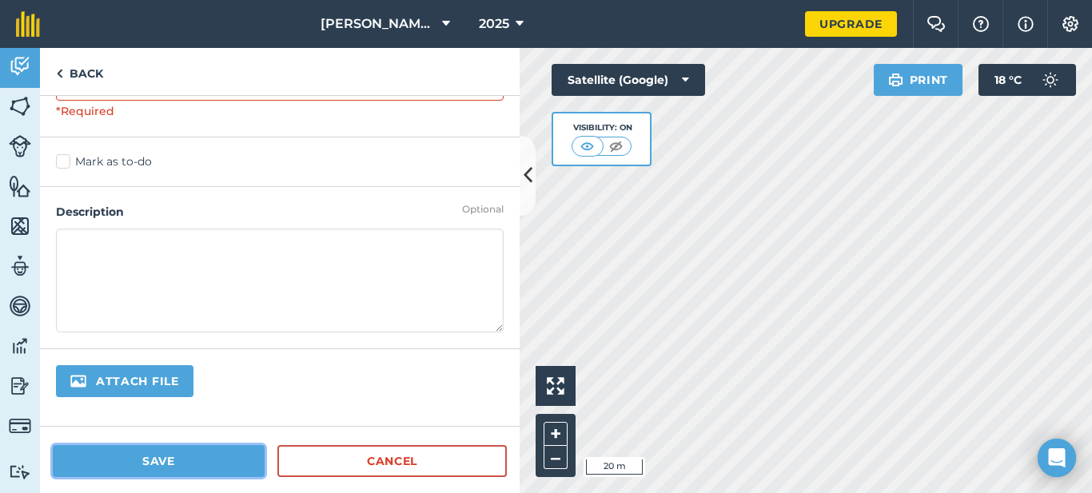
scroll to position [0, 0]
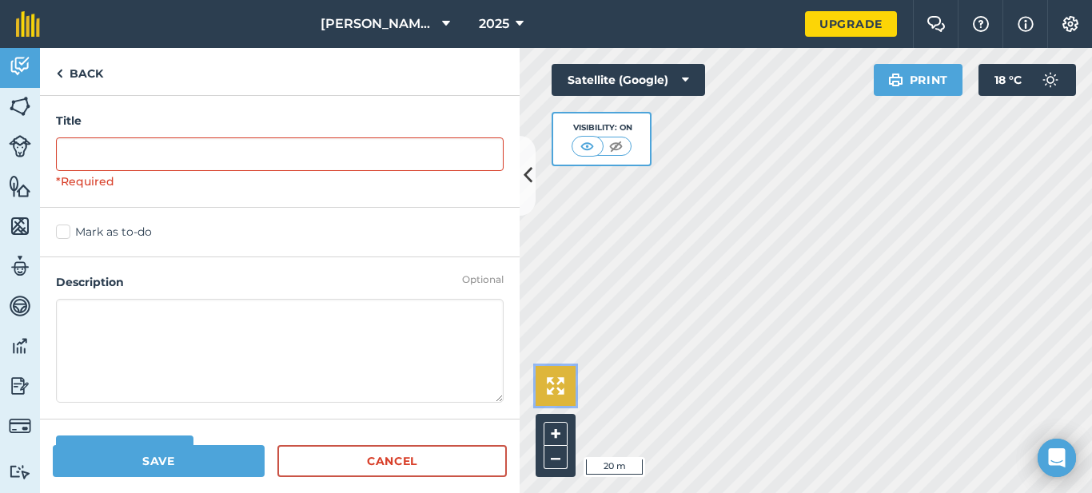
click at [560, 391] on img at bounding box center [556, 386] width 18 height 18
click at [185, 455] on button "Save" at bounding box center [159, 461] width 212 height 32
click at [59, 80] on img at bounding box center [59, 73] width 7 height 19
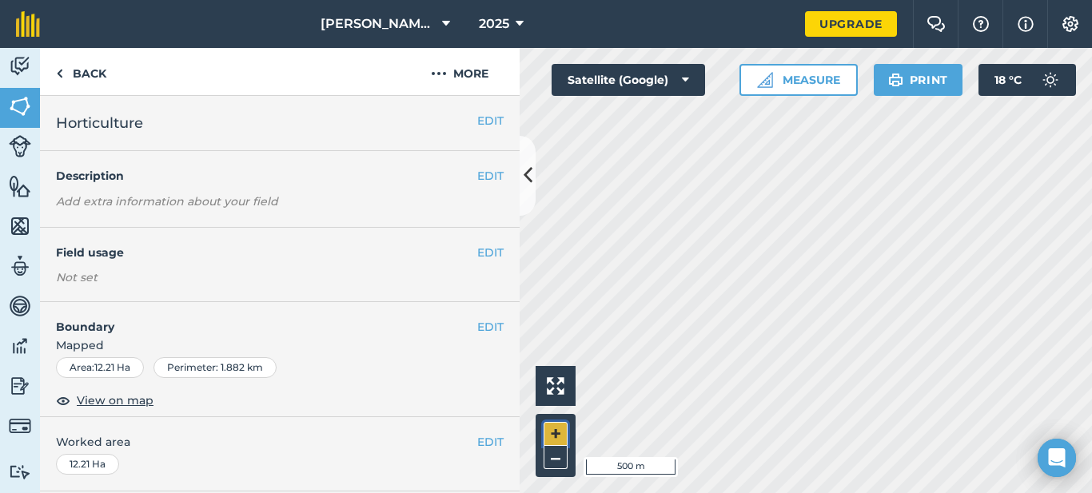
click at [555, 425] on button "+" at bounding box center [556, 434] width 24 height 24
click at [740, 493] on html "[PERSON_NAME] Agri - Maubane 2025 Upgrade Farm Chat Help Info Settings Map prin…" at bounding box center [546, 246] width 1092 height 493
click at [558, 432] on button "+" at bounding box center [556, 434] width 24 height 24
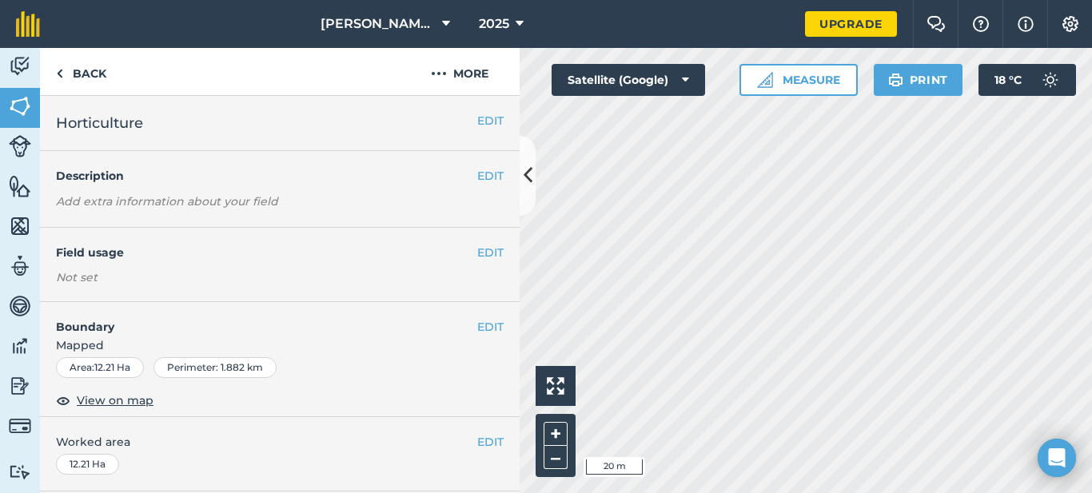
click at [546, 493] on html "[PERSON_NAME] Agri - Maubane 2025 Upgrade Farm Chat Help Info Settings Map prin…" at bounding box center [546, 246] width 1092 height 493
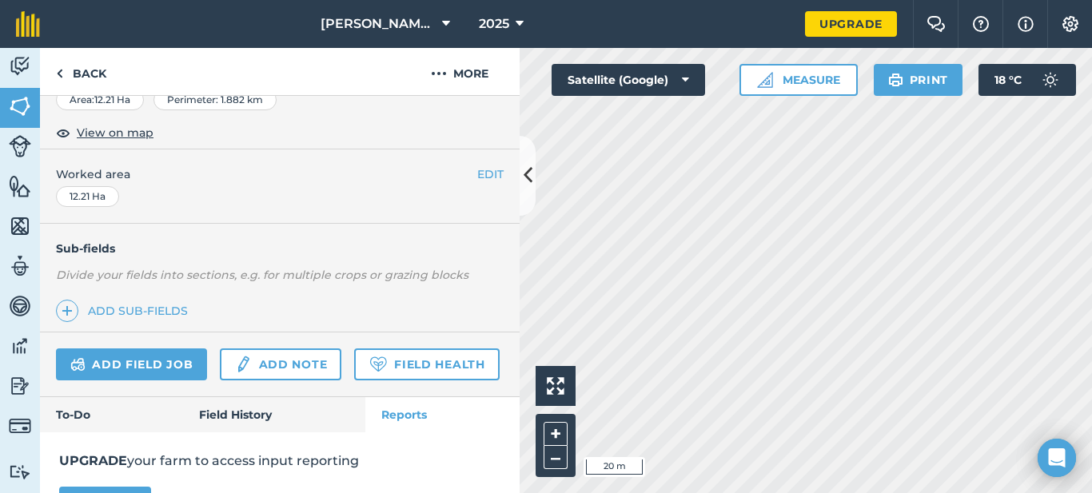
scroll to position [270, 0]
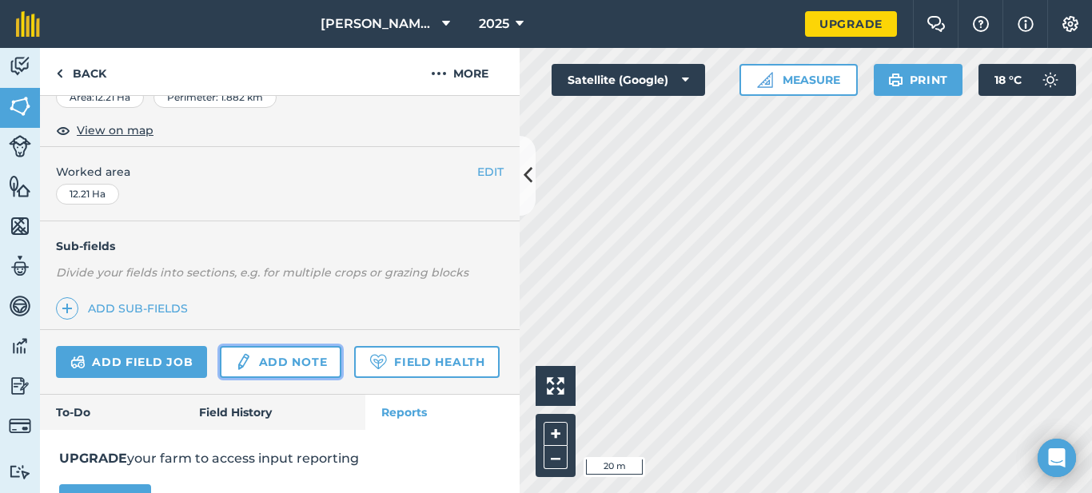
click at [315, 363] on link "Add note" at bounding box center [281, 362] width 122 height 32
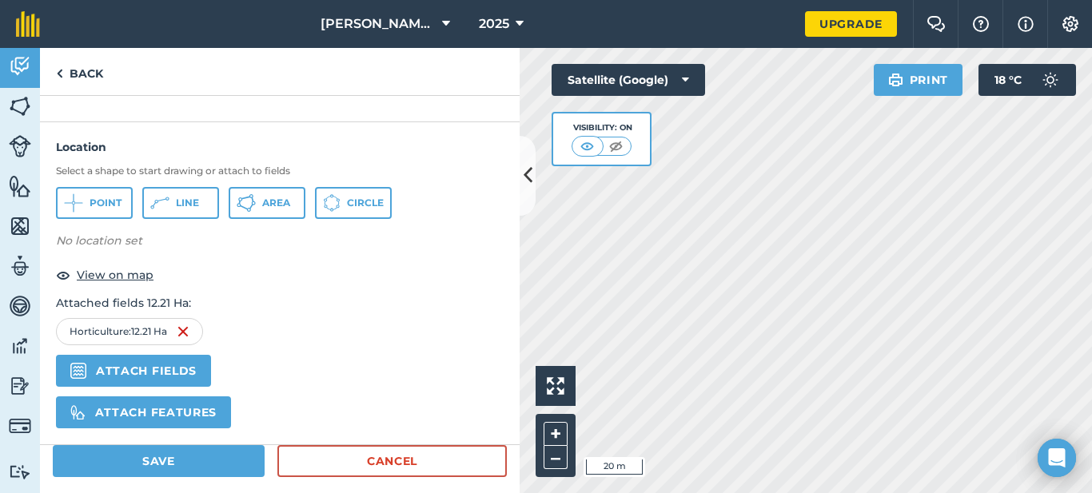
scroll to position [435, 0]
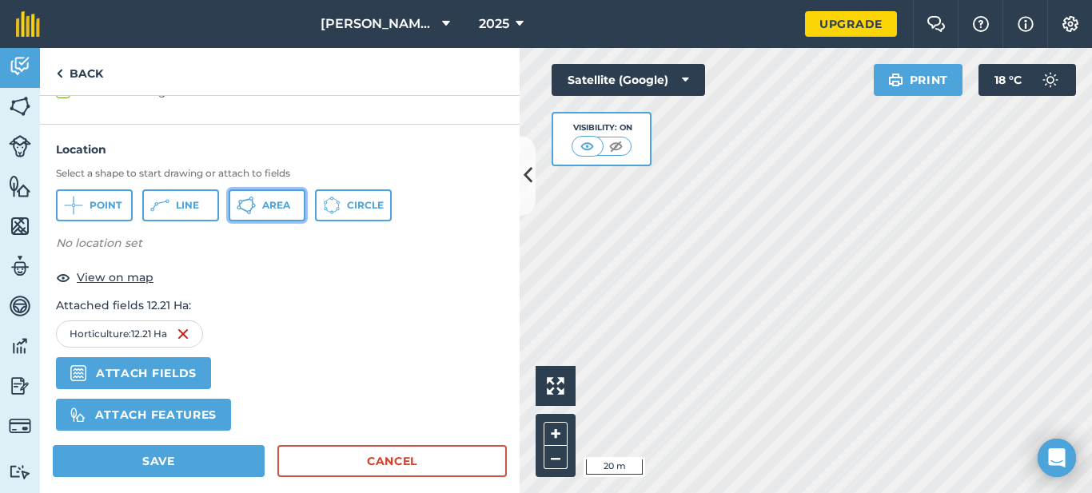
click at [265, 200] on span "Area" at bounding box center [276, 205] width 28 height 13
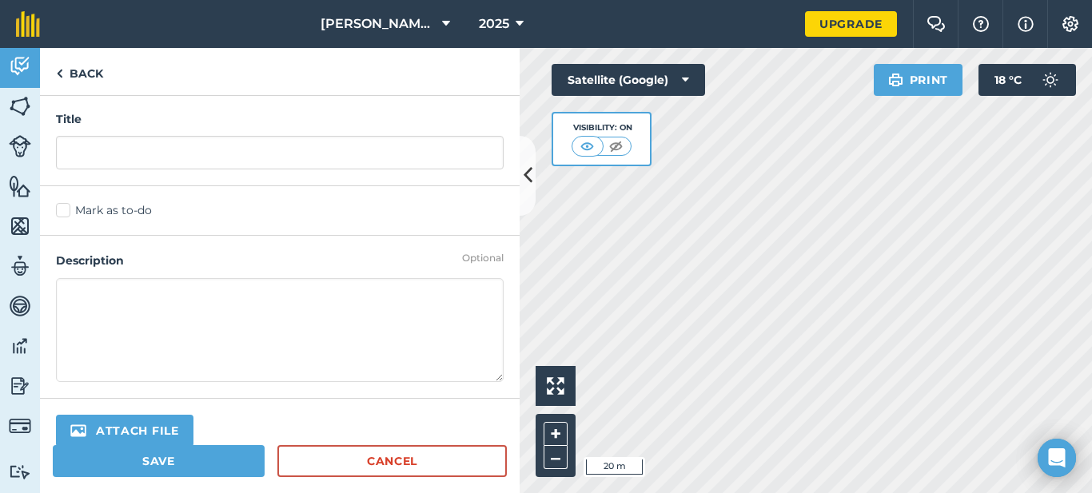
scroll to position [0, 0]
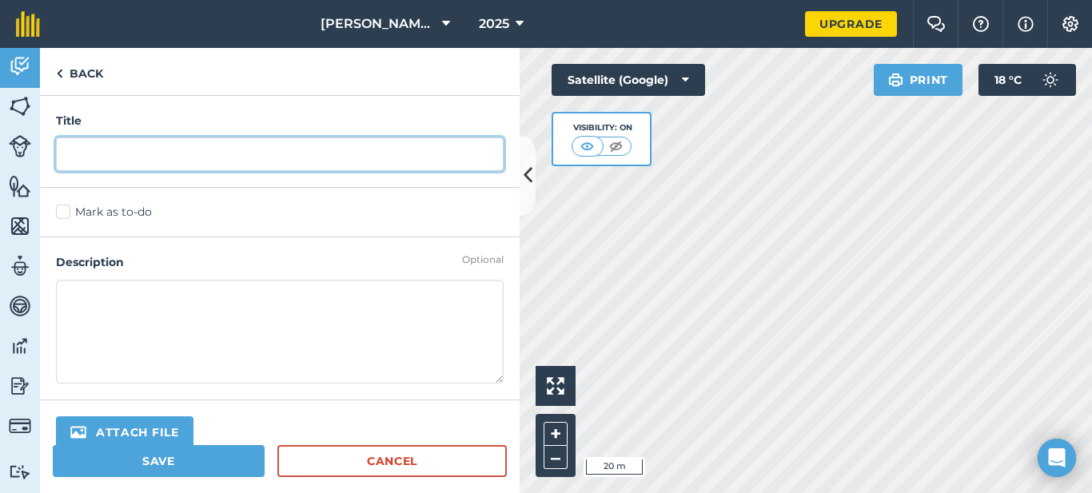
click at [162, 161] on input "text" at bounding box center [280, 155] width 448 height 34
type input "Plot A"
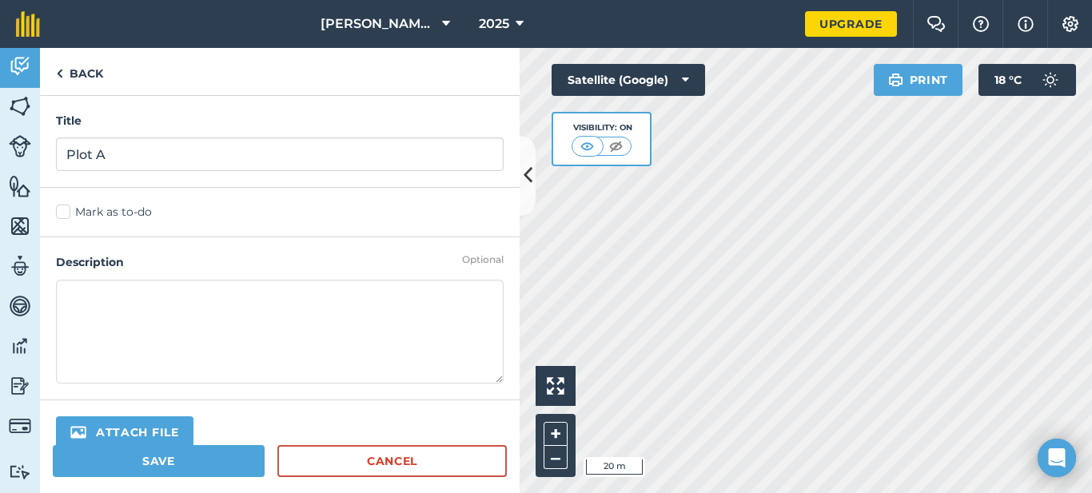
click at [142, 297] on textarea at bounding box center [280, 332] width 448 height 104
click at [148, 460] on button "Save" at bounding box center [159, 461] width 212 height 32
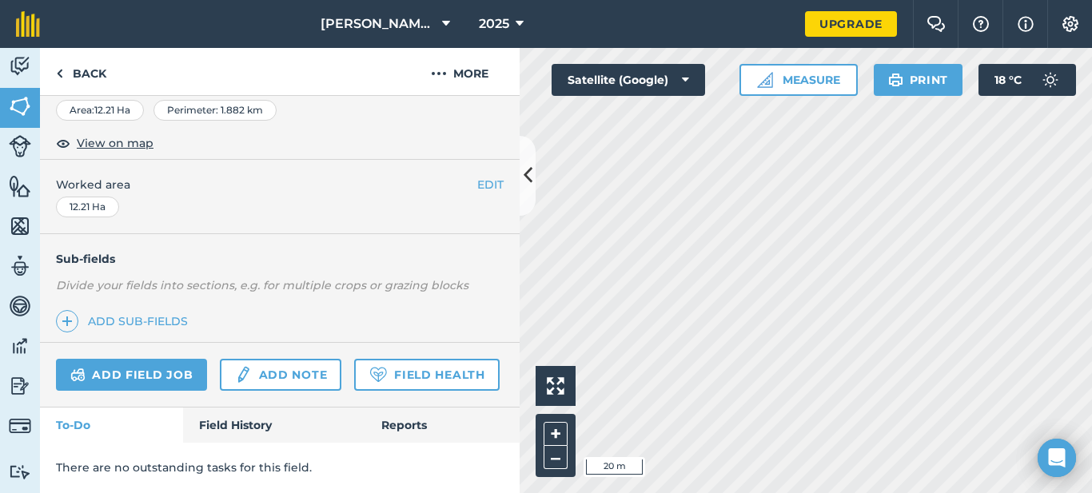
scroll to position [282, 0]
click at [319, 359] on link "Add note" at bounding box center [281, 375] width 122 height 32
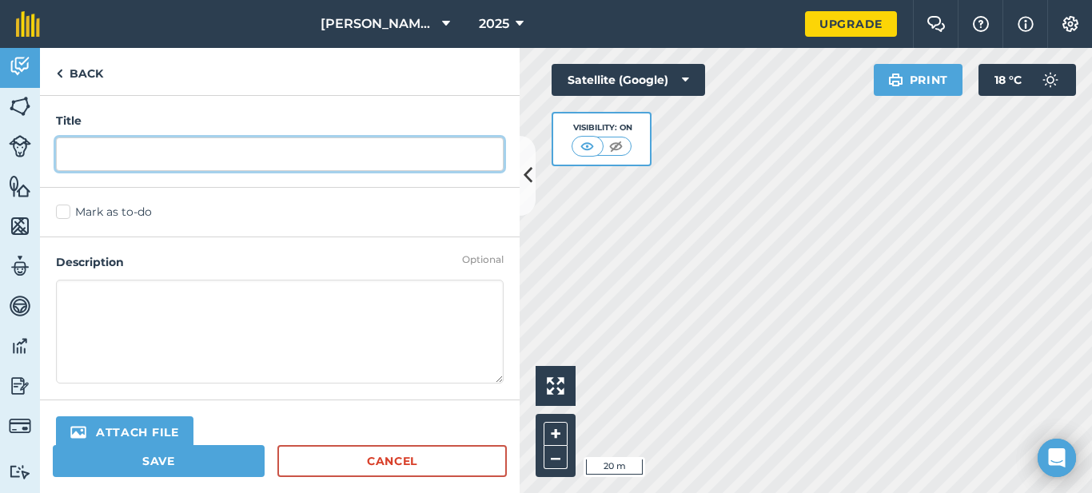
click at [71, 154] on input "text" at bounding box center [280, 155] width 448 height 34
type input "Plot A"
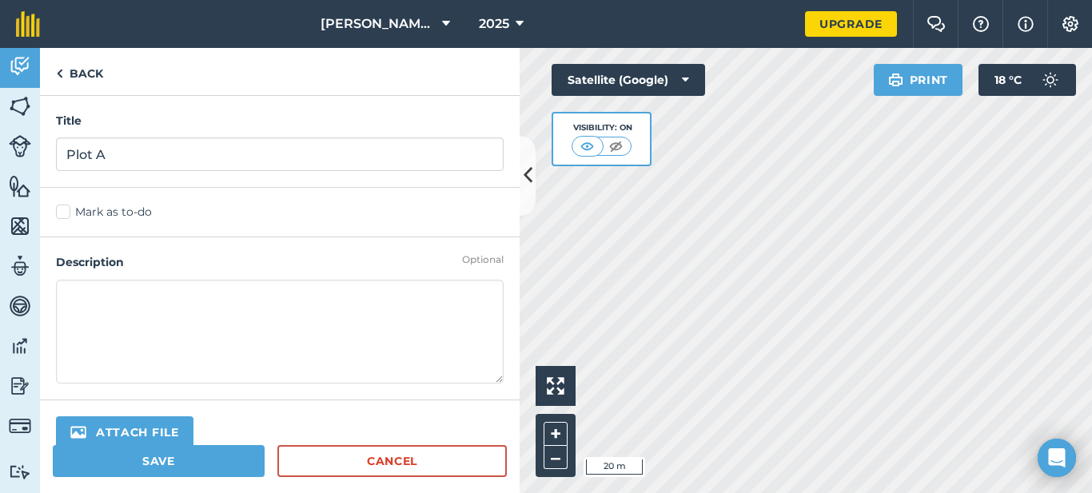
click at [117, 337] on textarea at bounding box center [280, 332] width 448 height 104
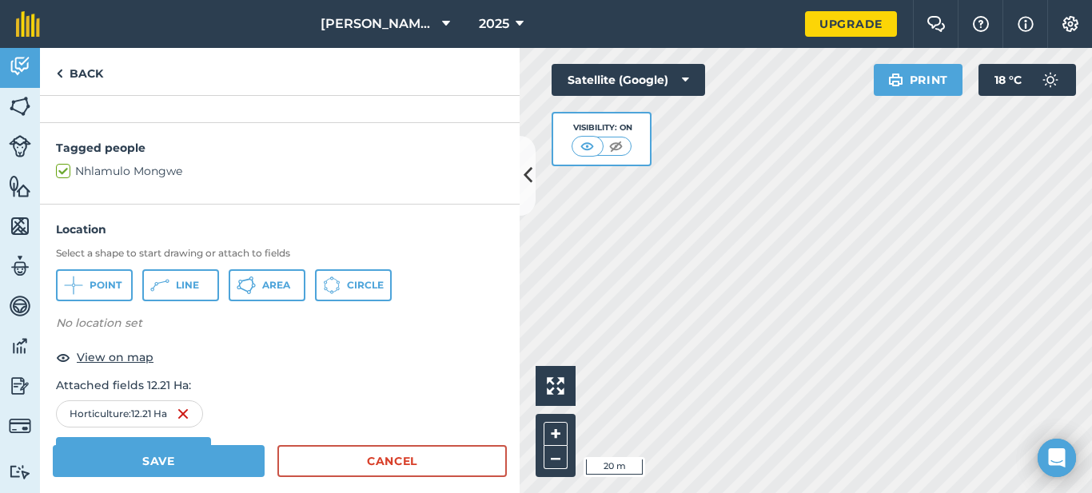
scroll to position [381, 0]
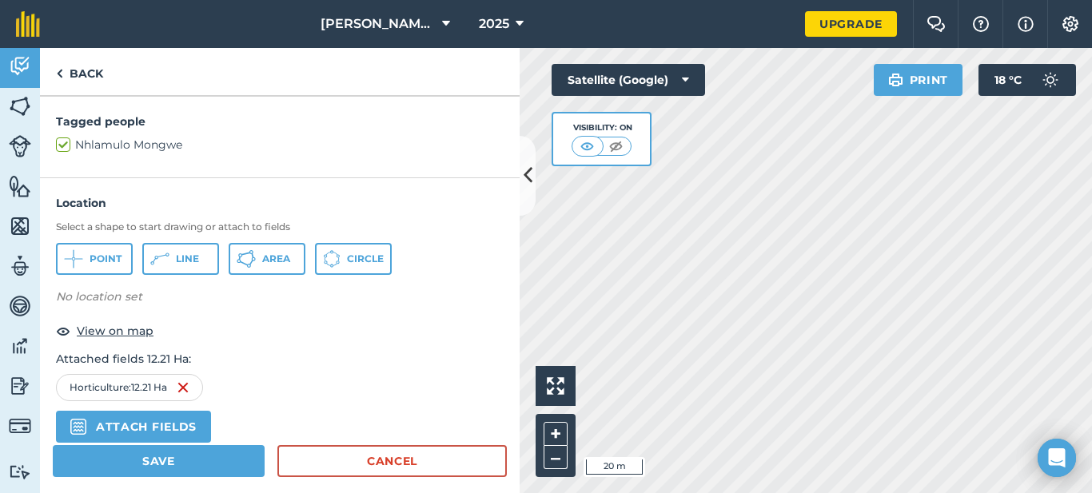
type textarea "Plot A"
click at [83, 260] on icon at bounding box center [73, 258] width 19 height 19
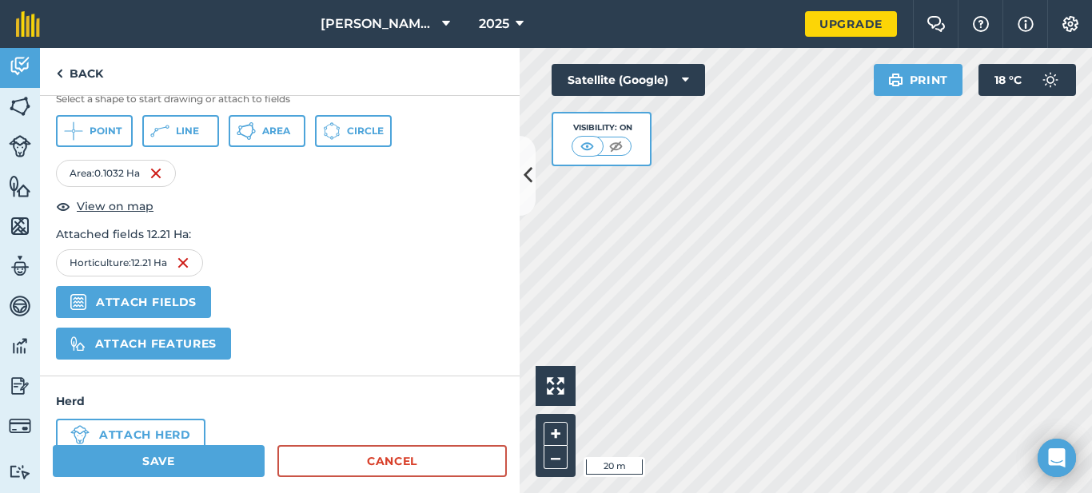
scroll to position [548, 0]
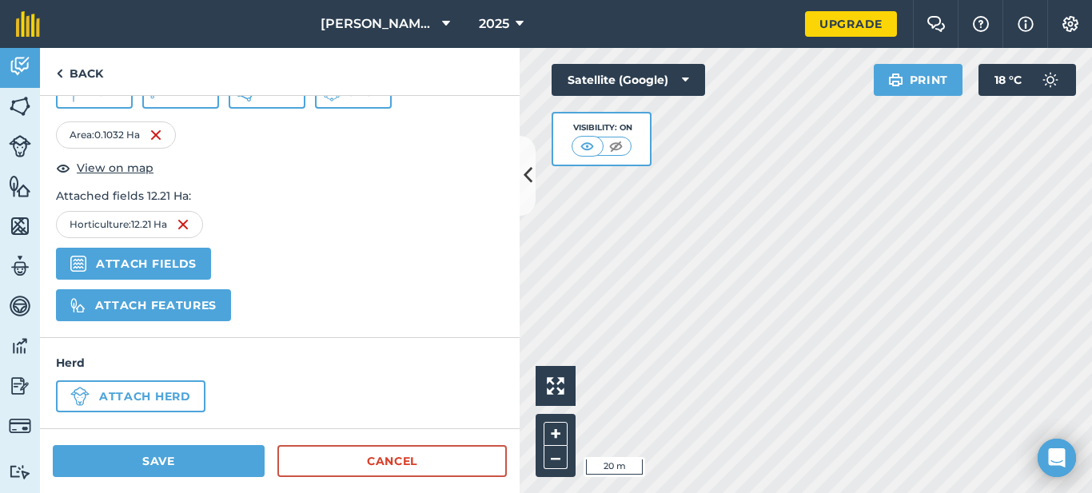
click at [509, 345] on div "Activity Fields Livestock Features Maps Team Vehicles Data Reporting Billing Tu…" at bounding box center [546, 270] width 1092 height 445
click at [181, 457] on button "Save" at bounding box center [159, 461] width 212 height 32
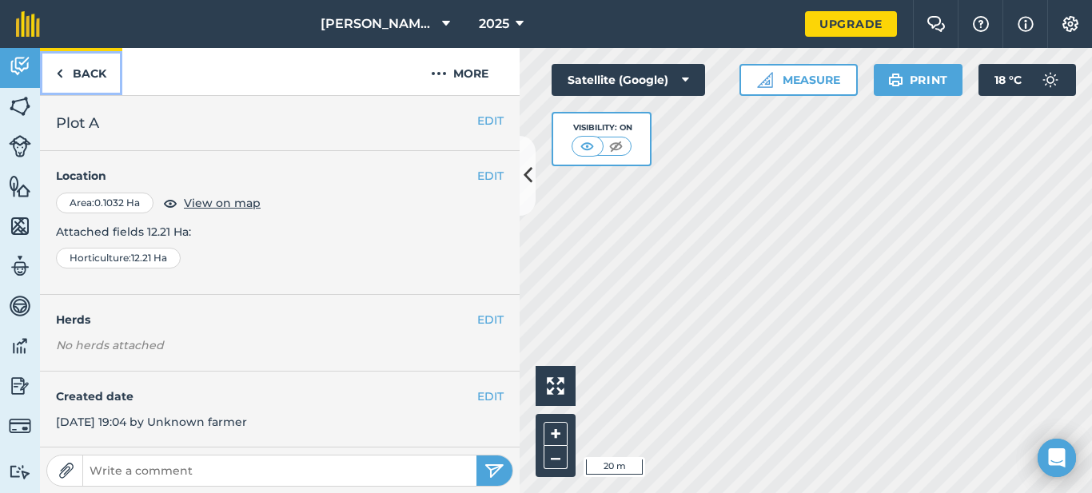
click at [60, 77] on img at bounding box center [59, 73] width 7 height 19
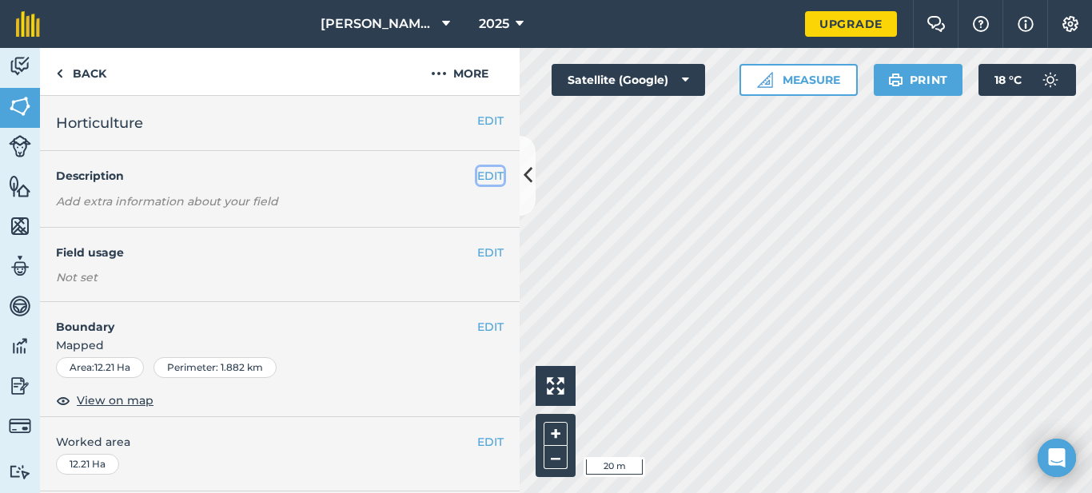
click at [477, 185] on button "EDIT" at bounding box center [490, 176] width 26 height 18
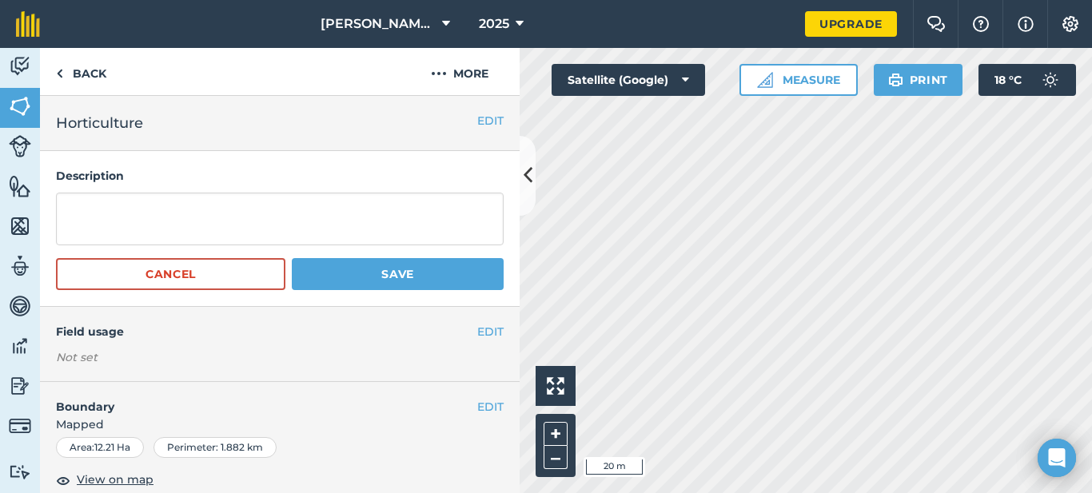
click at [362, 329] on h4 "Field usage" at bounding box center [266, 332] width 421 height 18
click at [80, 74] on link "Back" at bounding box center [81, 71] width 82 height 47
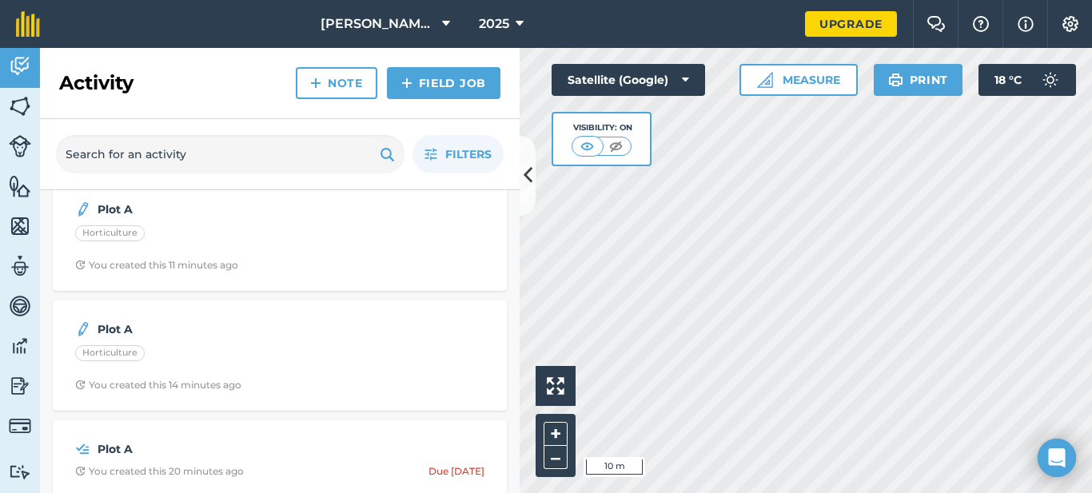
scroll to position [33, 0]
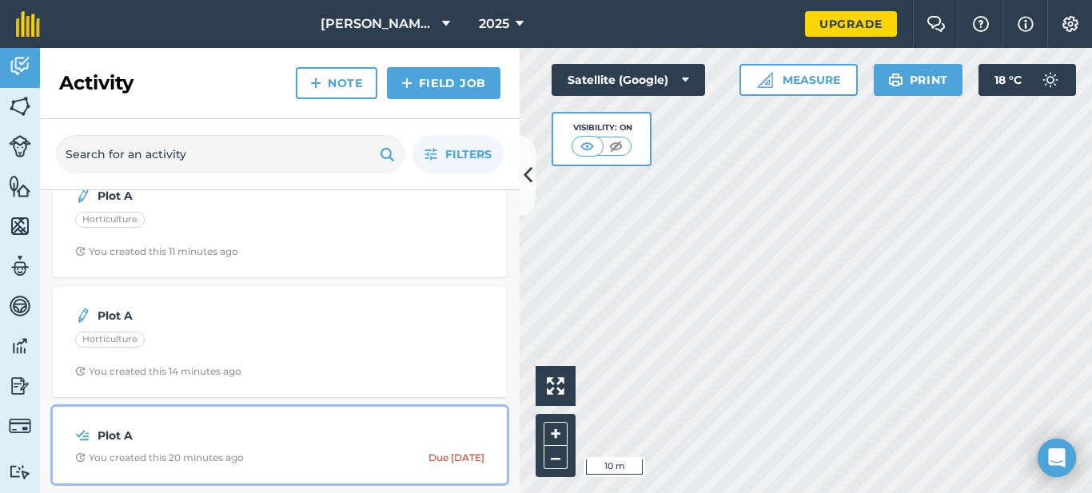
click at [102, 437] on strong "Plot A" at bounding box center [224, 436] width 253 height 18
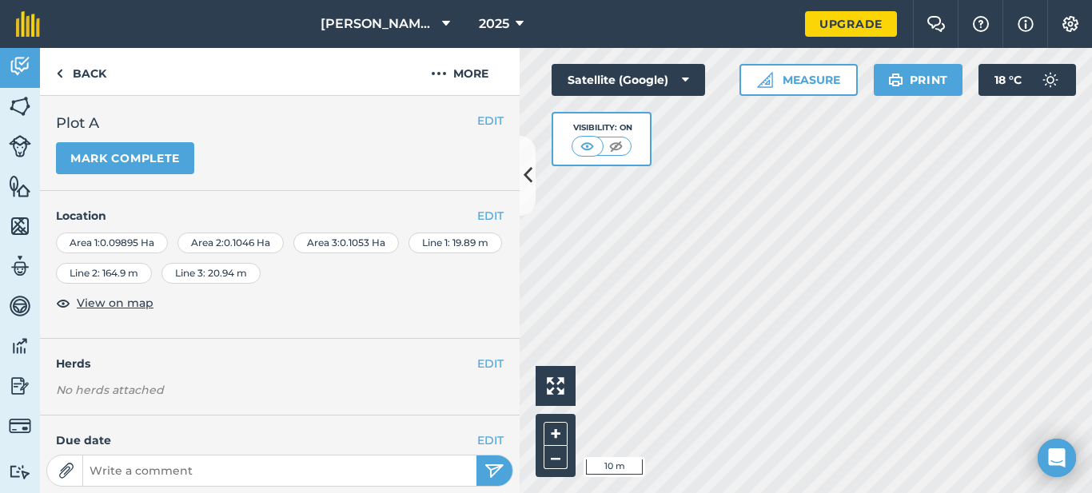
click at [261, 274] on div "Line 3 : 20.94 m" at bounding box center [211, 273] width 99 height 21
click at [485, 220] on button "EDIT" at bounding box center [490, 216] width 26 height 18
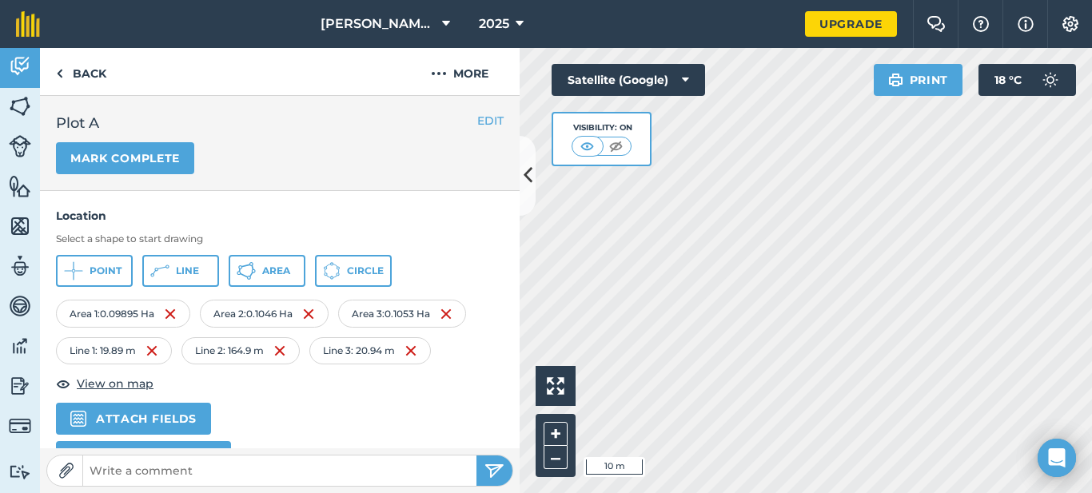
click at [385, 348] on div "Line 3 : 20.94 m" at bounding box center [370, 350] width 122 height 27
click at [475, 397] on div "Area 1 : 0.09895 Ha Area 2 : 0.1046 Ha Area 3 : 0.1053 Ha Line 1 : 19.89 m Line…" at bounding box center [280, 386] width 448 height 173
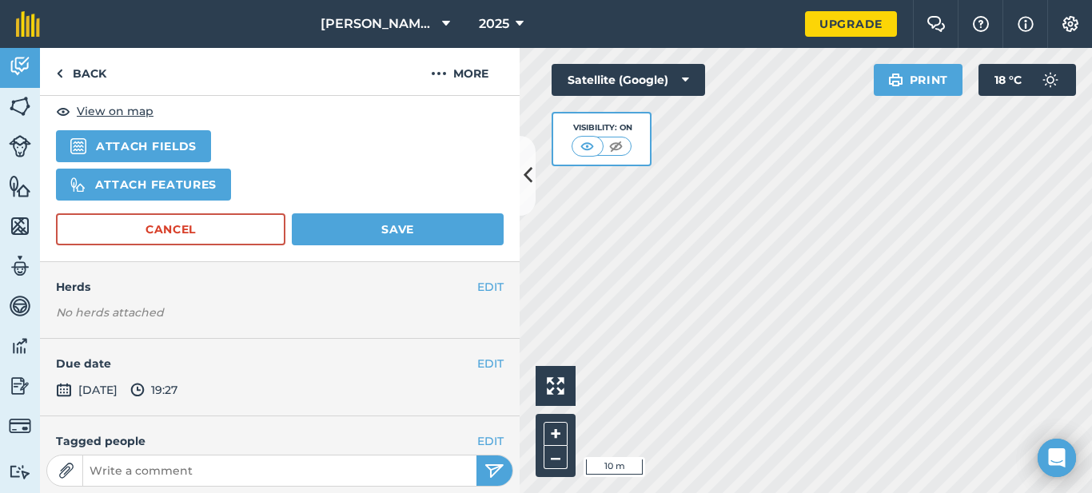
scroll to position [276, 0]
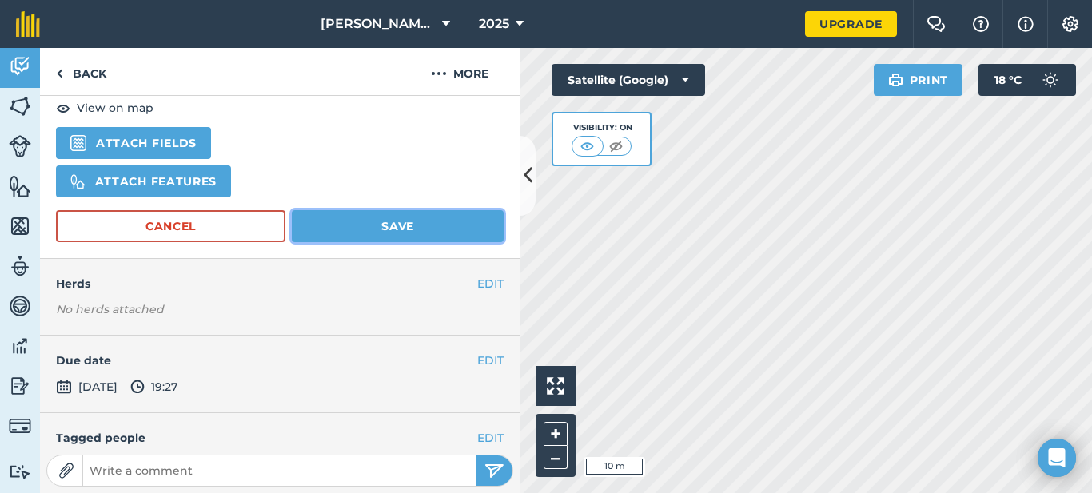
click at [409, 233] on button "Save" at bounding box center [398, 226] width 212 height 32
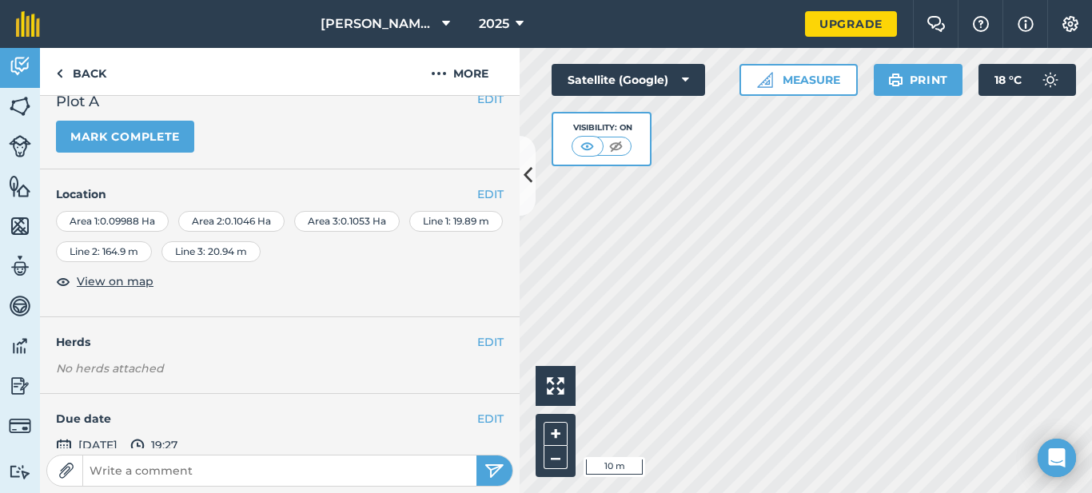
scroll to position [24, 0]
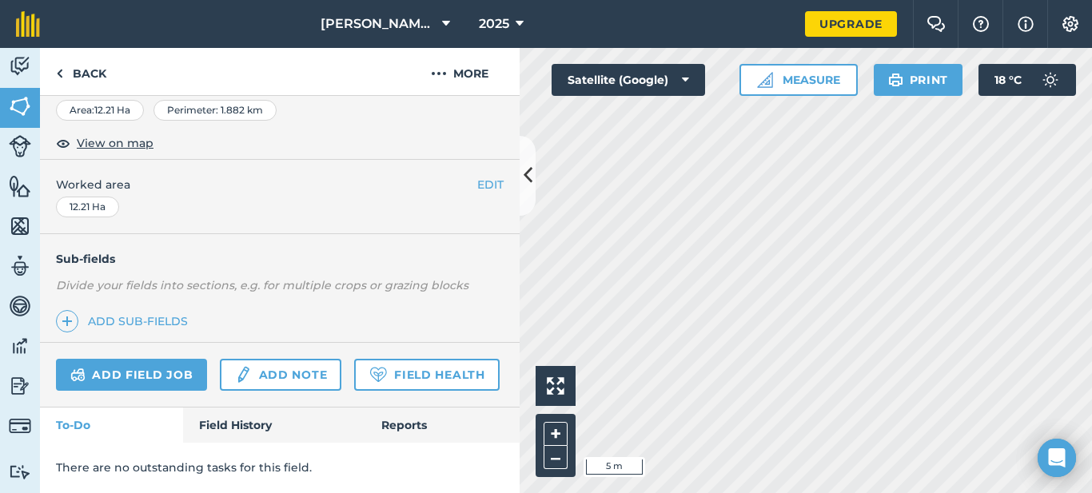
scroll to position [284, 0]
click at [265, 359] on link "Add note" at bounding box center [281, 375] width 122 height 32
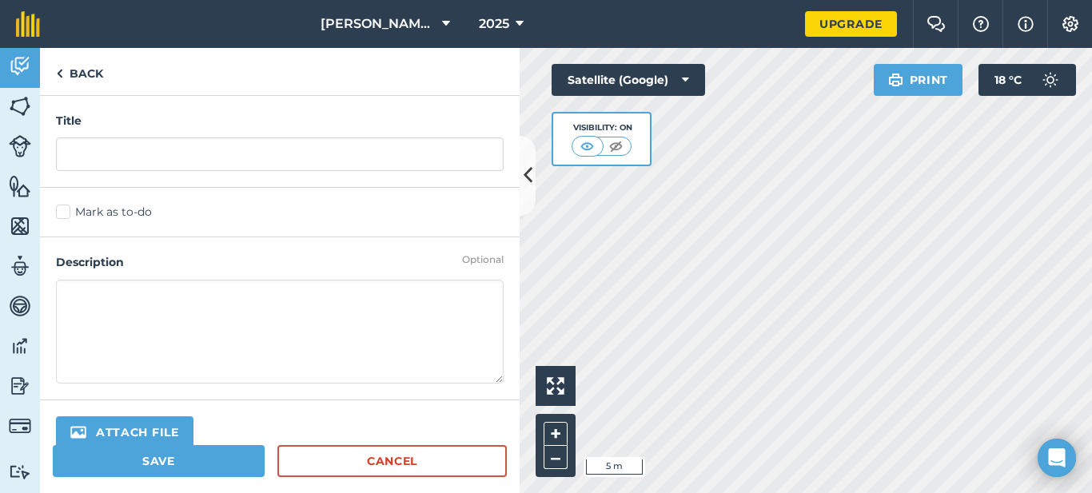
drag, startPoint x: 505, startPoint y: 163, endPoint x: 505, endPoint y: 105, distance: 58.4
click at [505, 105] on div "Title" at bounding box center [280, 142] width 480 height 92
click at [534, 172] on button at bounding box center [528, 176] width 16 height 80
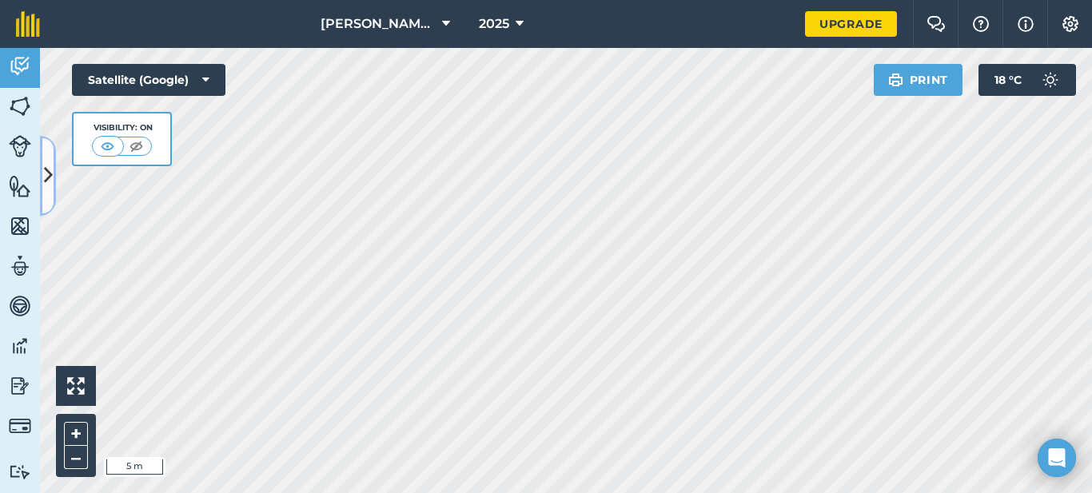
click at [46, 172] on icon at bounding box center [48, 176] width 9 height 28
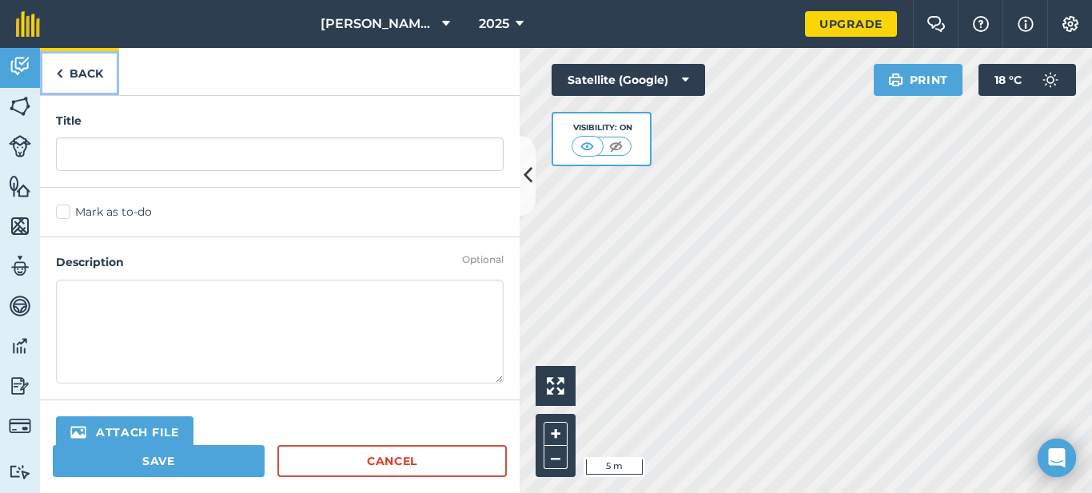
click at [78, 72] on link "Back" at bounding box center [79, 71] width 79 height 47
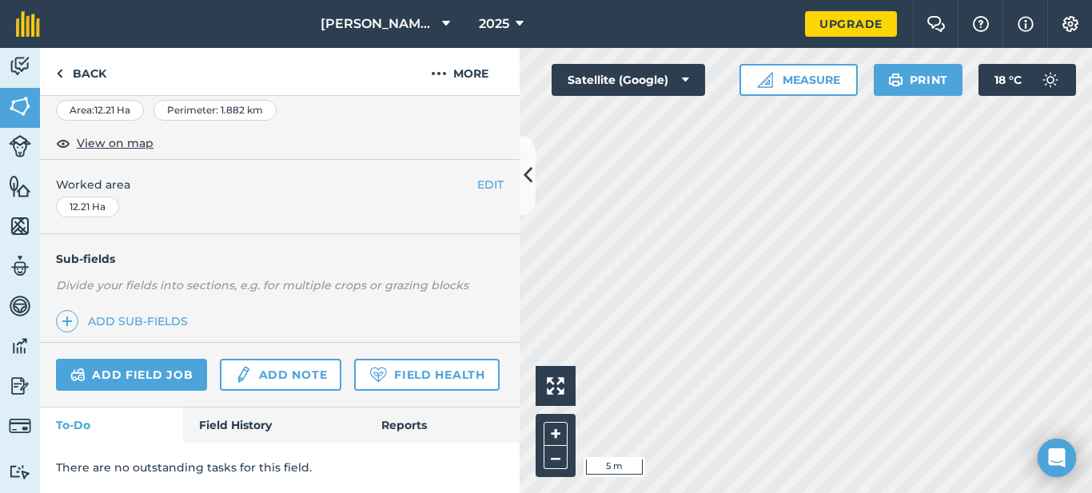
scroll to position [302, 0]
click at [226, 432] on link "Field History" at bounding box center [273, 425] width 181 height 35
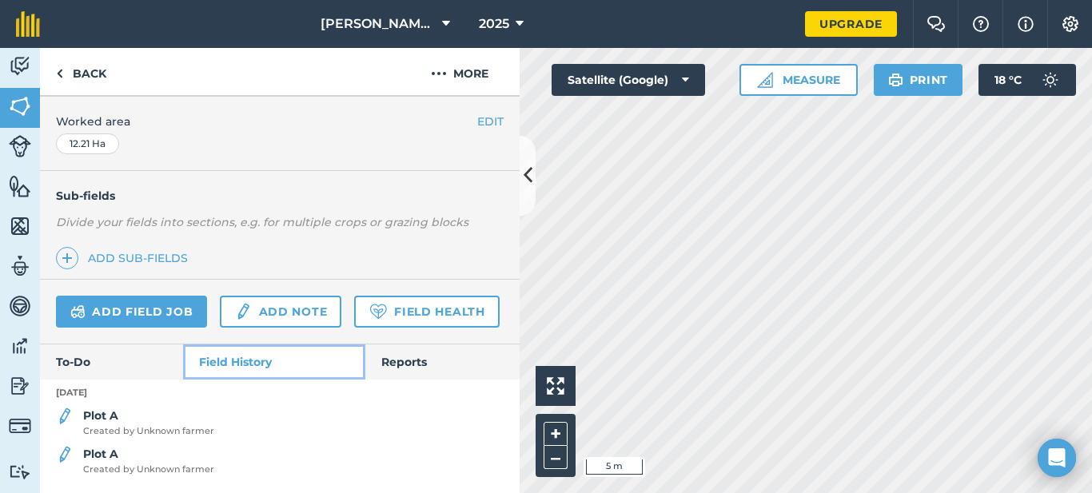
scroll to position [365, 0]
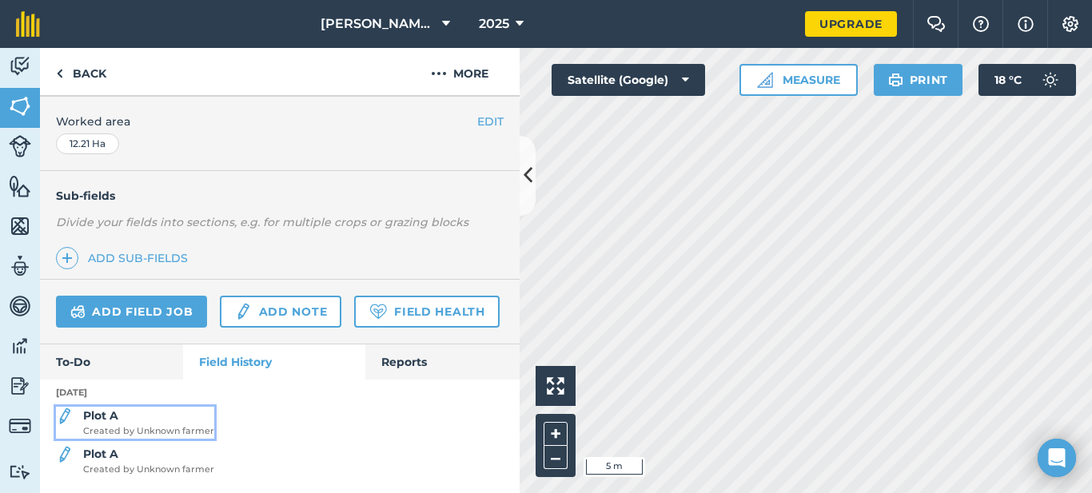
click at [144, 421] on div "Plot A Created by Unknown farmer" at bounding box center [148, 423] width 131 height 32
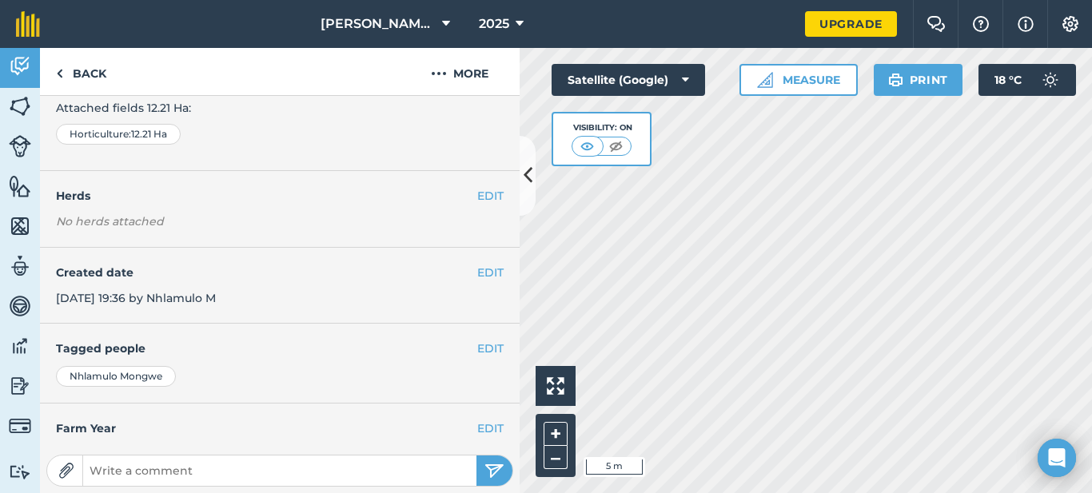
scroll to position [172, 0]
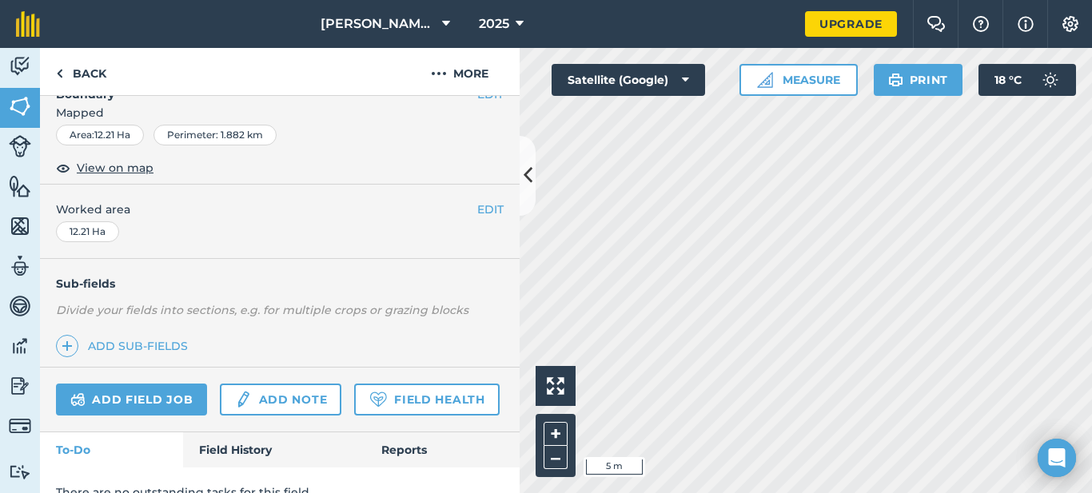
scroll to position [302, 0]
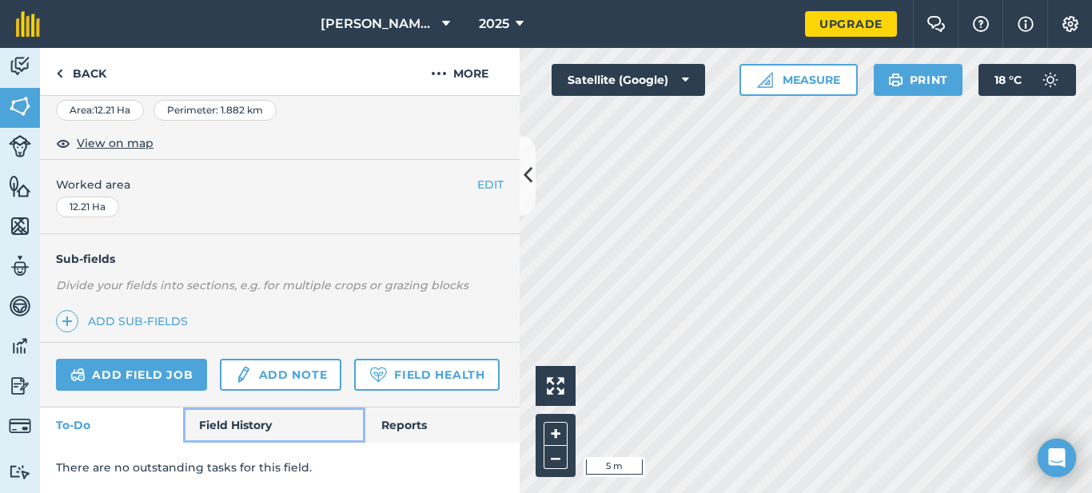
click at [274, 421] on link "Field History" at bounding box center [273, 425] width 181 height 35
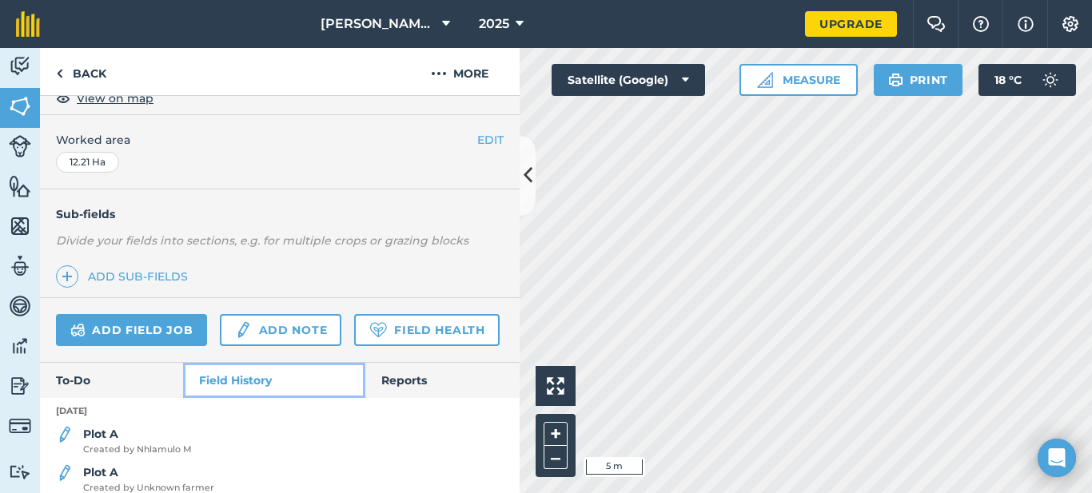
scroll to position [365, 0]
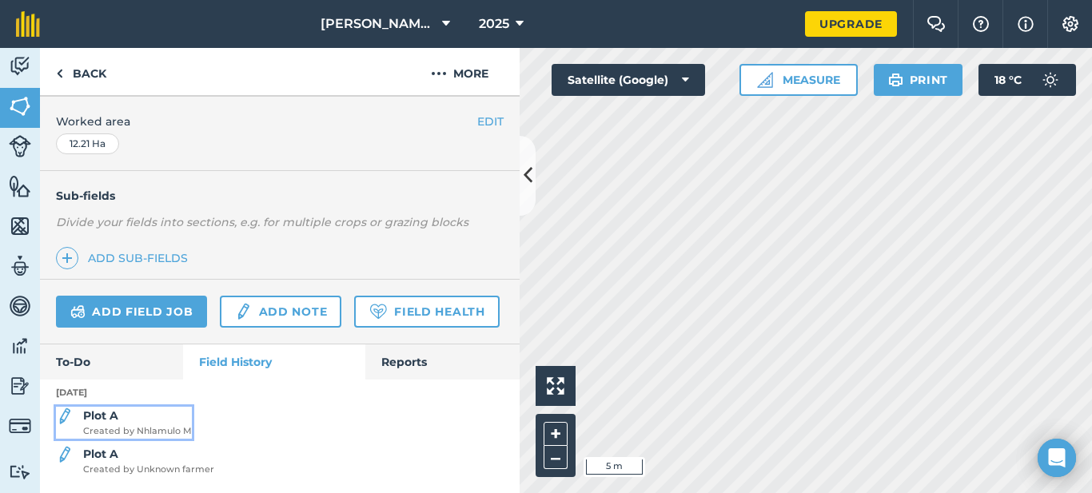
click at [56, 417] on img at bounding box center [65, 416] width 18 height 19
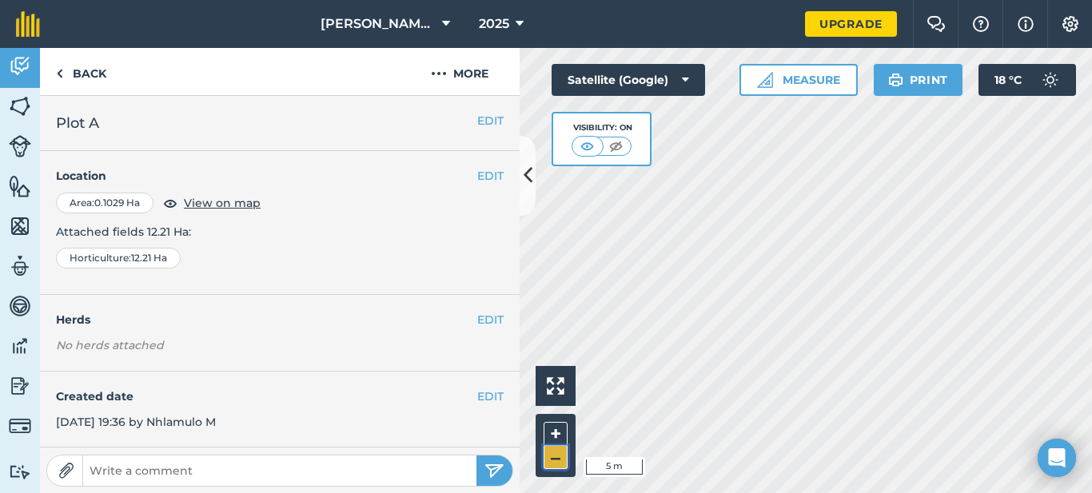
click at [548, 454] on button "–" at bounding box center [556, 457] width 24 height 23
click at [477, 126] on button "EDIT" at bounding box center [490, 121] width 26 height 18
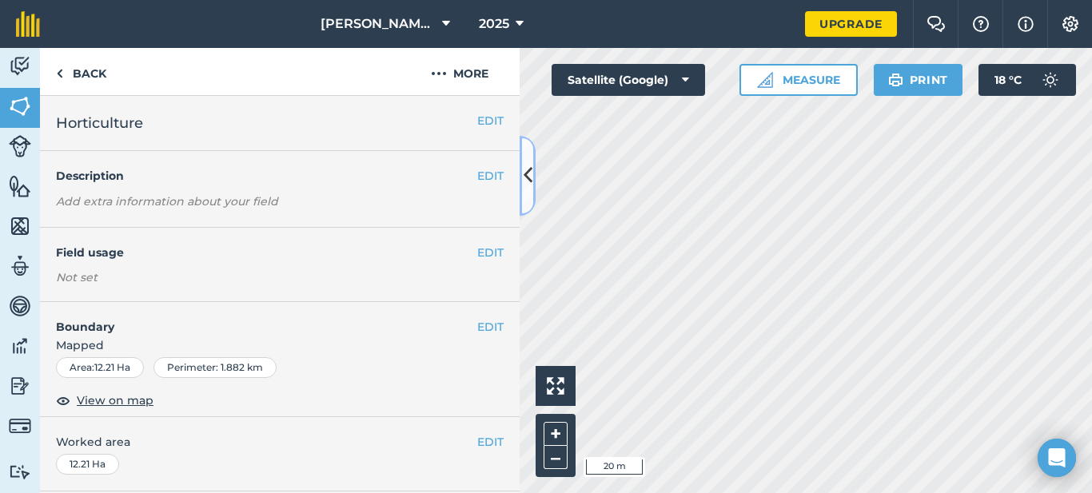
click at [525, 185] on icon at bounding box center [528, 176] width 9 height 28
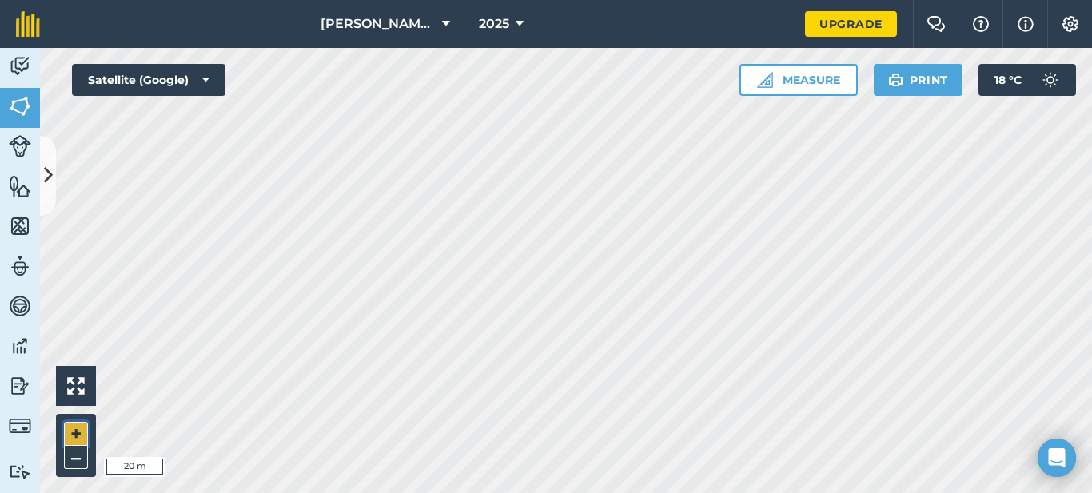
click at [77, 435] on button "+" at bounding box center [76, 434] width 24 height 24
click at [202, 80] on button "Satellite (Google)" at bounding box center [149, 80] width 154 height 32
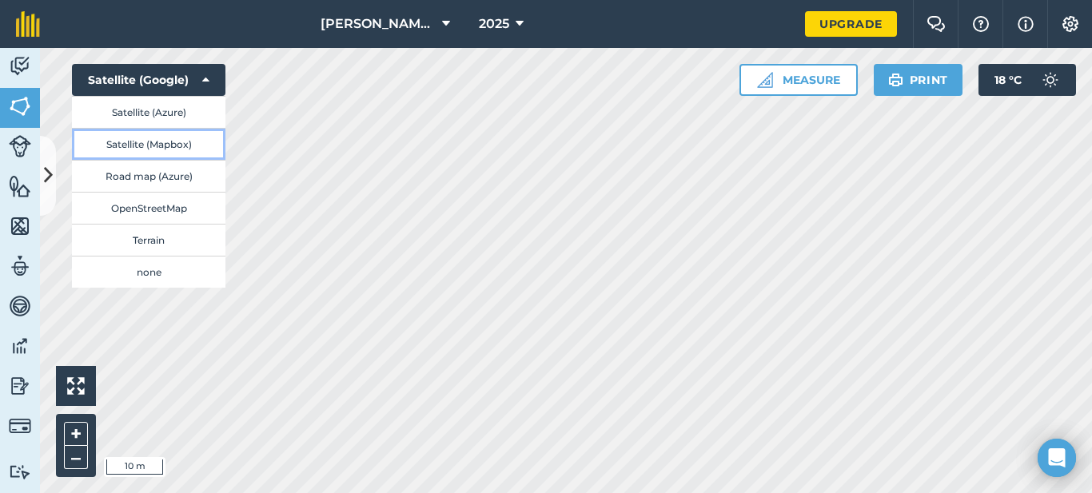
click at [177, 140] on button "Satellite (Mapbox)" at bounding box center [149, 144] width 154 height 32
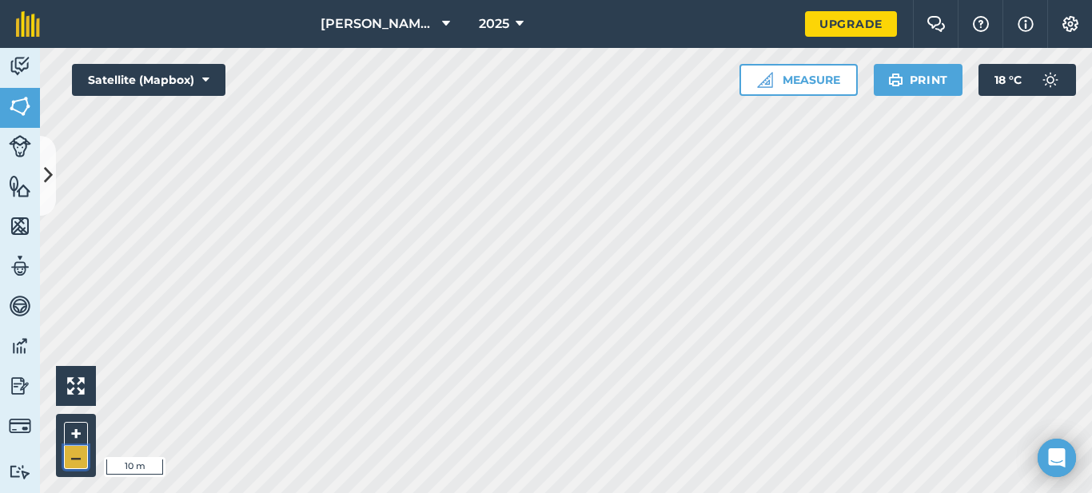
click at [82, 453] on button "–" at bounding box center [76, 457] width 24 height 23
click at [81, 453] on button "–" at bounding box center [76, 457] width 24 height 23
click at [78, 437] on button "+" at bounding box center [76, 434] width 24 height 24
click at [208, 76] on icon at bounding box center [205, 80] width 7 height 16
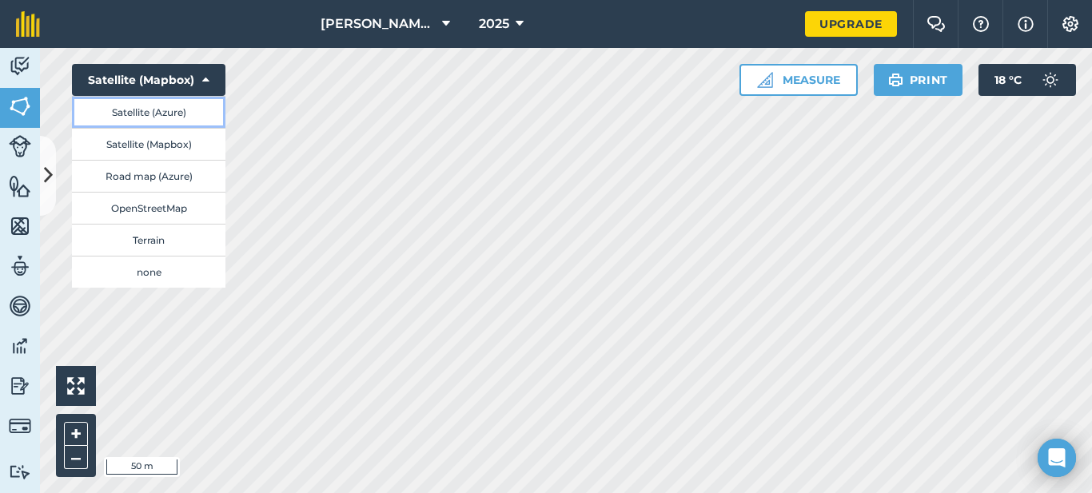
click at [200, 113] on button "Satellite (Azure)" at bounding box center [149, 112] width 154 height 32
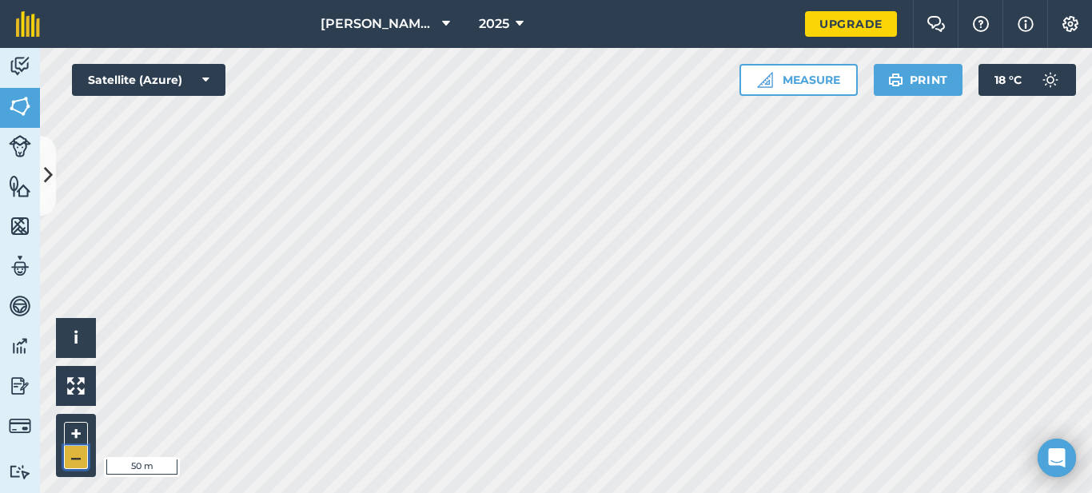
click at [78, 465] on button "–" at bounding box center [76, 457] width 24 height 23
click at [210, 76] on button "Satellite (Azure)" at bounding box center [149, 80] width 154 height 32
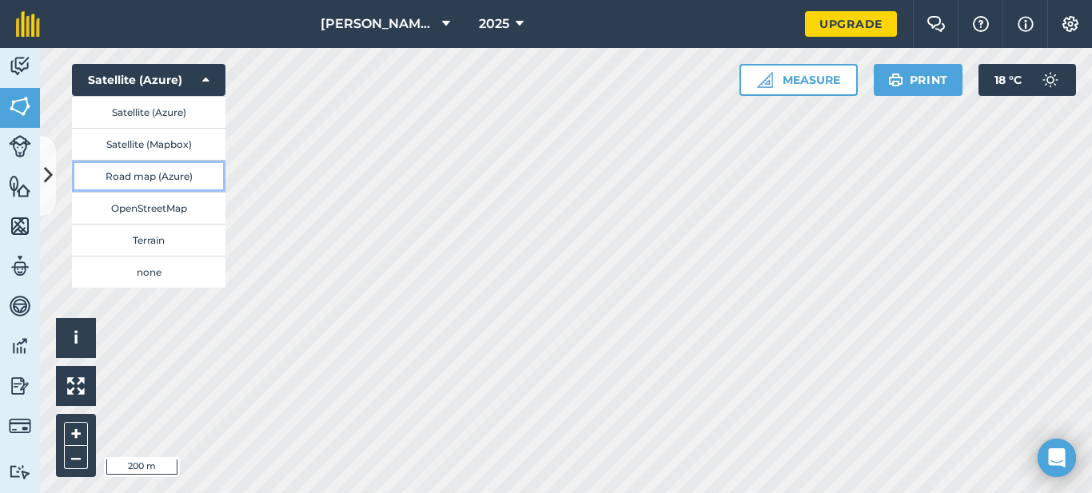
click at [185, 177] on button "Road map (Azure)" at bounding box center [149, 176] width 154 height 32
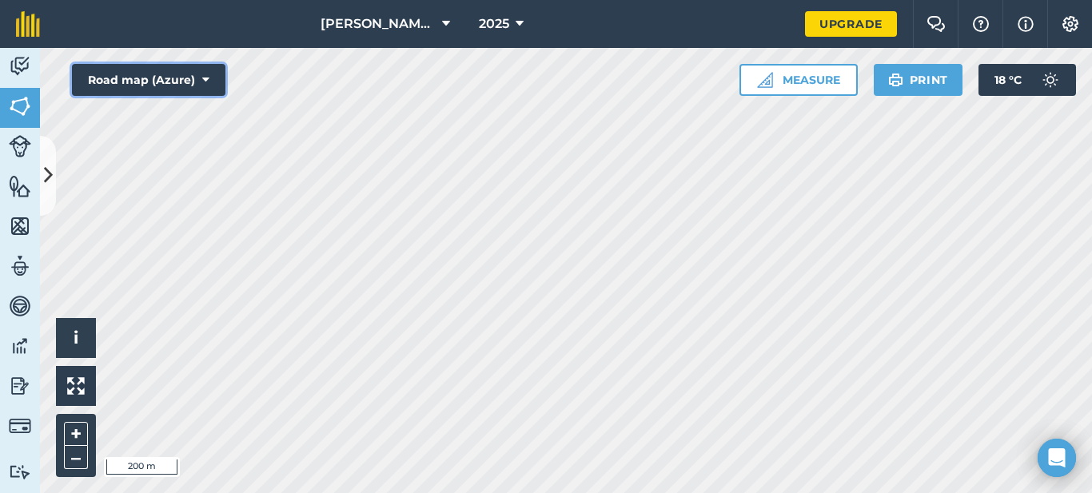
click at [221, 70] on button "Road map (Azure)" at bounding box center [149, 80] width 154 height 32
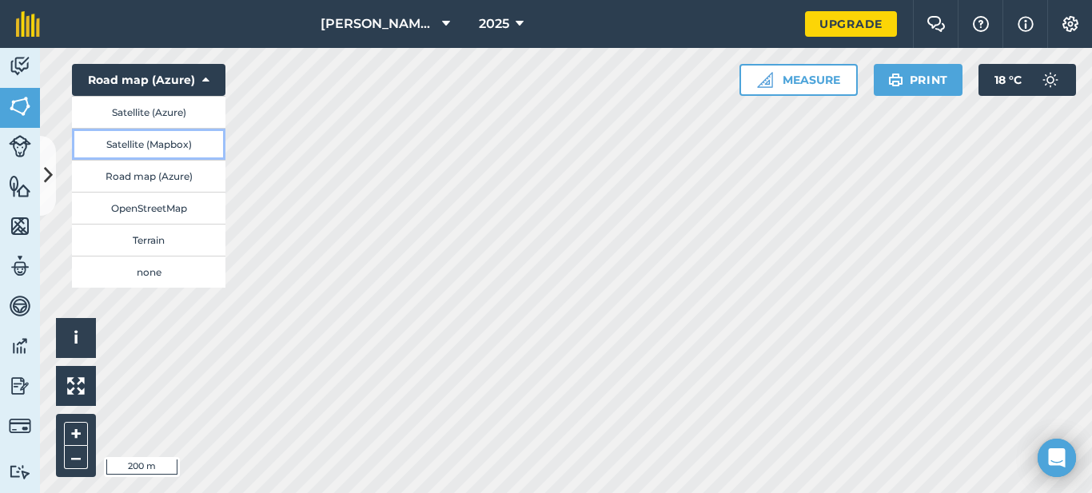
click at [202, 139] on button "Satellite (Mapbox)" at bounding box center [149, 144] width 154 height 32
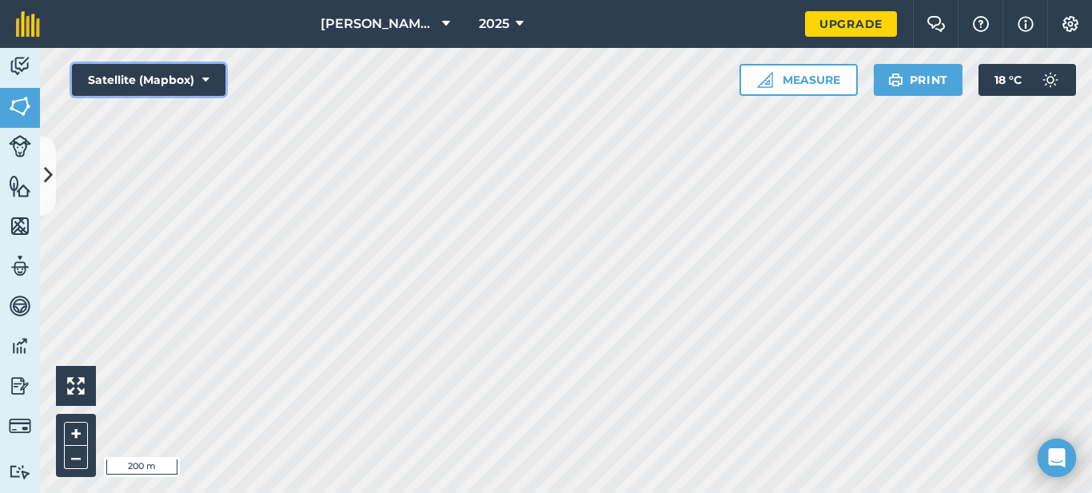
click at [200, 93] on button "Satellite (Mapbox)" at bounding box center [149, 80] width 154 height 32
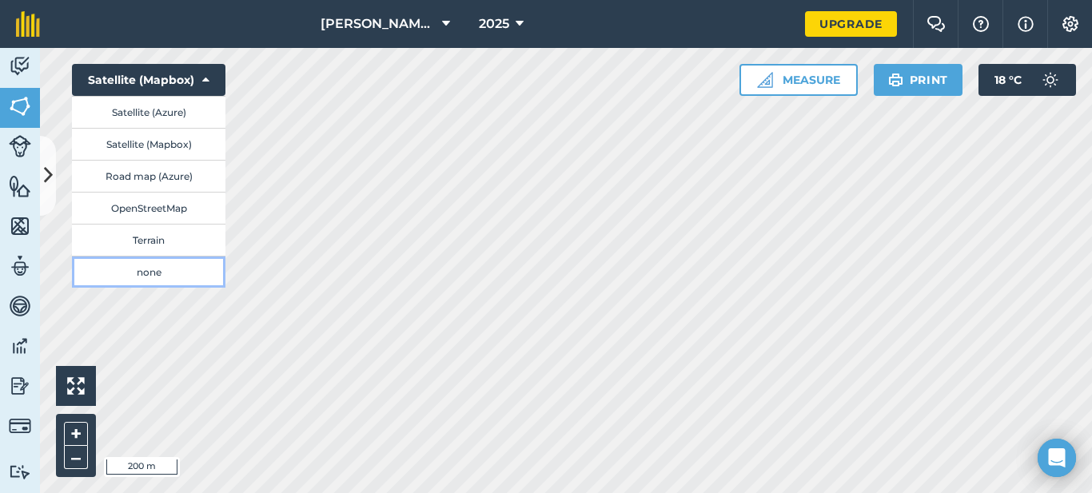
click at [174, 268] on button "none" at bounding box center [149, 272] width 154 height 32
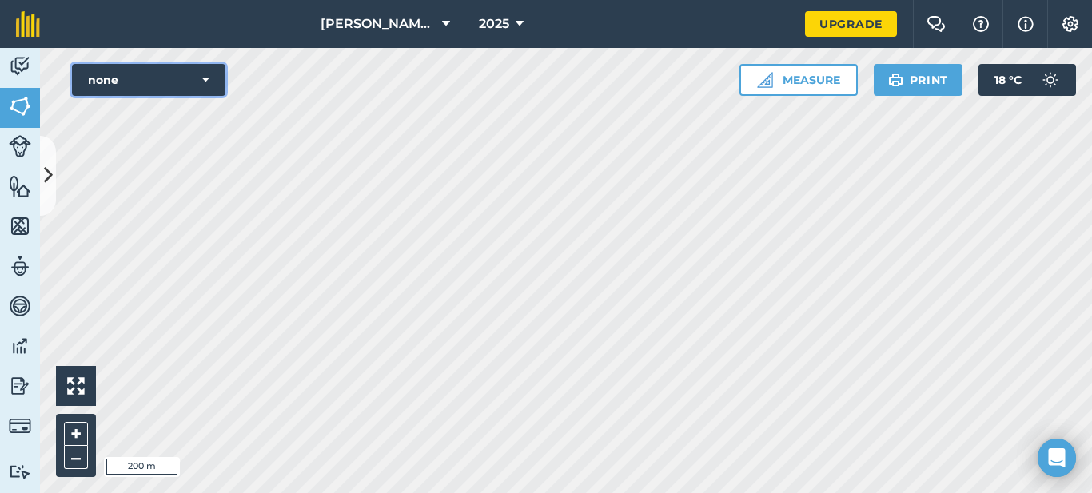
click at [208, 66] on button "none" at bounding box center [149, 80] width 154 height 32
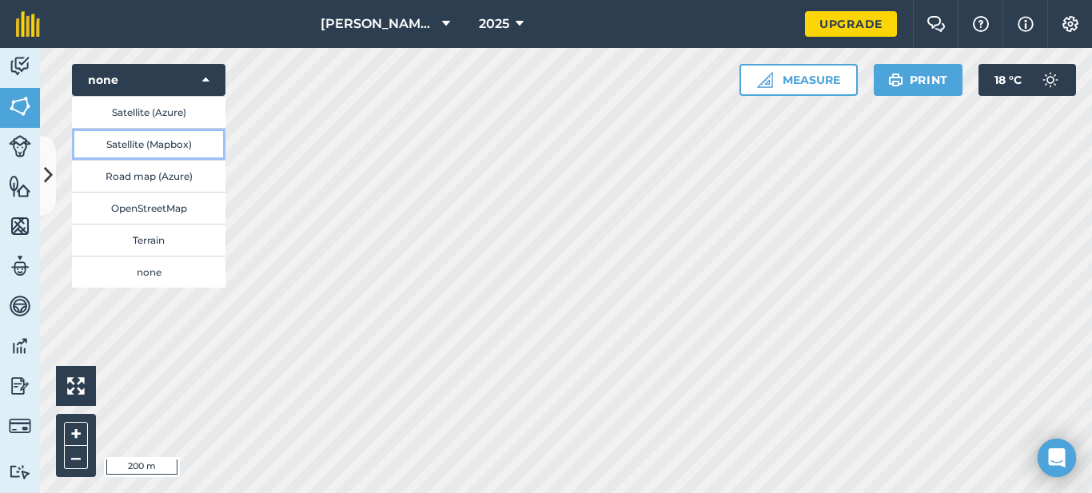
click at [185, 138] on button "Satellite (Mapbox)" at bounding box center [149, 144] width 154 height 32
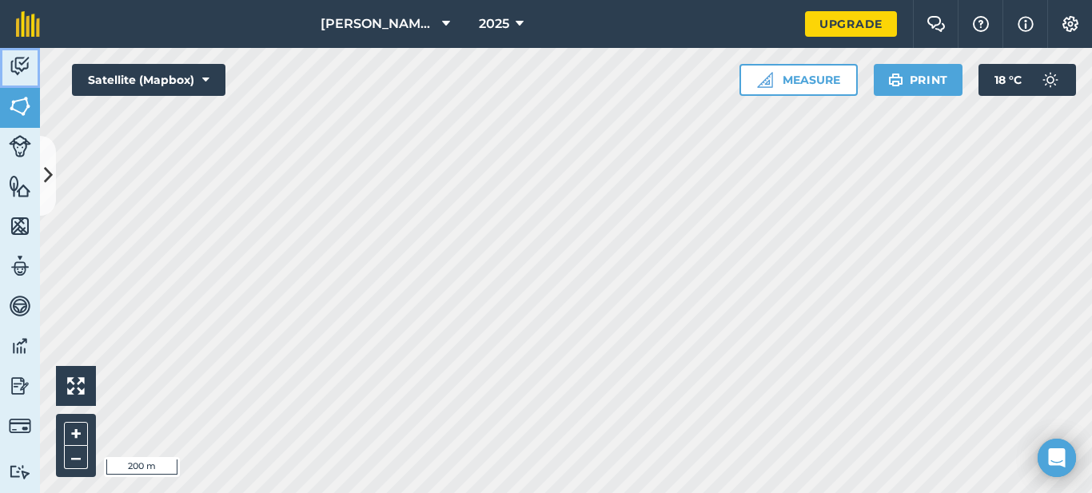
click at [23, 68] on img at bounding box center [20, 66] width 22 height 24
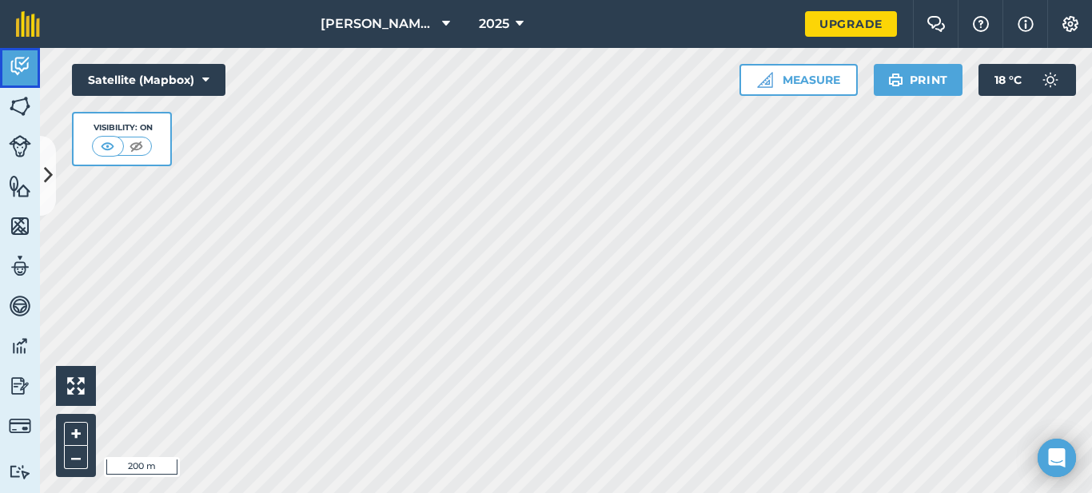
click at [23, 68] on img at bounding box center [20, 66] width 22 height 24
click at [76, 441] on button "+" at bounding box center [76, 434] width 24 height 24
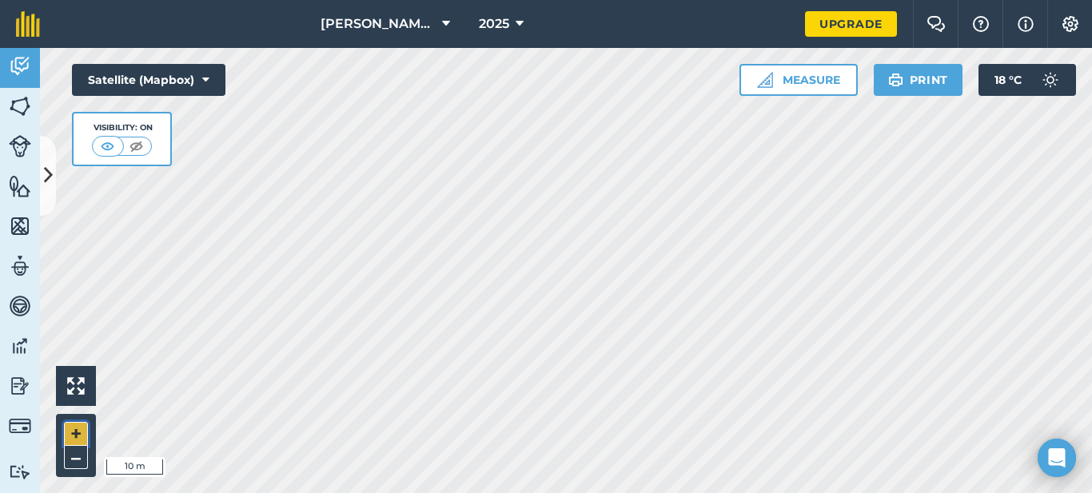
click at [76, 441] on button "+" at bounding box center [76, 434] width 24 height 24
click at [134, 146] on img at bounding box center [136, 146] width 20 height 16
click at [117, 146] on img at bounding box center [108, 146] width 20 height 16
